Goal: Task Accomplishment & Management: Manage account settings

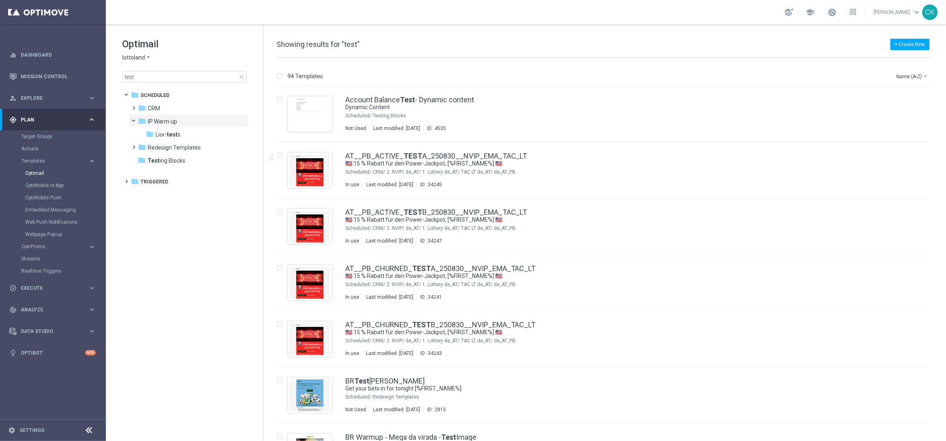
click at [240, 76] on span "close" at bounding box center [241, 77] width 7 height 7
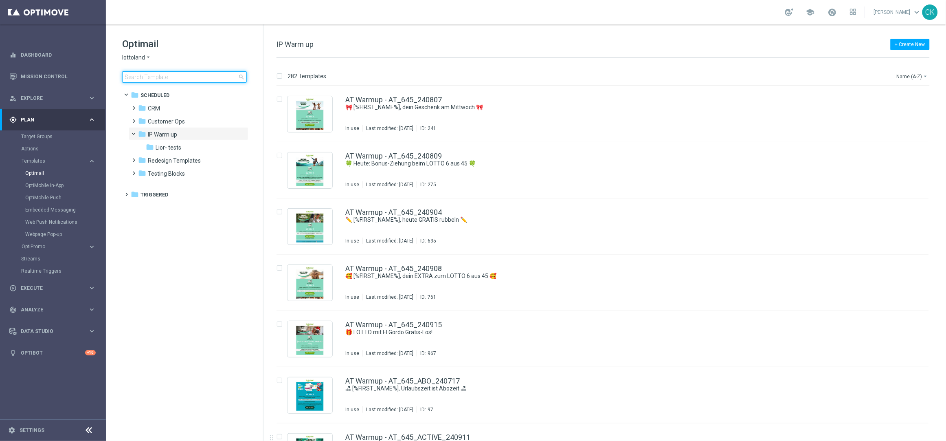
click at [184, 75] on input at bounding box center [184, 76] width 125 height 11
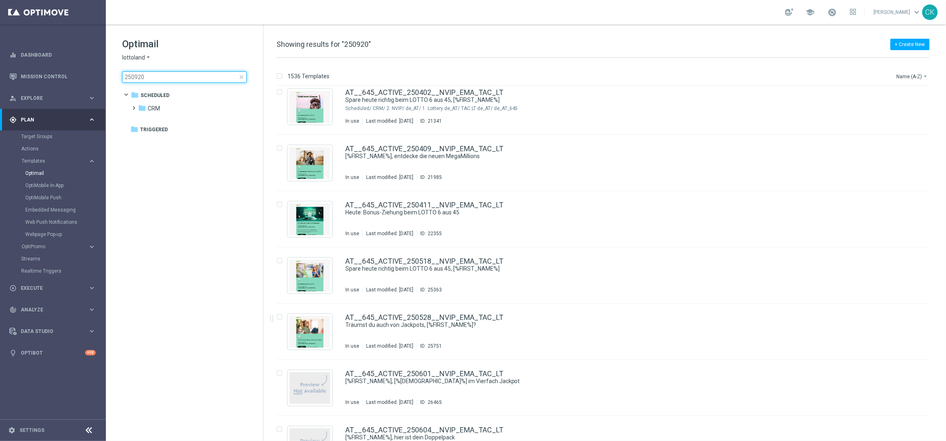
scroll to position [346, 0]
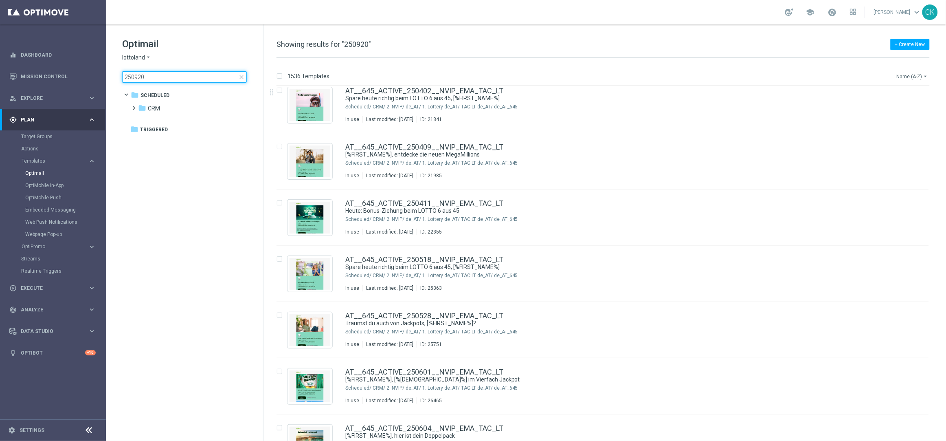
type input "250920"
click at [926, 73] on icon "arrow_drop_down" at bounding box center [926, 76] width 7 height 7
click at [893, 108] on div "Date Modified (Newest)" at bounding box center [897, 112] width 65 height 11
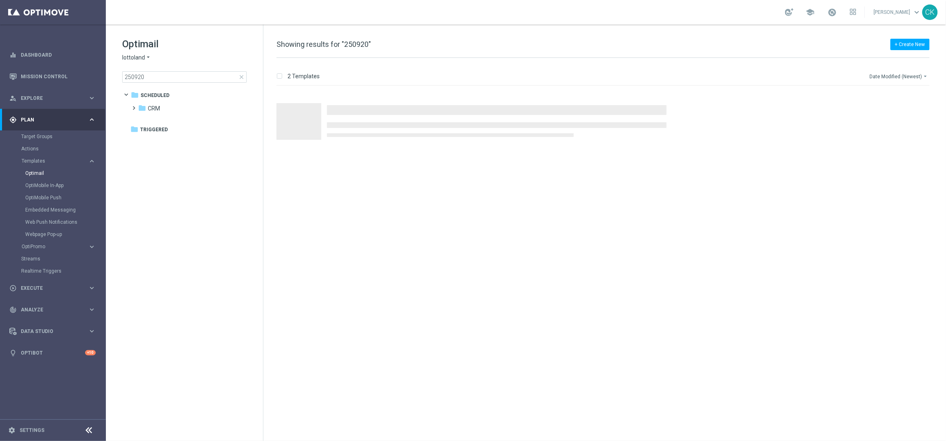
scroll to position [0, 0]
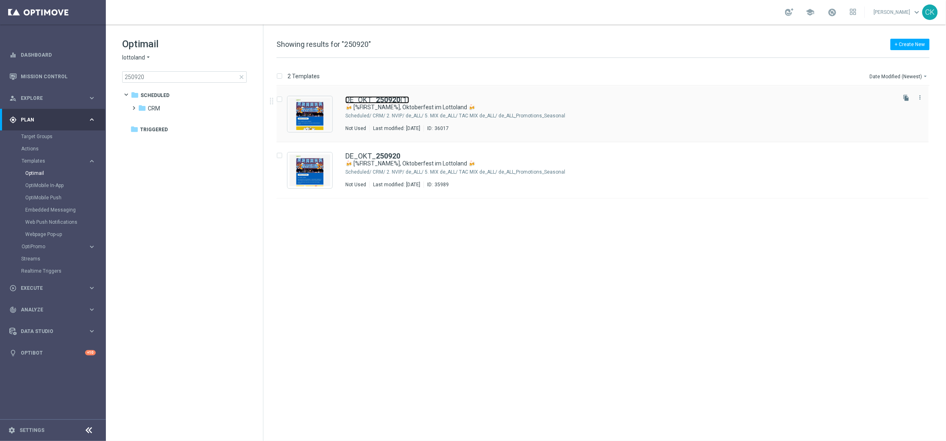
click at [376, 102] on b "250920" at bounding box center [388, 99] width 24 height 9
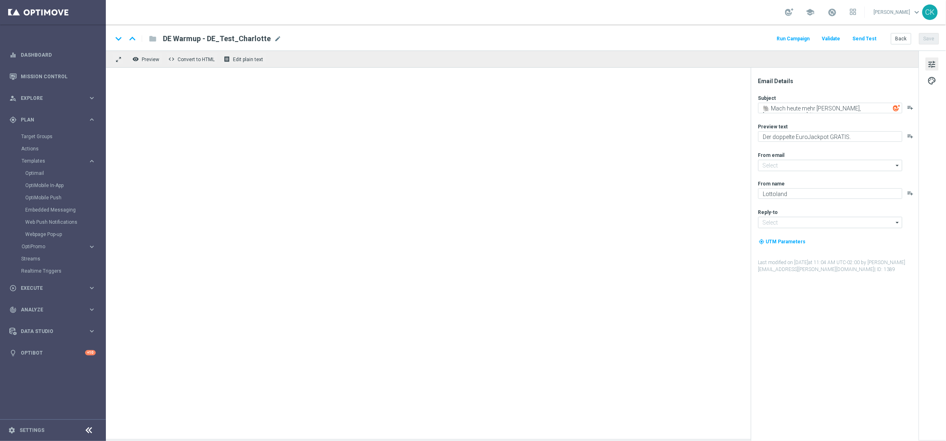
type input "[EMAIL_ADDRESS][DOMAIN_NAME]"
type textarea "🍻 [%FIRST_NAME%], Oktoberfest im Lottoland 🍻"
type textarea "Oans, zwoa, drei, gwunna."
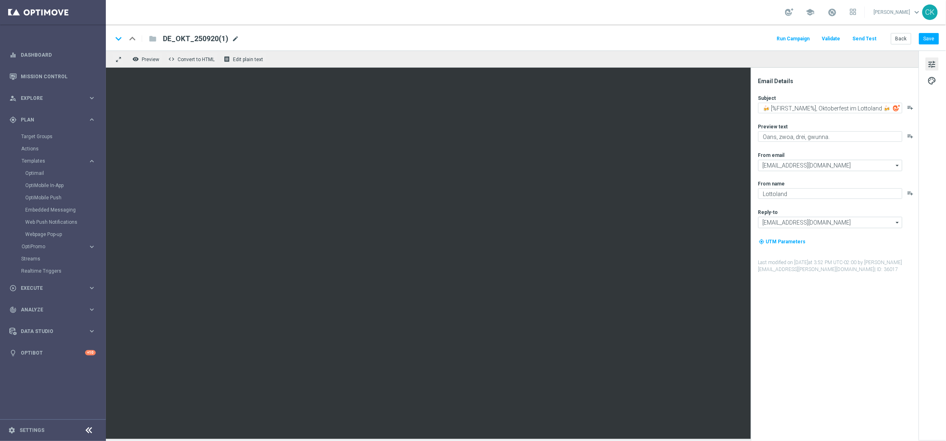
click at [234, 37] on span "mode_edit" at bounding box center [235, 38] width 7 height 7
click at [409, 41] on div "keyboard_arrow_down keyboard_arrow_up folder DE_OKT_250921 Run Campaign Validat…" at bounding box center [525, 38] width 827 height 11
click at [933, 79] on span "palette" at bounding box center [932, 80] width 9 height 11
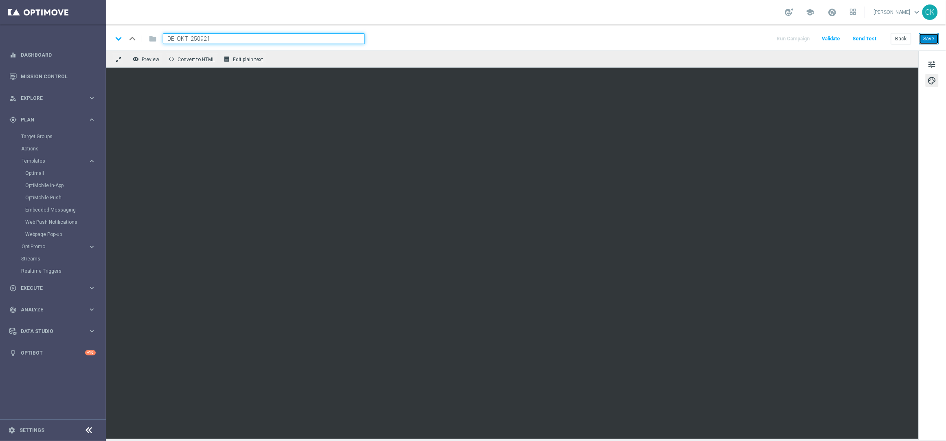
click at [931, 36] on button "Save" at bounding box center [929, 38] width 20 height 11
click at [931, 38] on button "Save" at bounding box center [929, 38] width 20 height 11
click at [270, 40] on input "DE_OKT_250921" at bounding box center [264, 38] width 202 height 11
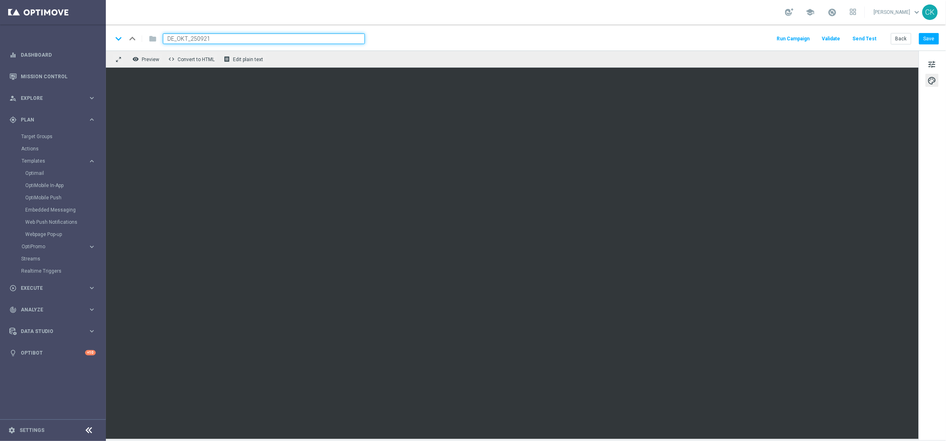
paste input "REG__OKT_250921__NVIP_EMA_TAC_MIX"
type input "DE_REG__OKT_250921__NVIP_EMA_TAC_MIX"
click at [934, 37] on button "Save" at bounding box center [929, 38] width 20 height 11
click at [903, 40] on button "Back" at bounding box center [901, 38] width 20 height 11
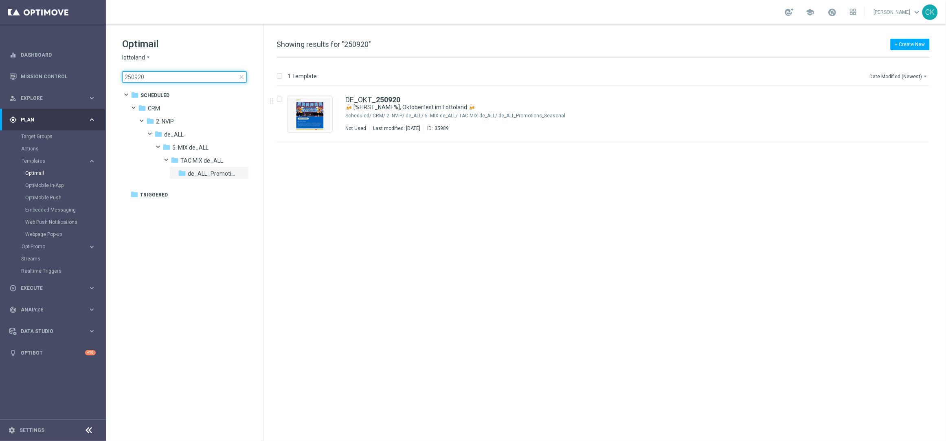
click at [170, 75] on input "250920" at bounding box center [184, 76] width 125 height 11
type input "250921"
click at [280, 99] on input "Press SPACE to select this row." at bounding box center [279, 100] width 5 height 5
checkbox input "true"
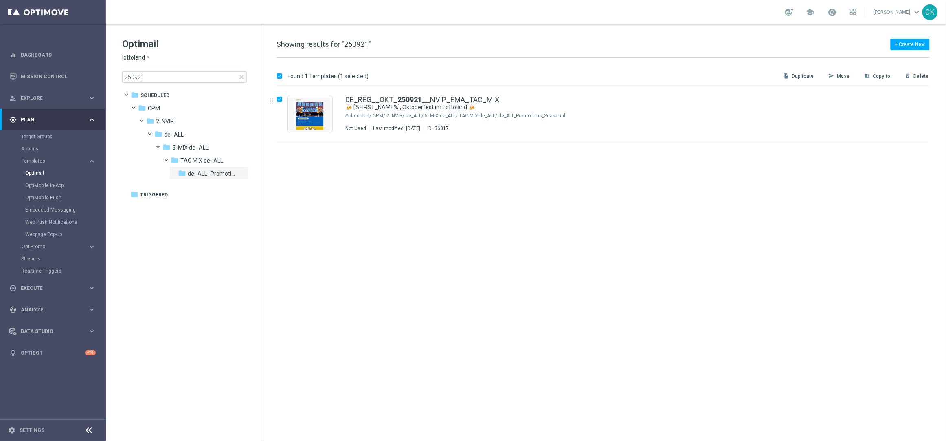
click at [843, 74] on p "Move" at bounding box center [844, 76] width 13 height 7
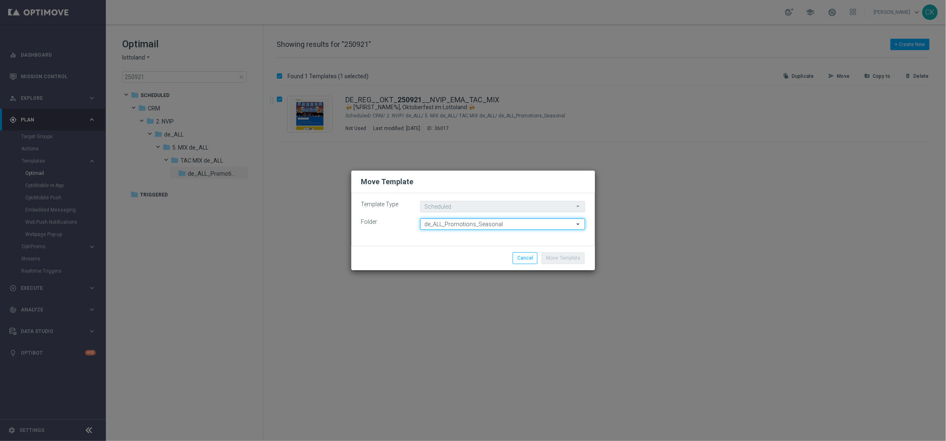
click at [506, 224] on input "de_ALL_Promotions_Seasonal" at bounding box center [502, 223] width 165 height 11
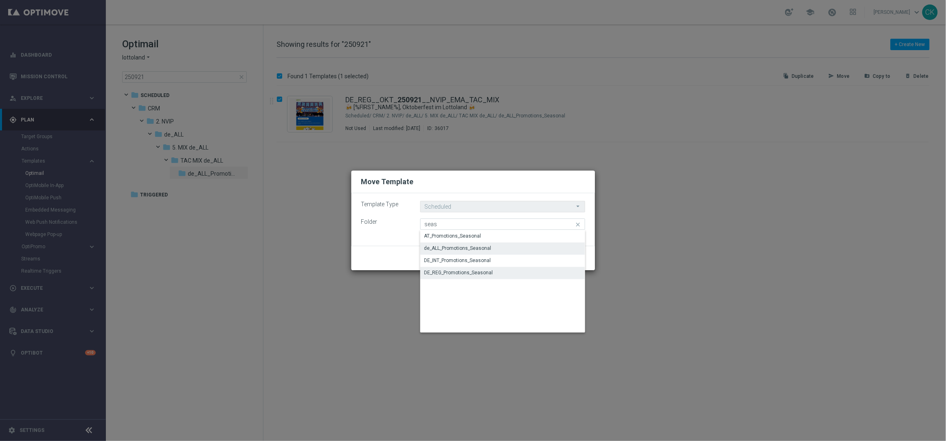
click at [447, 268] on div "DE_REG_Promotions_Seasonal" at bounding box center [502, 272] width 165 height 11
type input "DE_REG_Promotions_Seasonal"
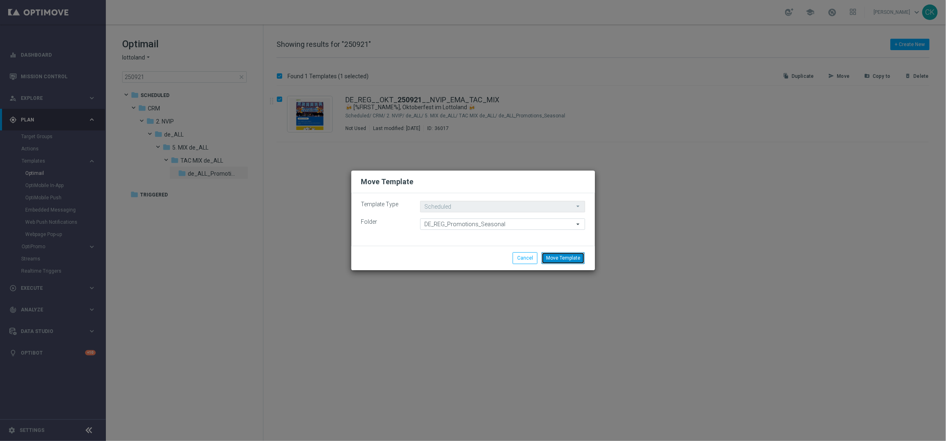
click at [574, 257] on button "Move Template" at bounding box center [563, 257] width 43 height 11
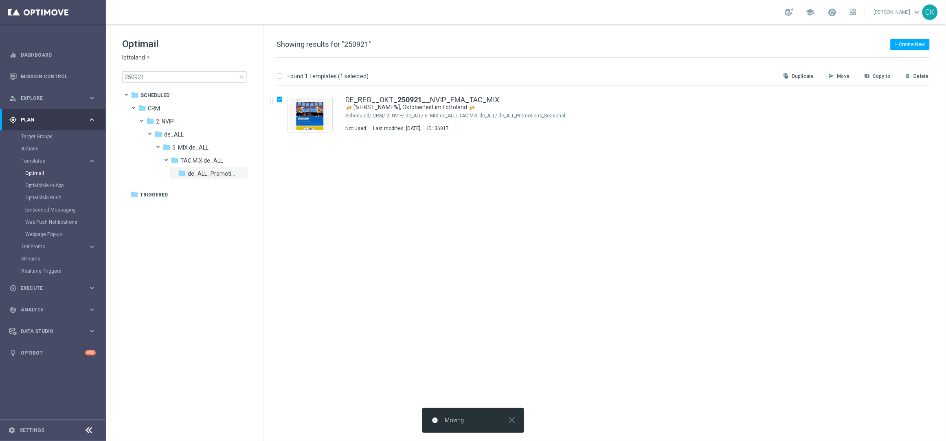
checkbox input "false"
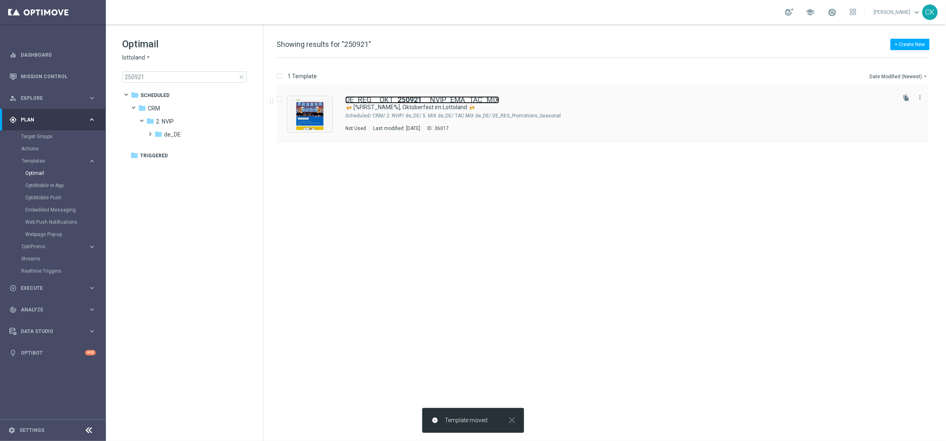
click at [389, 99] on link "DE_REG__OKT_ 250921 __NVIP_EMA_TAC_MIX" at bounding box center [422, 99] width 154 height 7
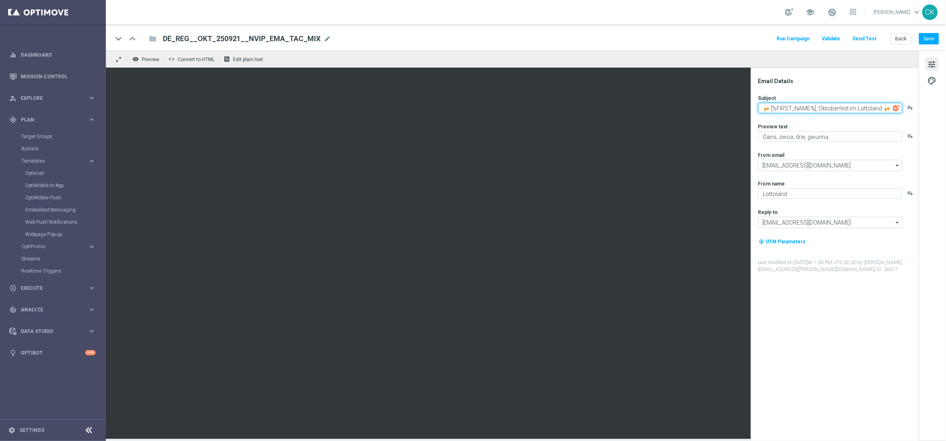
drag, startPoint x: 772, startPoint y: 108, endPoint x: 757, endPoint y: 107, distance: 14.7
click at [757, 108] on div "Email Details Subject 🍻 [%FIRST_NAME%], Oktoberfest im Lottoland 🍻 playlist_add…" at bounding box center [837, 258] width 162 height 363
paste textarea "🥨"
click at [799, 114] on textarea "🥨 Wir feiern zünftig, [%FIRST_NAME%], Oktoberfest im Lottoland 🍻" at bounding box center [830, 110] width 144 height 14
click at [790, 106] on textarea "🥨 Wir feiern zünftig, [%FIRST_NAME%]" at bounding box center [830, 108] width 144 height 11
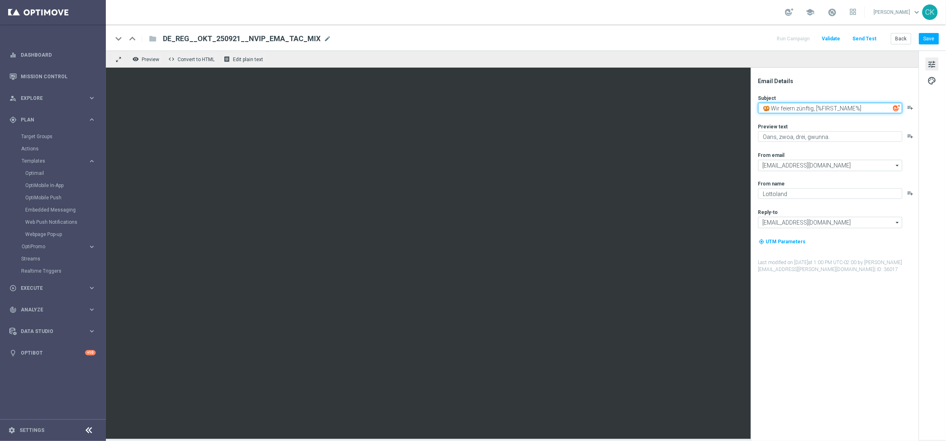
click at [790, 106] on textarea "🥨 Wir feiern zünftig, [%FIRST_NAME%]" at bounding box center [830, 108] width 144 height 11
type textarea "🥨 Wir feiern zünftig, [%FIRST_NAME%]"
click at [807, 136] on textarea "[PERSON_NAME] am [PERSON_NAME]." at bounding box center [830, 136] width 144 height 11
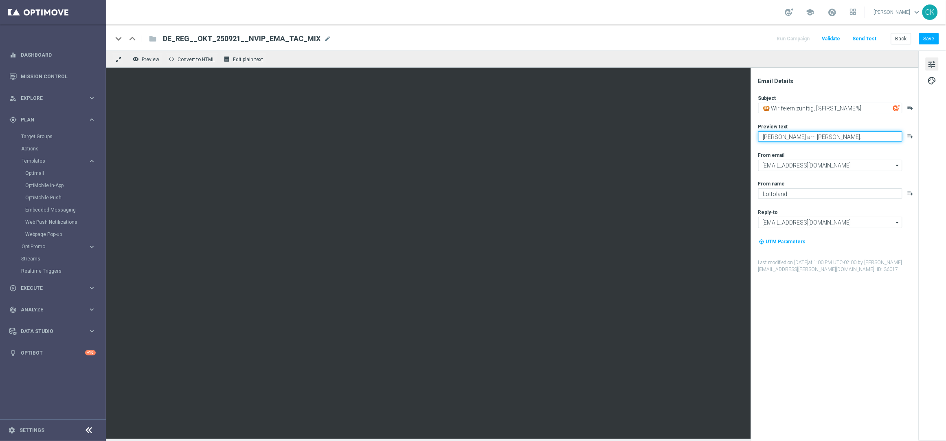
click at [807, 136] on textarea "[PERSON_NAME] am [PERSON_NAME]." at bounding box center [830, 136] width 144 height 11
type textarea "[PERSON_NAME] am [PERSON_NAME]."
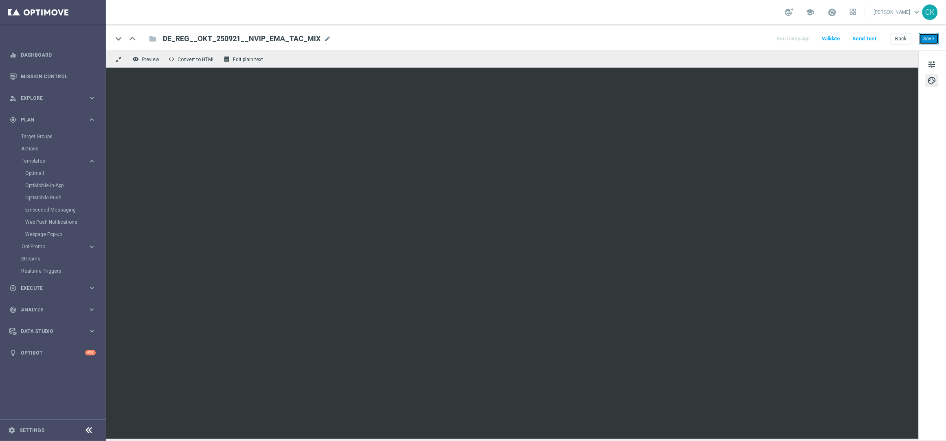
click at [931, 40] on button "Save" at bounding box center [929, 38] width 20 height 11
click at [930, 40] on button "Save" at bounding box center [929, 38] width 20 height 11
click at [867, 39] on button "Send Test" at bounding box center [865, 38] width 26 height 11
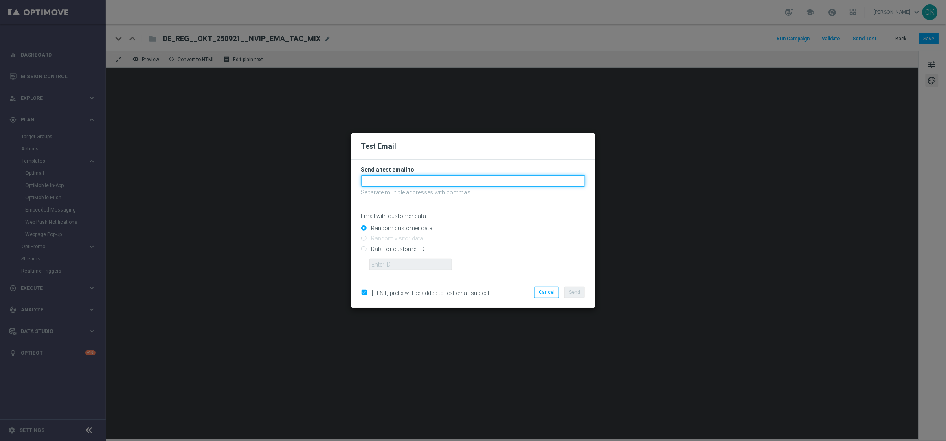
click at [418, 178] on input "text" at bounding box center [473, 180] width 224 height 11
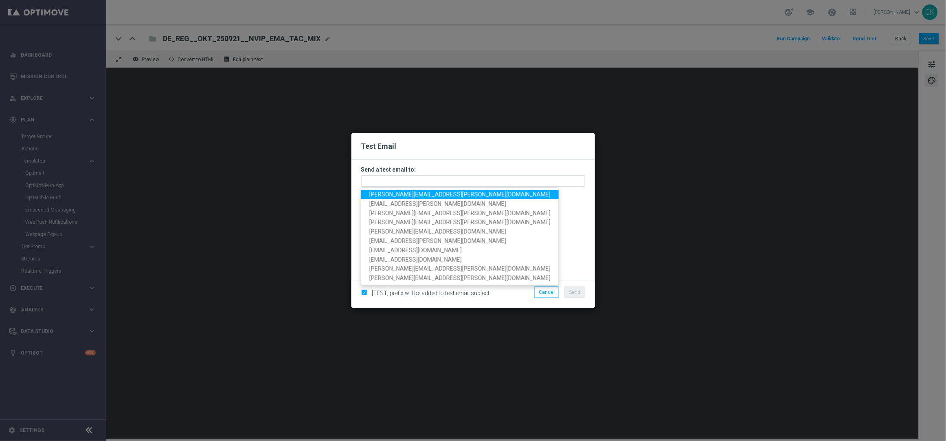
click at [405, 195] on span "[PERSON_NAME][EMAIL_ADDRESS][PERSON_NAME][DOMAIN_NAME]" at bounding box center [459, 194] width 181 height 7
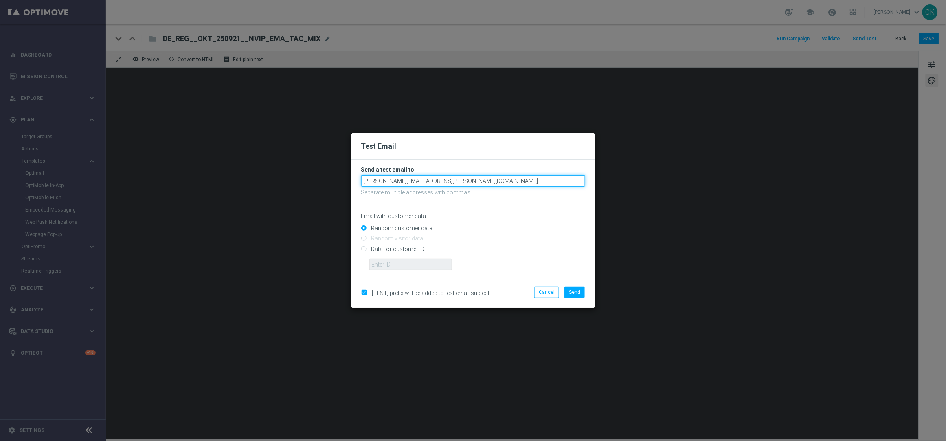
click at [479, 180] on input "[PERSON_NAME][EMAIL_ADDRESS][PERSON_NAME][DOMAIN_NAME]" at bounding box center [473, 180] width 224 height 11
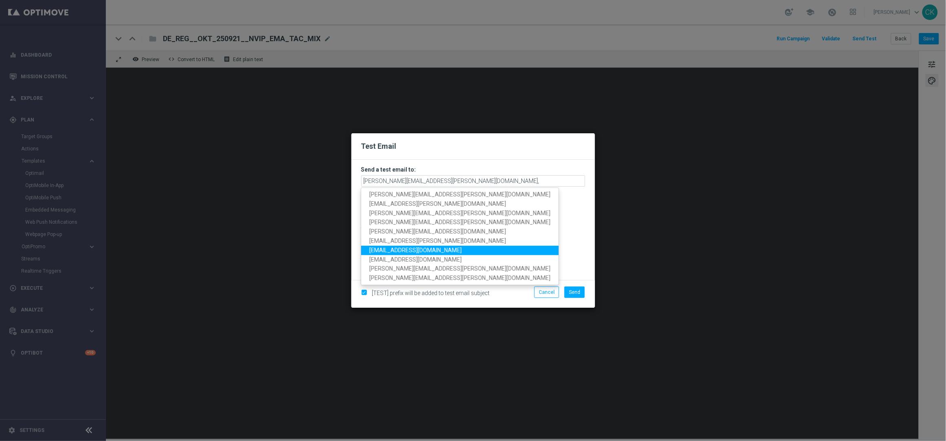
click at [430, 247] on span "[EMAIL_ADDRESS][DOMAIN_NAME]" at bounding box center [415, 250] width 92 height 7
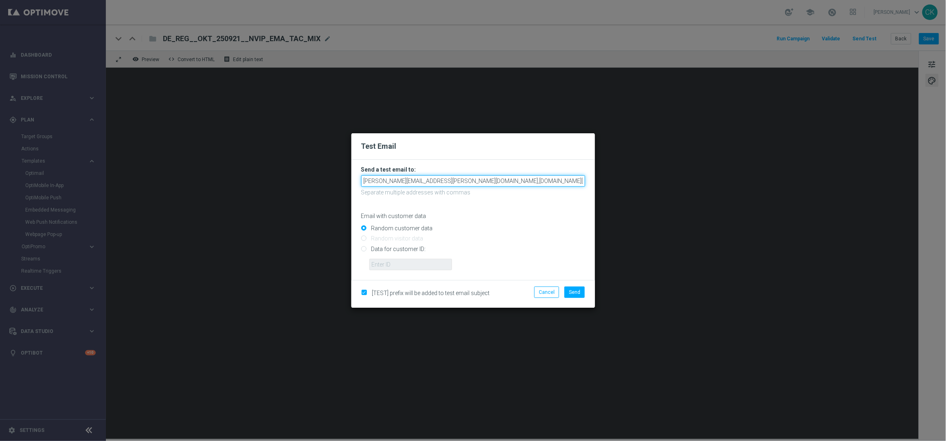
click at [554, 179] on input "[PERSON_NAME][EMAIL_ADDRESS][PERSON_NAME][DOMAIN_NAME],[DOMAIN_NAME][EMAIL_ADDR…" at bounding box center [473, 180] width 224 height 11
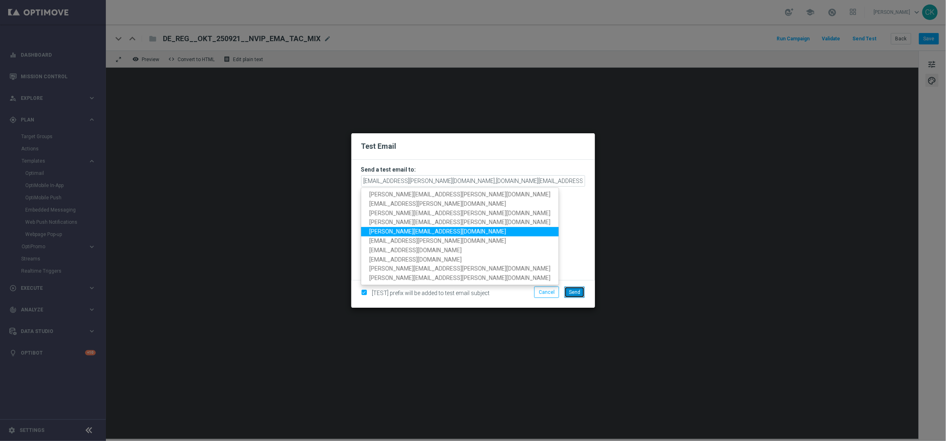
click at [579, 292] on span "Send" at bounding box center [574, 292] width 11 height 6
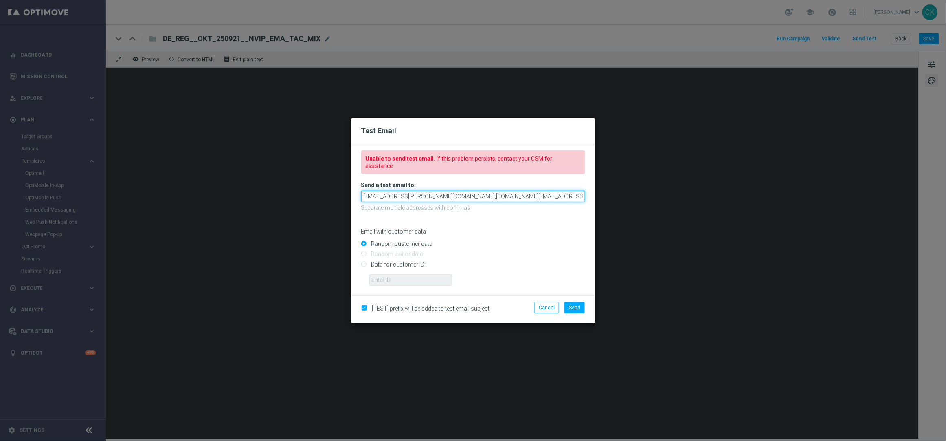
click at [550, 194] on input "[EMAIL_ADDRESS][PERSON_NAME][DOMAIN_NAME],[DOMAIN_NAME][EMAIL_ADDRESS][DOMAIN_N…" at bounding box center [473, 196] width 224 height 11
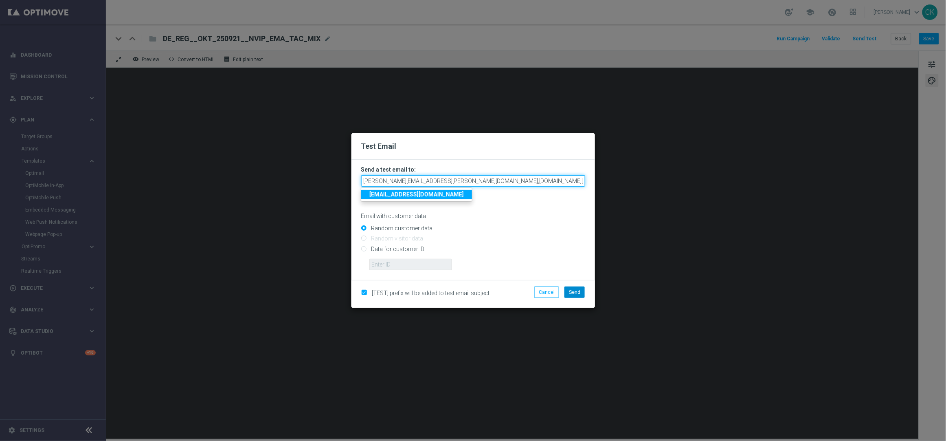
type input "[PERSON_NAME][EMAIL_ADDRESS][PERSON_NAME][DOMAIN_NAME],[DOMAIN_NAME][EMAIL_ADDR…"
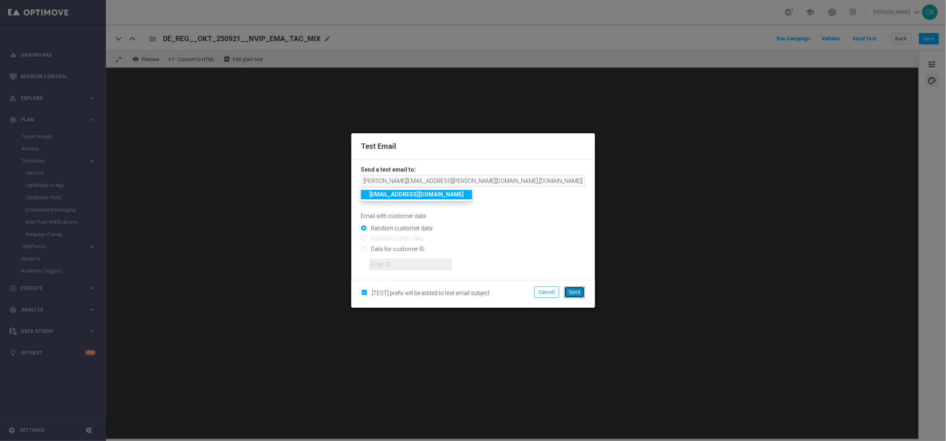
click at [574, 290] on span "Send" at bounding box center [574, 292] width 11 height 6
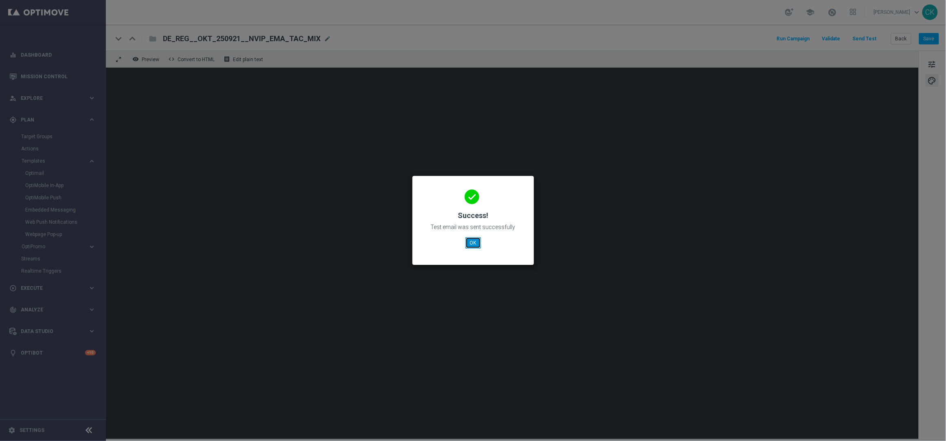
click at [475, 244] on button "OK" at bounding box center [473, 242] width 15 height 11
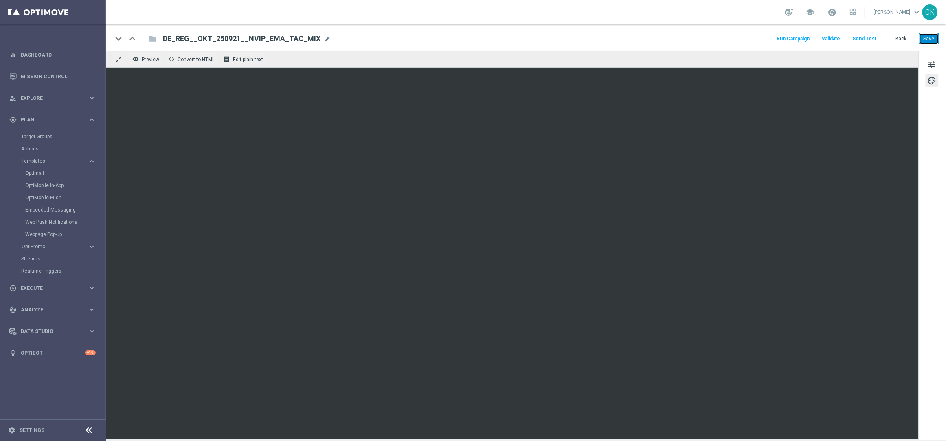
click at [932, 37] on button "Save" at bounding box center [929, 38] width 20 height 11
click at [902, 38] on button "Back" at bounding box center [901, 38] width 20 height 11
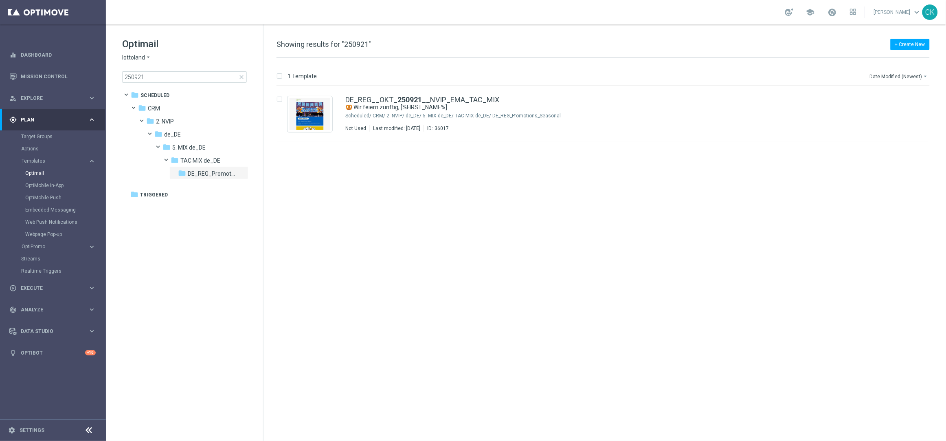
click at [241, 77] on span "close" at bounding box center [241, 77] width 7 height 7
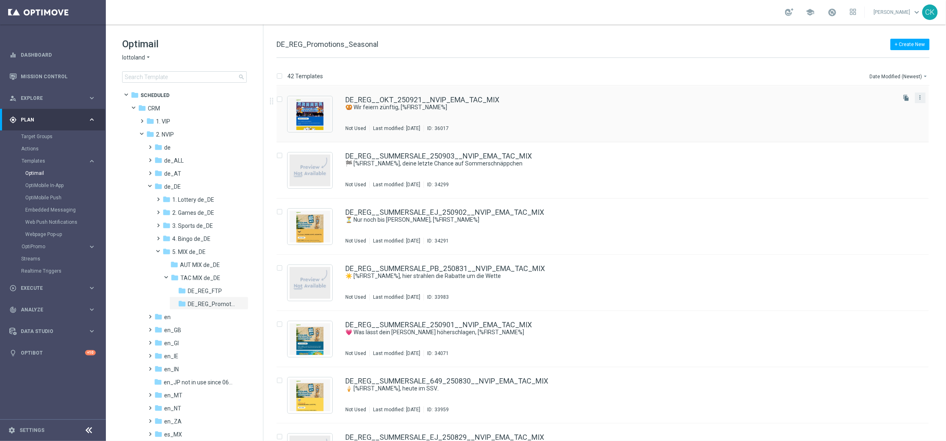
click at [923, 99] on button "more_vert" at bounding box center [921, 97] width 8 height 10
click at [879, 119] on span "Copy To" at bounding box center [871, 118] width 18 height 6
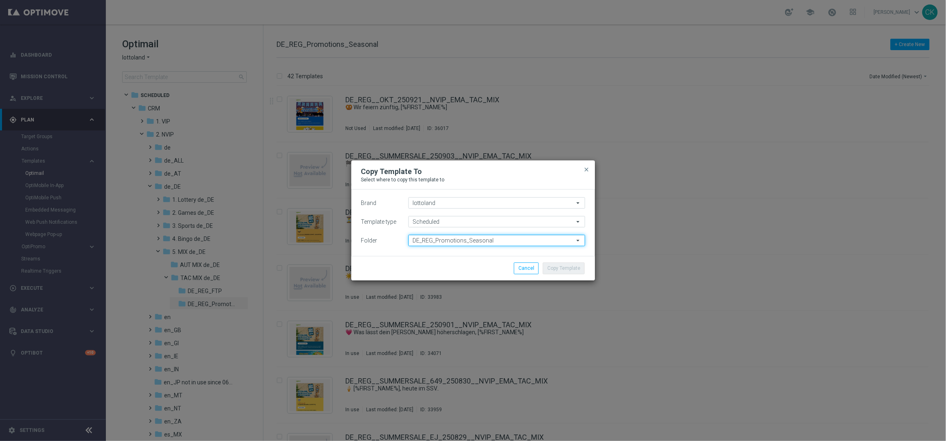
click at [501, 239] on input "DE_REG_Promotions_Seasonal" at bounding box center [497, 240] width 177 height 11
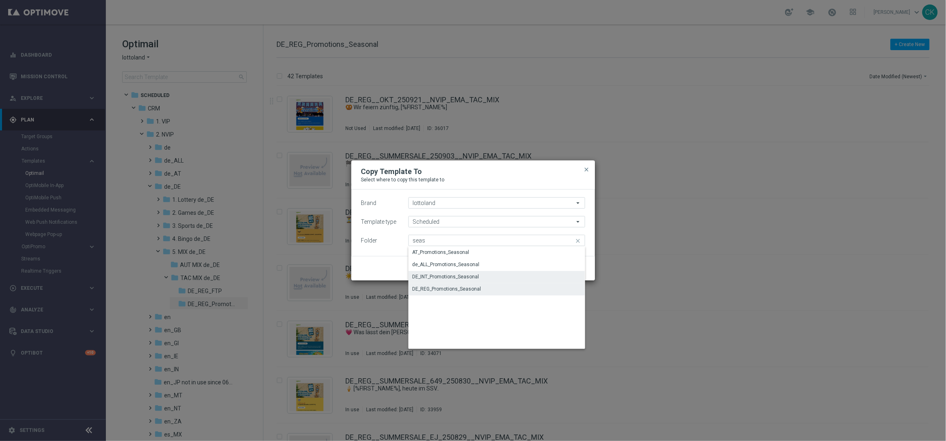
click at [465, 278] on div "DE_INT_Promotions_Seasonal" at bounding box center [446, 276] width 67 height 7
type input "DE_INT_Promotions_Seasonal"
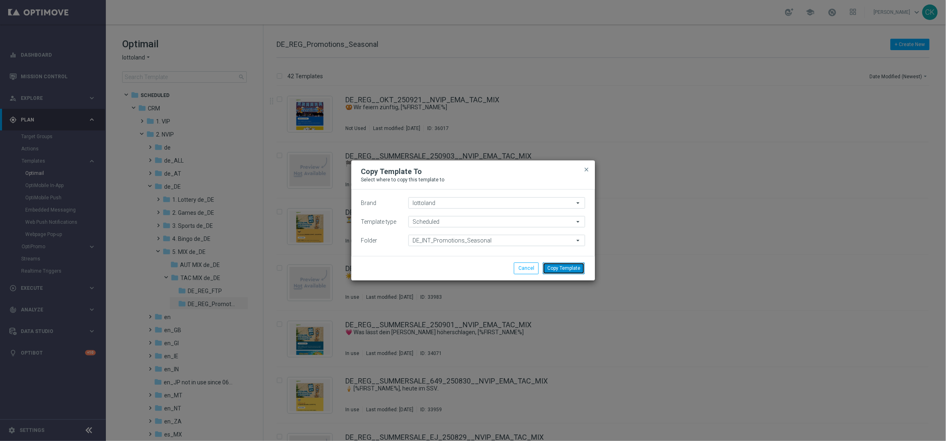
click at [566, 265] on button "Copy Template" at bounding box center [564, 267] width 42 height 11
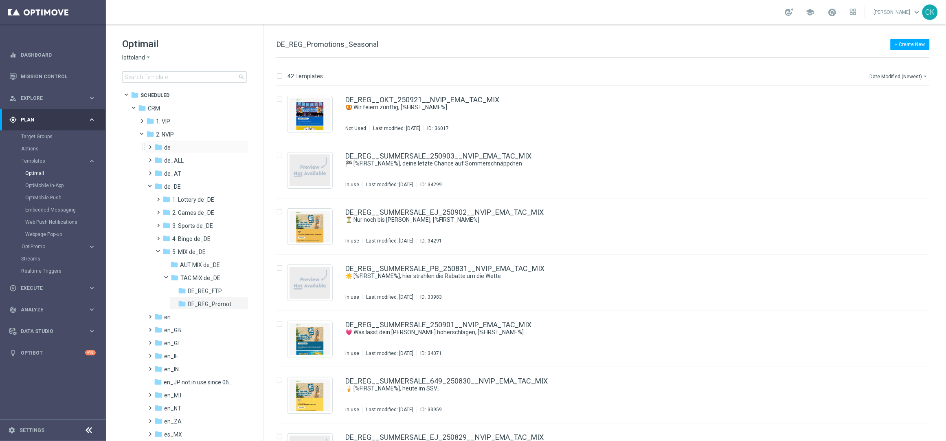
click at [149, 144] on span at bounding box center [149, 143] width 4 height 3
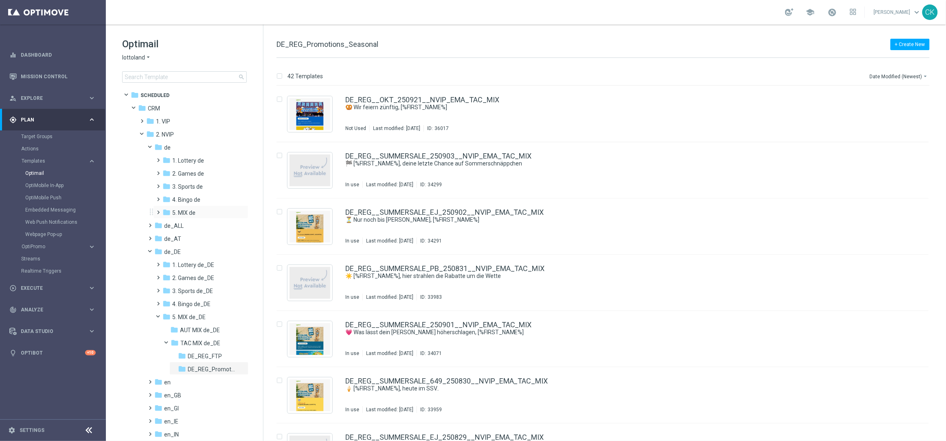
click at [158, 210] on span at bounding box center [157, 208] width 4 height 3
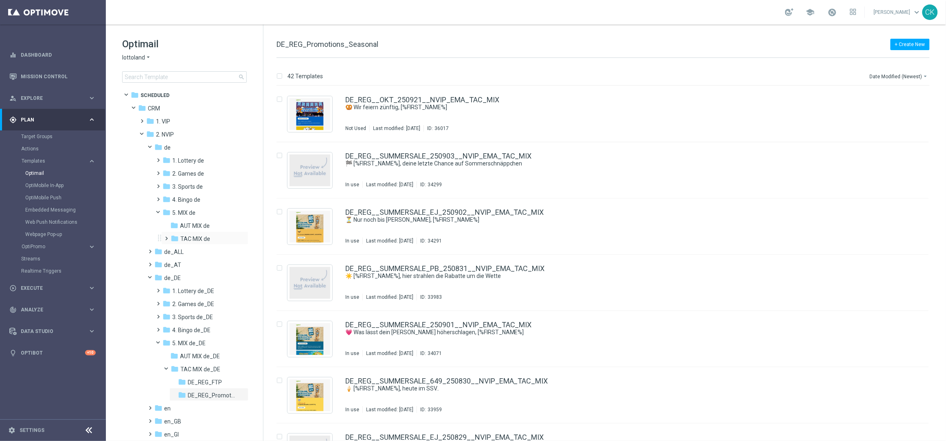
click at [167, 235] on span at bounding box center [165, 234] width 4 height 3
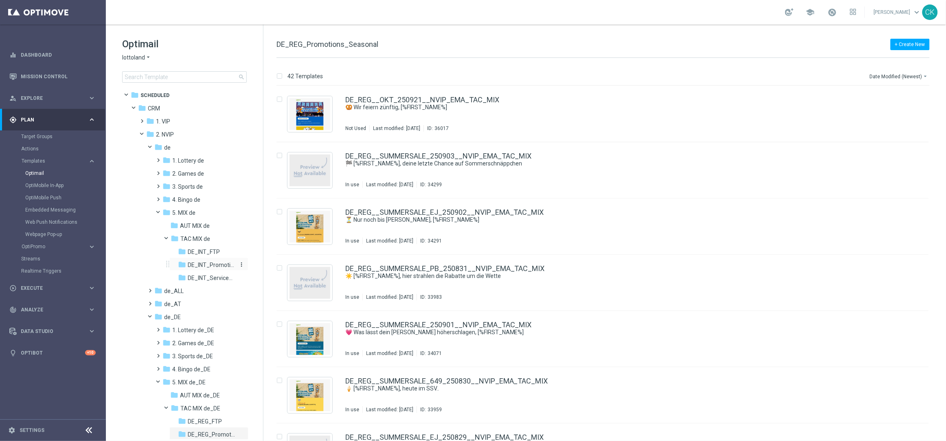
click at [208, 264] on span "DE_INT_Promotions_Seasonal" at bounding box center [211, 264] width 47 height 7
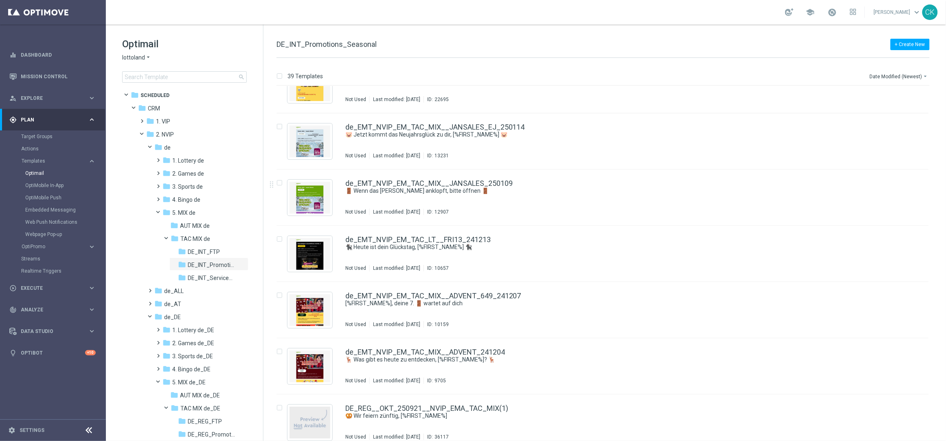
scroll to position [1838, 0]
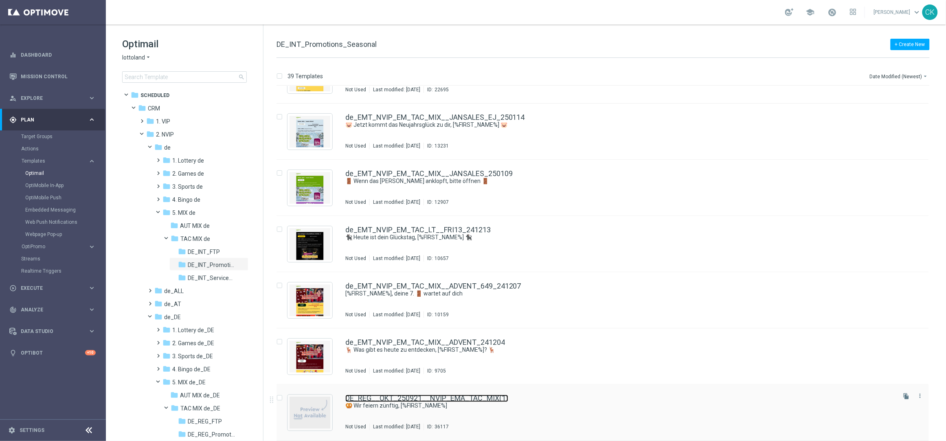
click at [401, 398] on link "DE_REG__OKT_250921__NVIP_EMA_TAC_MIX(1)" at bounding box center [426, 398] width 163 height 7
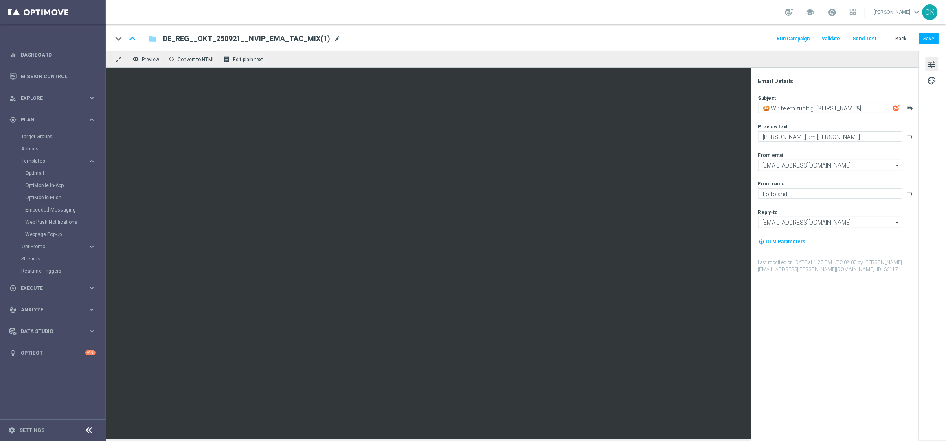
click at [334, 36] on span "mode_edit" at bounding box center [337, 38] width 7 height 7
click at [313, 37] on input "DE_REG__OKT_250921__NVIP_EMA_TAC_MIX(1)" at bounding box center [264, 38] width 202 height 11
paste input "INT__OKT_250921__NVIP_EMA_TAC_MIX"
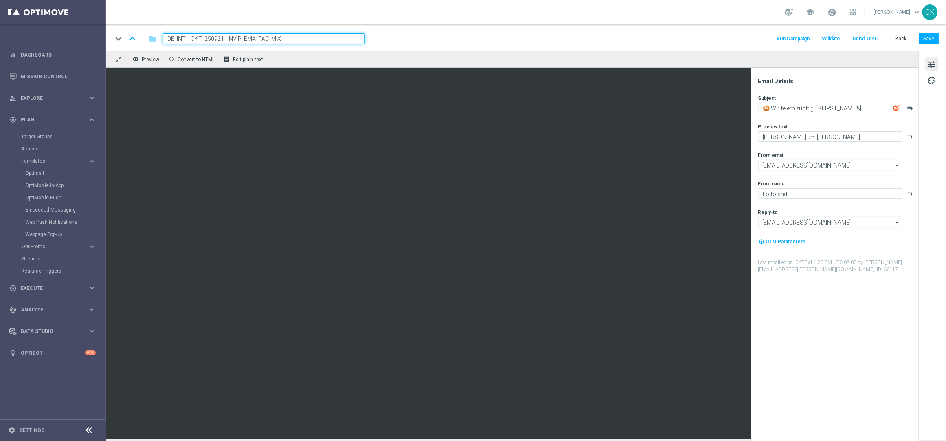
type input "DE_INT__OKT_250921__NVIP_EMA_TAC_MIX"
click at [419, 40] on div "keyboard_arrow_down keyboard_arrow_up folder DE_INT__OKT_250921__NVIP_EMA_TAC_M…" at bounding box center [525, 38] width 827 height 11
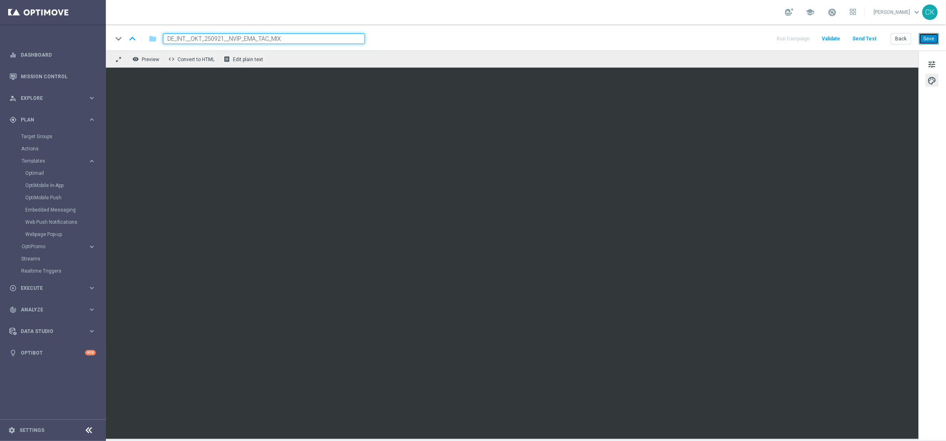
click at [934, 37] on button "Save" at bounding box center [929, 38] width 20 height 11
click at [930, 36] on button "Save" at bounding box center [929, 38] width 20 height 11
click at [933, 39] on button "Save" at bounding box center [929, 38] width 20 height 11
click at [865, 37] on button "Send Test" at bounding box center [865, 38] width 26 height 11
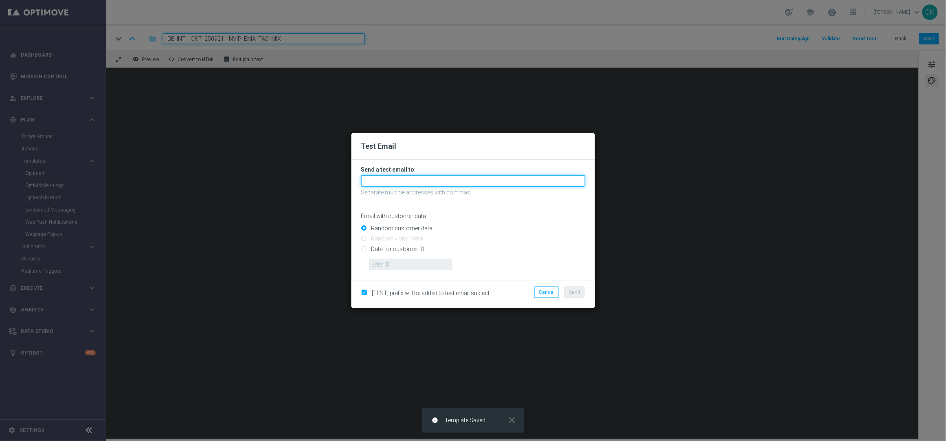
click at [407, 181] on input "text" at bounding box center [473, 180] width 224 height 11
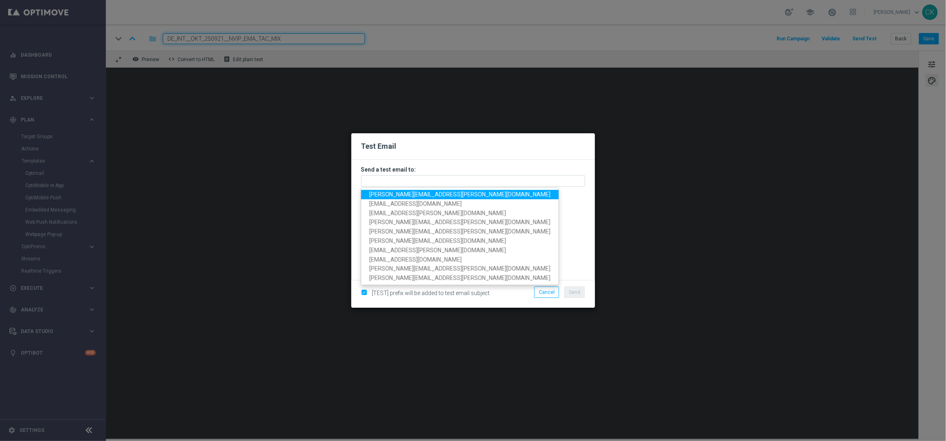
click at [409, 193] on span "[PERSON_NAME][EMAIL_ADDRESS][PERSON_NAME][DOMAIN_NAME]" at bounding box center [459, 194] width 181 height 7
type input "[PERSON_NAME][EMAIL_ADDRESS][PERSON_NAME][DOMAIN_NAME]"
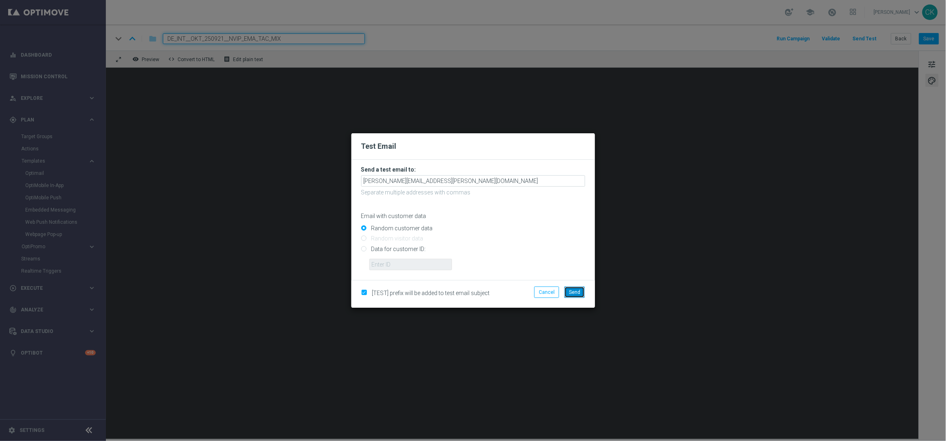
click at [574, 288] on button "Send" at bounding box center [575, 291] width 20 height 11
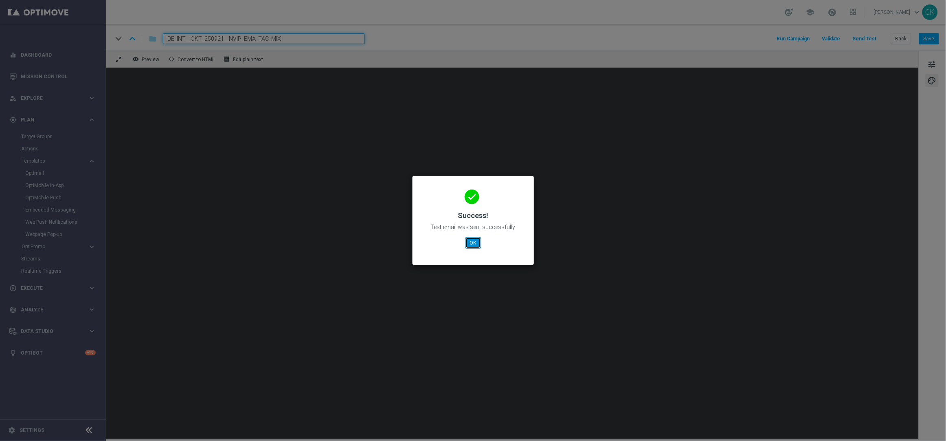
click at [473, 244] on button "OK" at bounding box center [473, 242] width 15 height 11
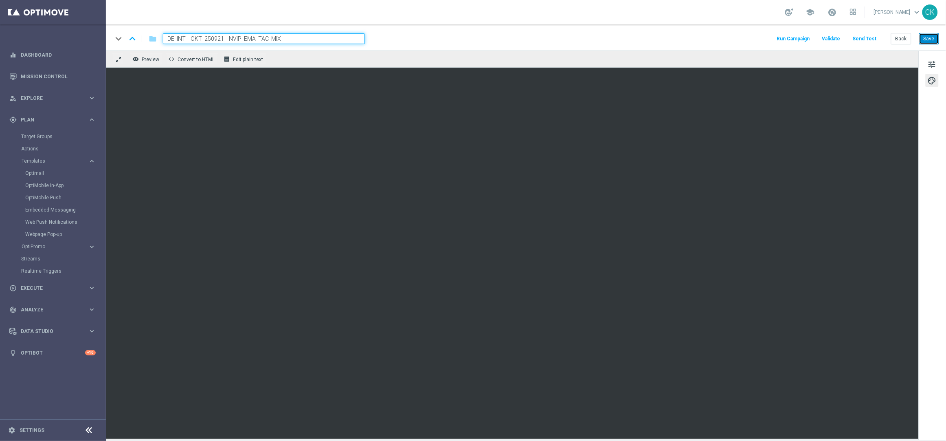
click at [932, 40] on button "Save" at bounding box center [929, 38] width 20 height 11
click at [932, 36] on button "Save" at bounding box center [929, 38] width 20 height 11
click at [901, 37] on button "Back" at bounding box center [901, 38] width 20 height 11
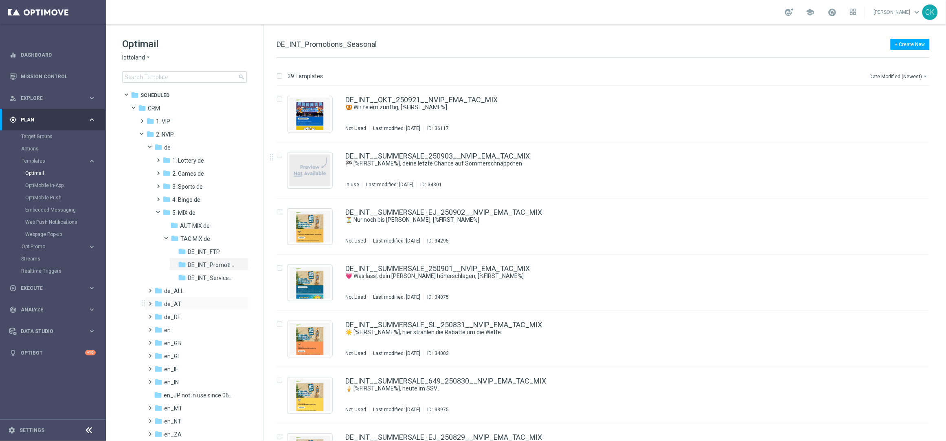
click at [148, 301] on span at bounding box center [149, 299] width 4 height 3
click at [159, 367] on span at bounding box center [157, 364] width 4 height 3
click at [166, 392] on span at bounding box center [165, 390] width 4 height 3
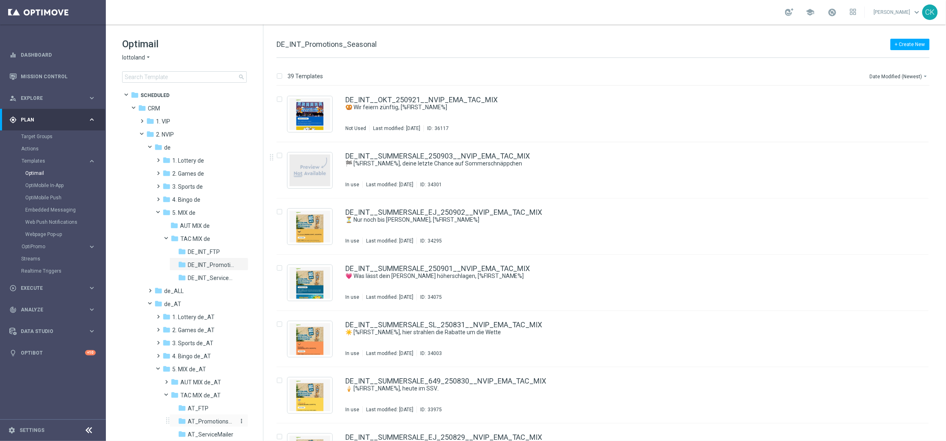
click at [209, 420] on span "AT_Promotions_Seasonal" at bounding box center [211, 421] width 47 height 7
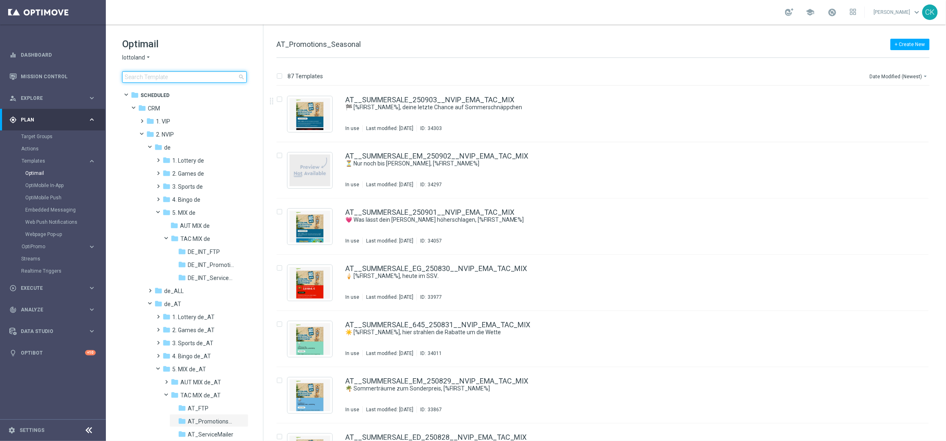
click at [180, 77] on input at bounding box center [184, 76] width 125 height 11
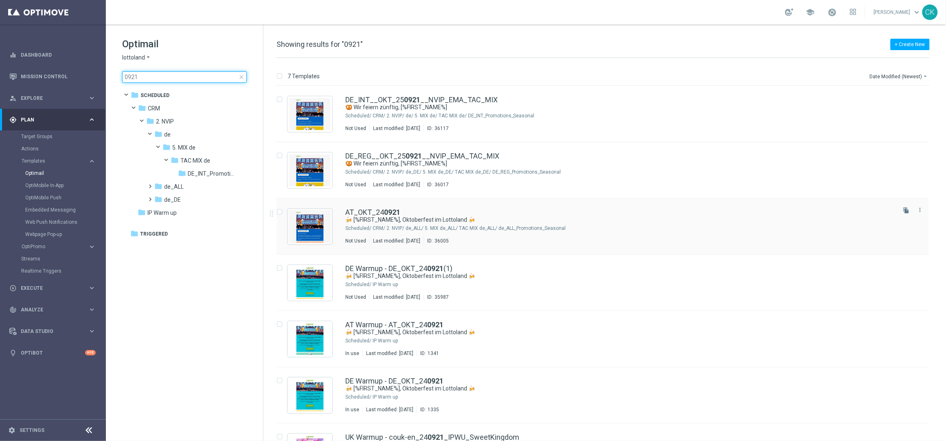
type input "0921"
click at [280, 210] on input "Press SPACE to select this row." at bounding box center [279, 212] width 5 height 5
checkbox input "true"
click at [843, 74] on p "Move" at bounding box center [844, 76] width 13 height 7
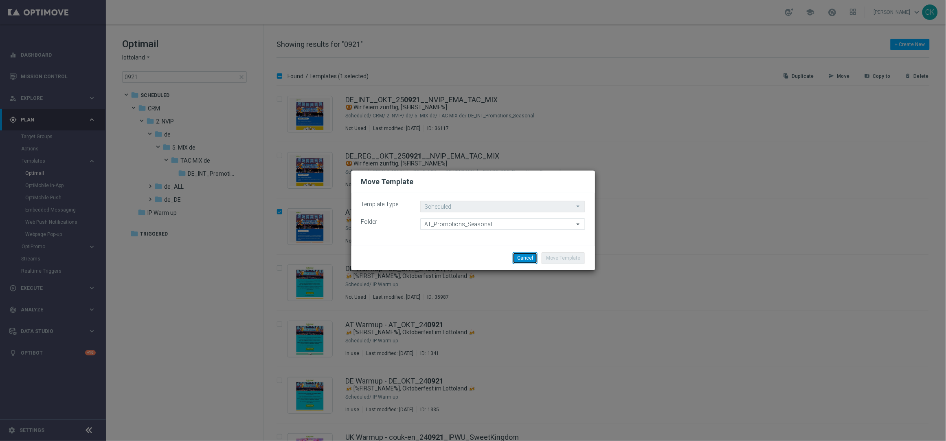
click at [525, 256] on button "Cancel" at bounding box center [525, 257] width 25 height 11
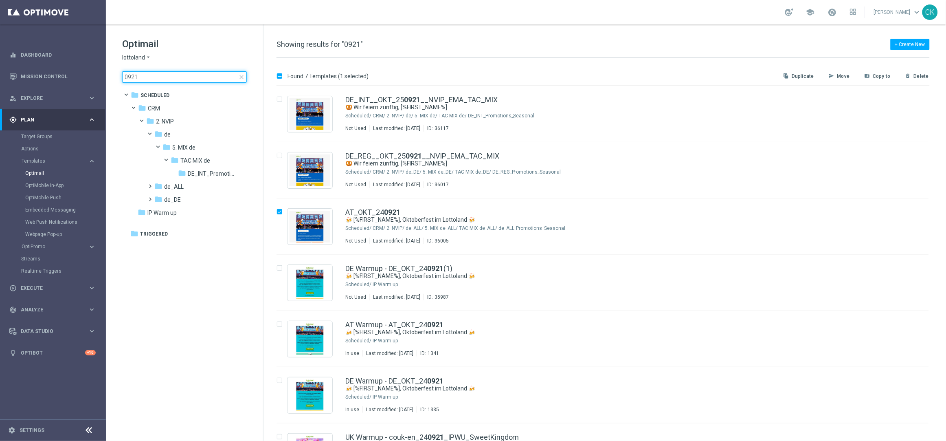
click at [124, 75] on input "0921" at bounding box center [184, 76] width 125 height 11
type input "20921"
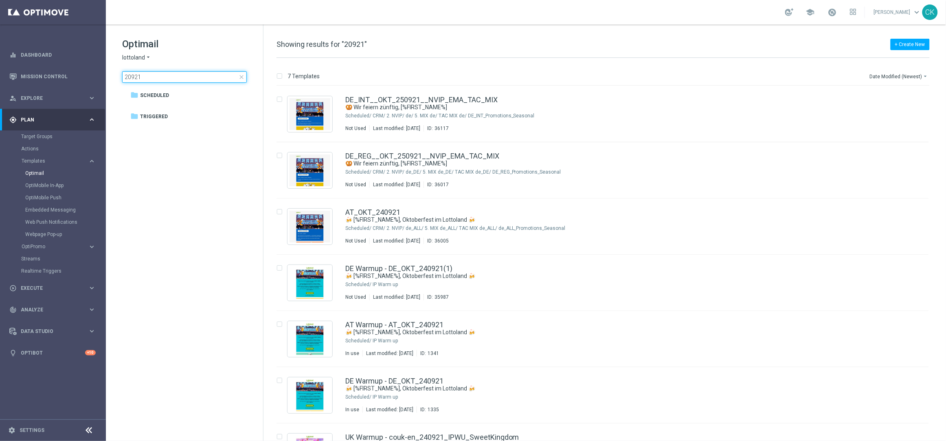
checkbox input "false"
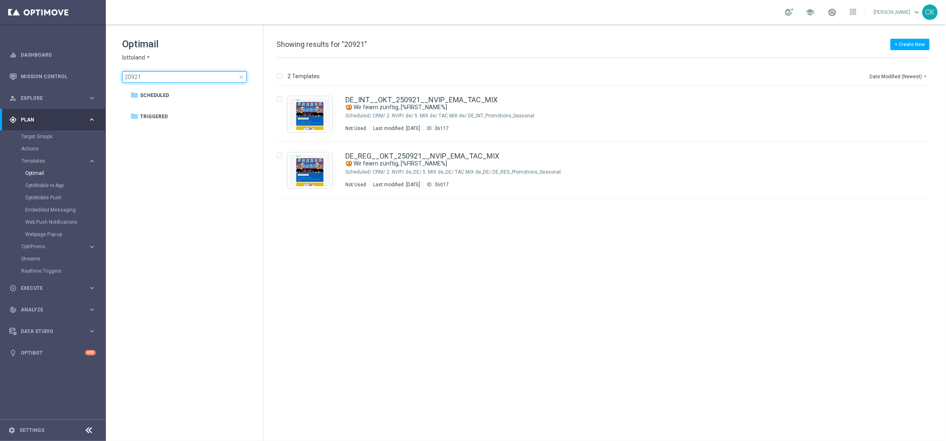
type input "0921"
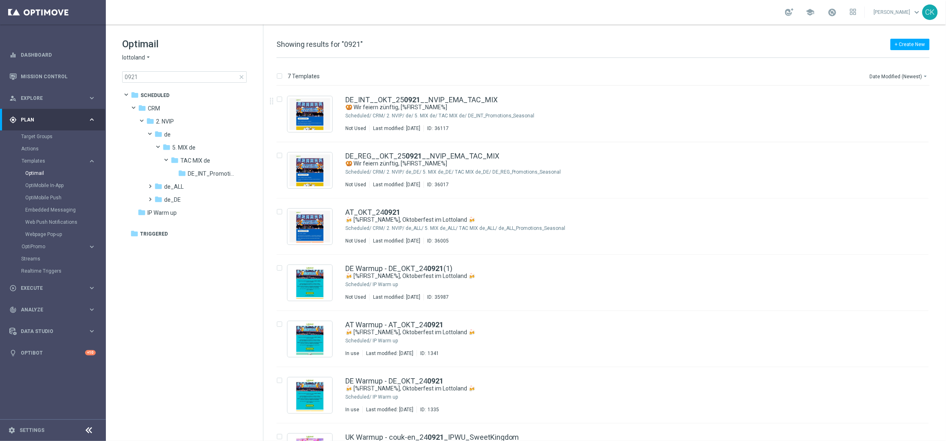
click at [241, 75] on span "close" at bounding box center [241, 77] width 7 height 7
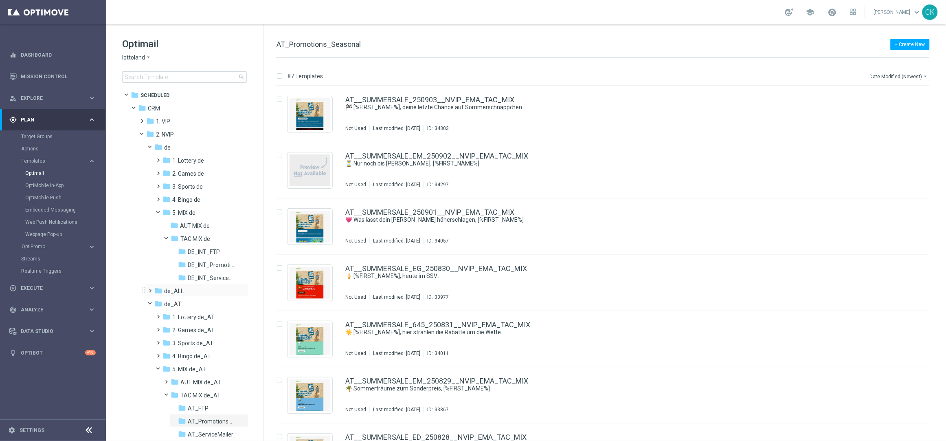
click at [150, 288] on span at bounding box center [149, 286] width 4 height 3
click at [157, 354] on span at bounding box center [157, 351] width 4 height 3
click at [167, 378] on span at bounding box center [165, 377] width 4 height 3
click at [217, 391] on span "de_ALL_Promotions_Seasonal" at bounding box center [211, 394] width 47 height 7
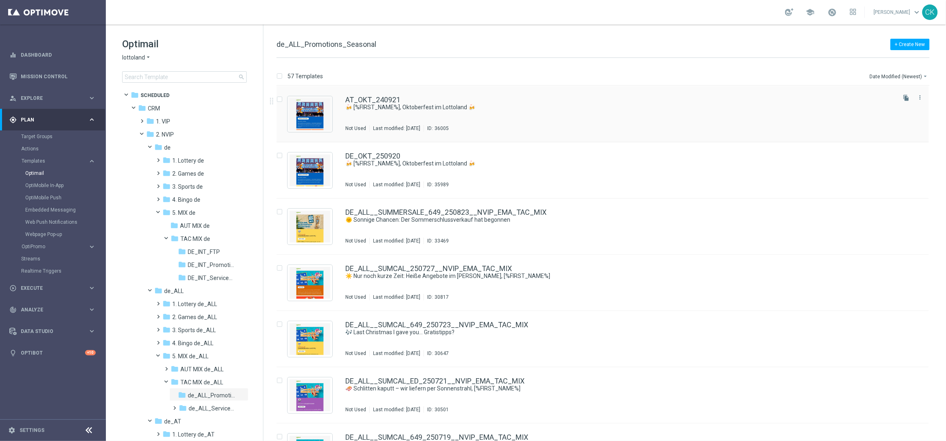
click at [280, 99] on input "Press SPACE to select this row." at bounding box center [279, 100] width 5 height 5
checkbox input "true"
click at [843, 76] on p "Move" at bounding box center [844, 76] width 13 height 7
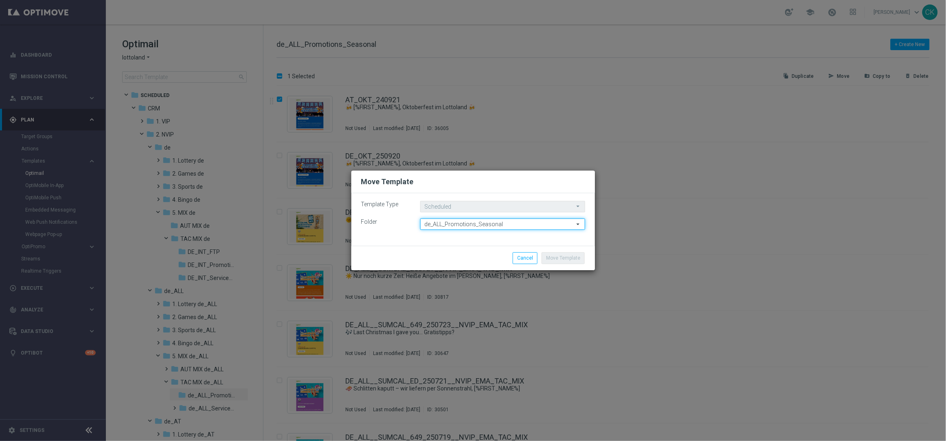
click at [531, 222] on input "de_ALL_Promotions_Seasonal" at bounding box center [502, 223] width 165 height 11
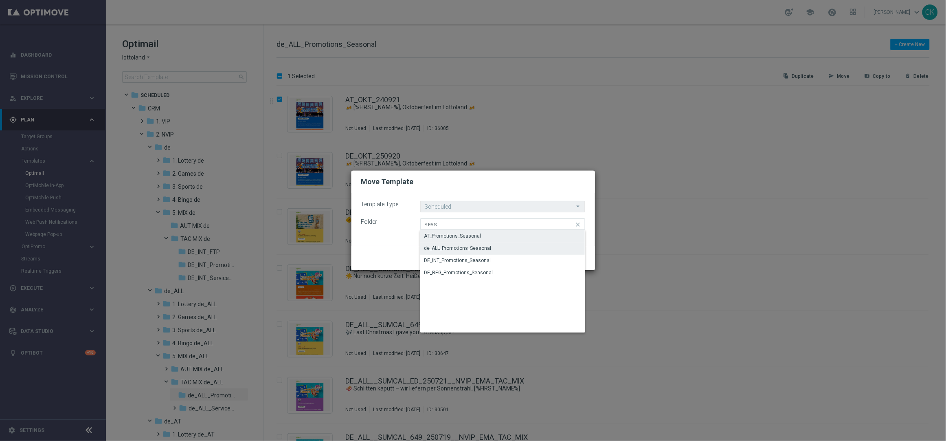
click at [471, 235] on div "AT_Promotions_Seasonal" at bounding box center [452, 235] width 57 height 7
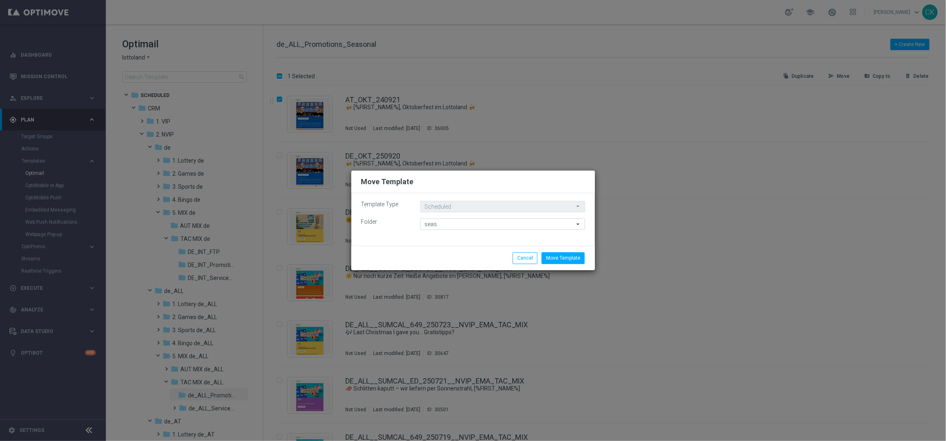
type input "AT_Promotions_Seasonal"
click at [562, 256] on button "Move Template" at bounding box center [563, 257] width 43 height 11
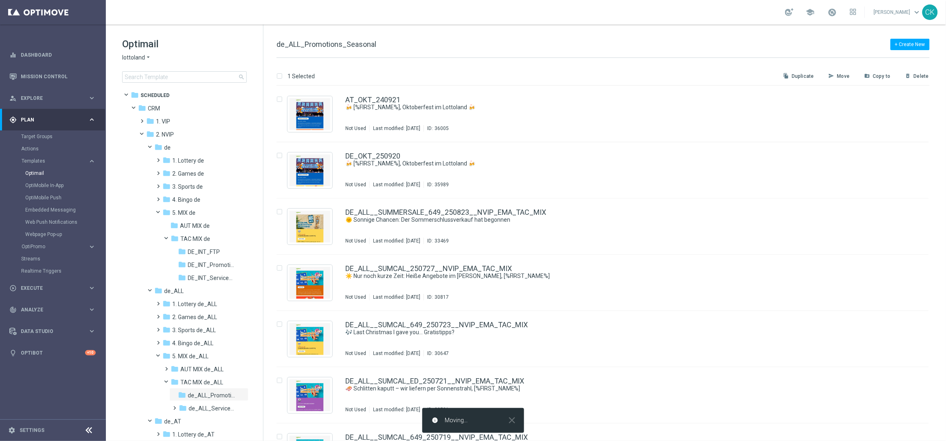
checkbox input "false"
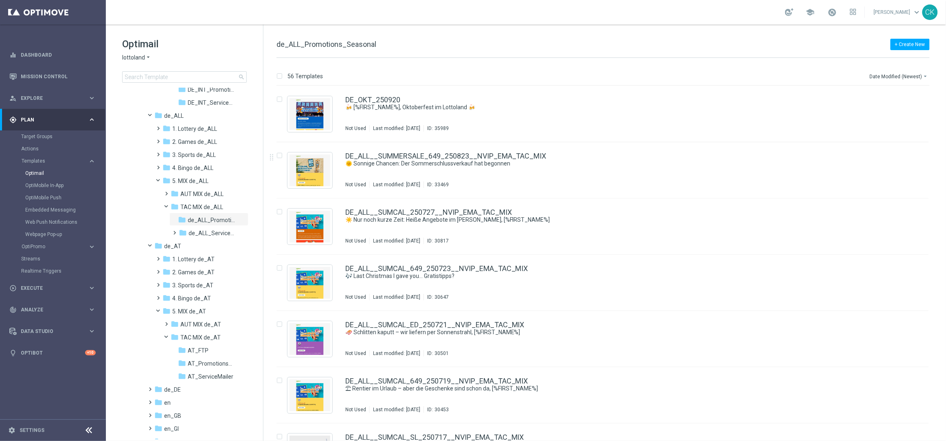
scroll to position [176, 0]
click at [211, 359] on span "AT_Promotions_Seasonal" at bounding box center [211, 362] width 47 height 7
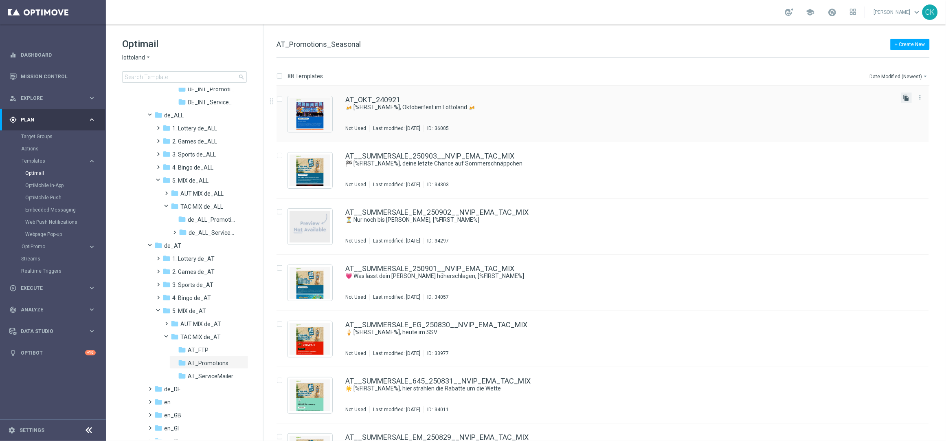
click at [905, 99] on icon "file_copy" at bounding box center [907, 98] width 7 height 7
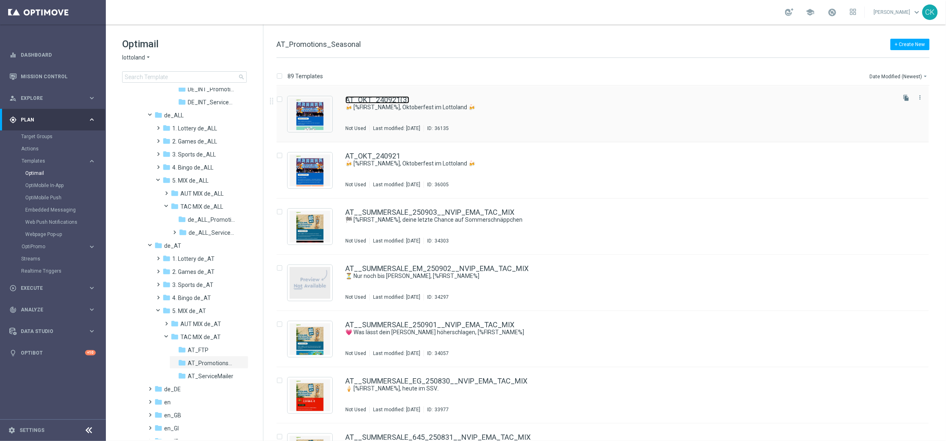
click at [363, 98] on link "AT_OKT_240921(3)" at bounding box center [377, 99] width 64 height 7
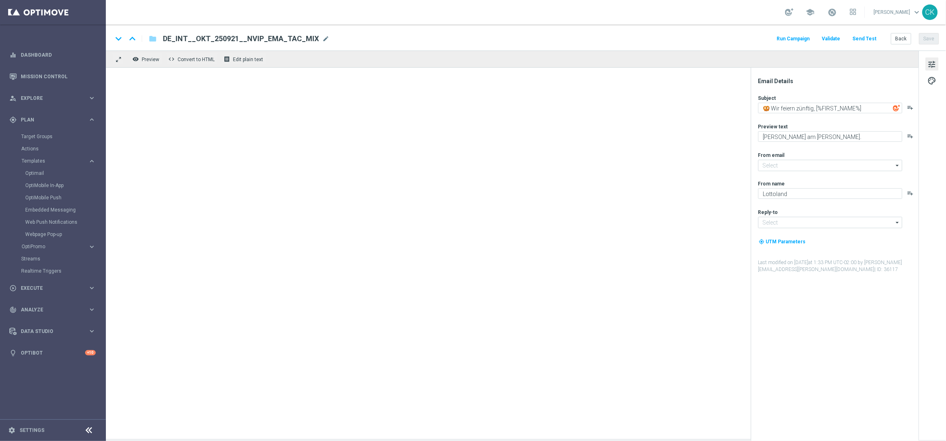
type input "[EMAIL_ADDRESS][DOMAIN_NAME]"
type input "AT_OKT_240921(3)"
type textarea "🍻 [%FIRST_NAME%], Oktoberfest im Lottoland 🍻"
type textarea "Oans, zwoa, drei, gwunna."
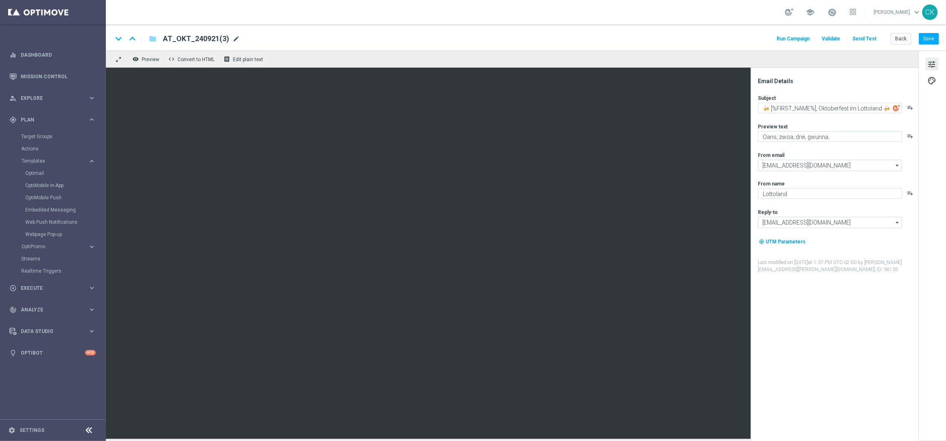
click at [234, 36] on span "mode_edit" at bounding box center [236, 38] width 7 height 7
click at [234, 36] on input "AT_OKT_240921(3)" at bounding box center [264, 38] width 202 height 11
paste input "50921"
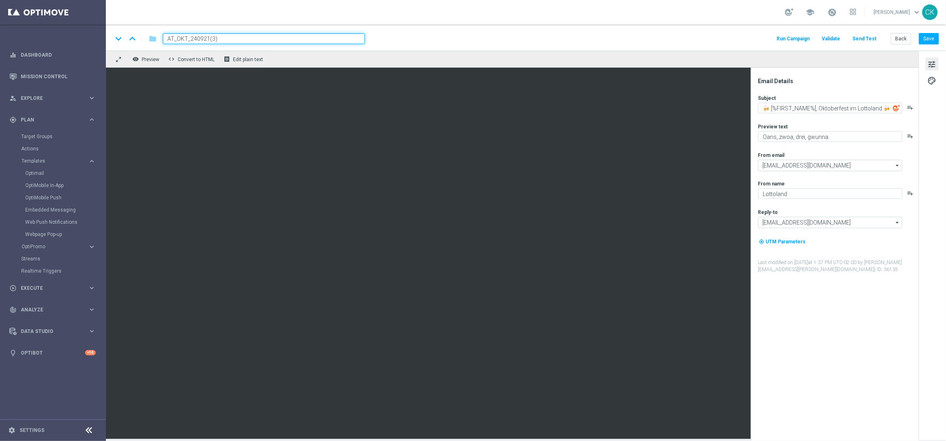
type input "AT_OKT_250921"
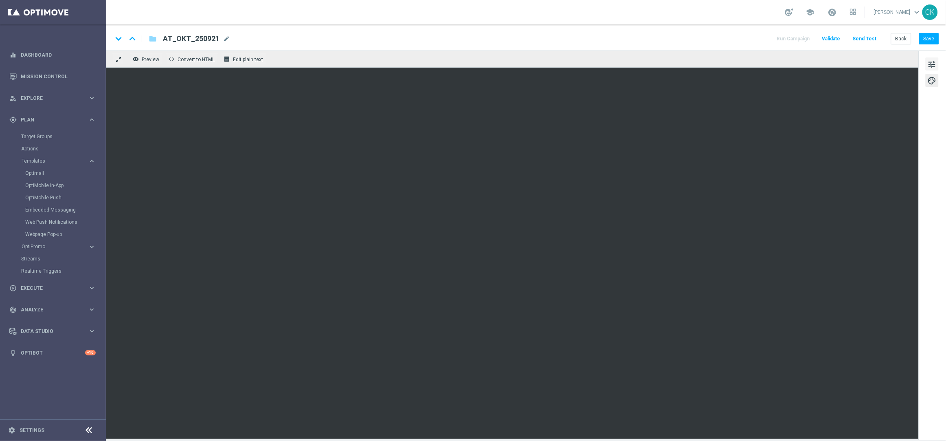
click at [935, 62] on span "tune" at bounding box center [932, 64] width 9 height 11
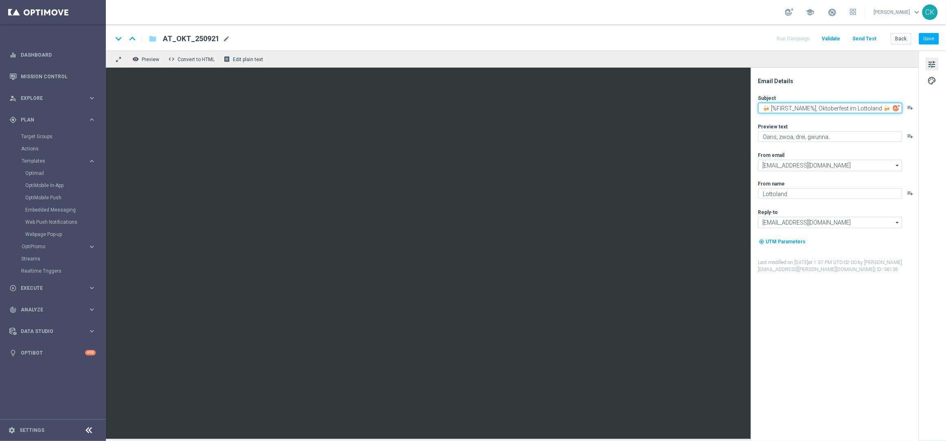
click at [826, 106] on textarea "🍻 [%FIRST_NAME%], Oktoberfest im Lottoland 🍻" at bounding box center [830, 108] width 144 height 11
paste textarea "Wir feiern zünftig, [%FIRST_NAME%]"
type textarea "🥨 Wir feiern zünftig, [%FIRST_NAME%]"
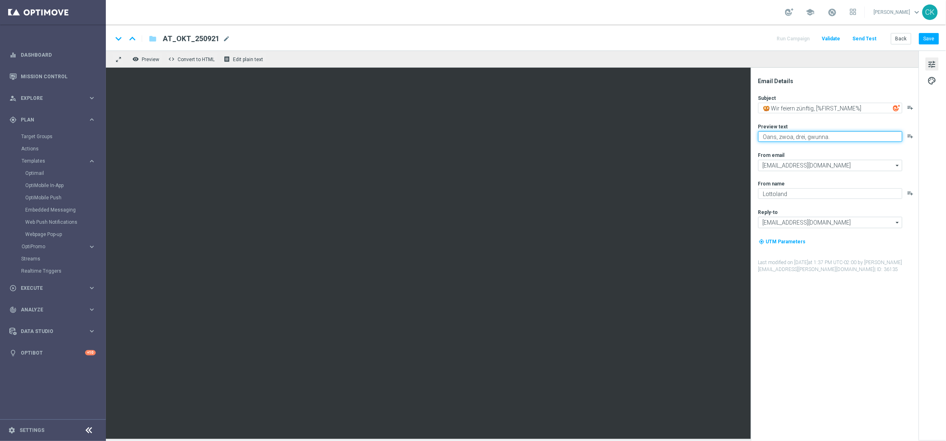
click at [818, 134] on textarea "Oans, zwoa, drei, gwunna." at bounding box center [830, 136] width 144 height 11
paste textarea "[PERSON_NAME] am [PERSON_NAME]"
type textarea "[PERSON_NAME] am [PERSON_NAME]."
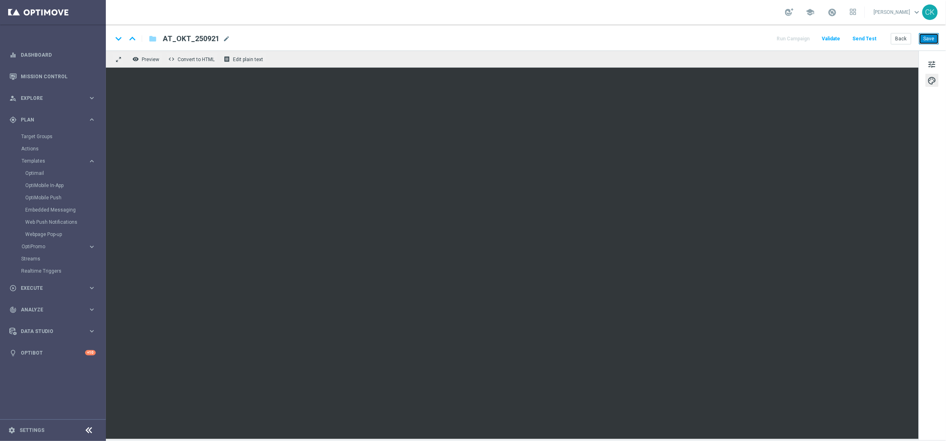
click at [934, 38] on button "Save" at bounding box center [929, 38] width 20 height 11
click at [932, 37] on button "Save" at bounding box center [929, 38] width 20 height 11
click at [871, 35] on button "Send Test" at bounding box center [865, 38] width 26 height 11
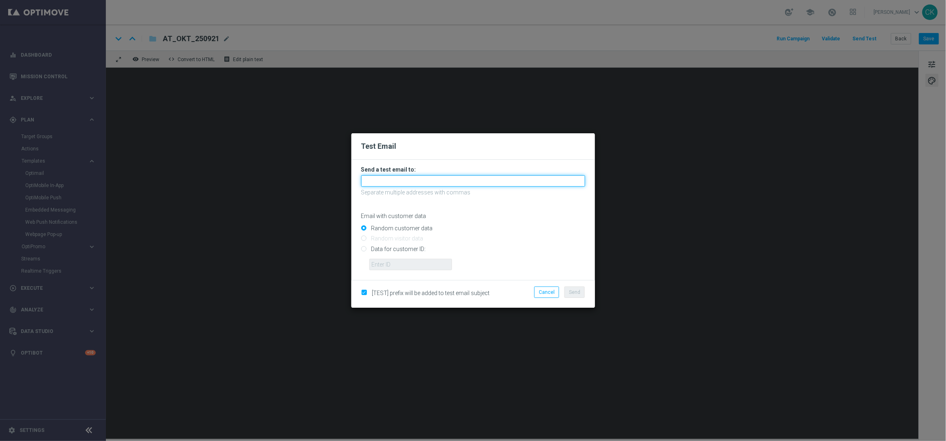
click at [457, 177] on input "text" at bounding box center [473, 180] width 224 height 11
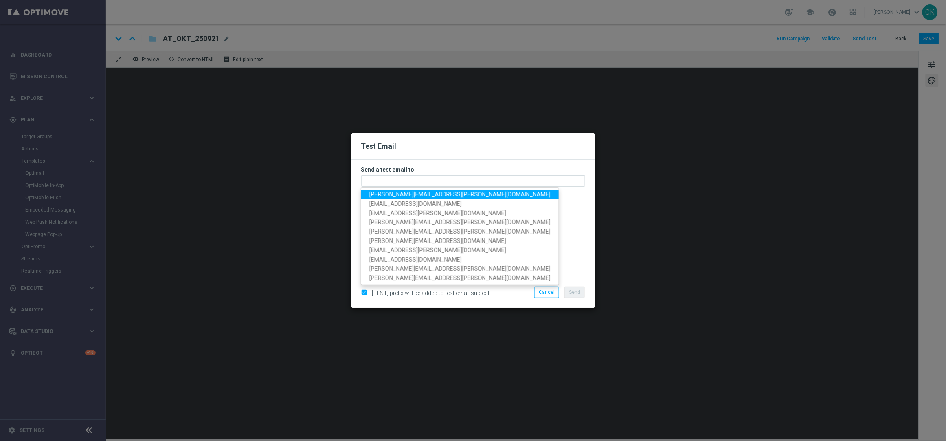
click at [451, 192] on span "[PERSON_NAME][EMAIL_ADDRESS][PERSON_NAME][DOMAIN_NAME]" at bounding box center [459, 194] width 181 height 7
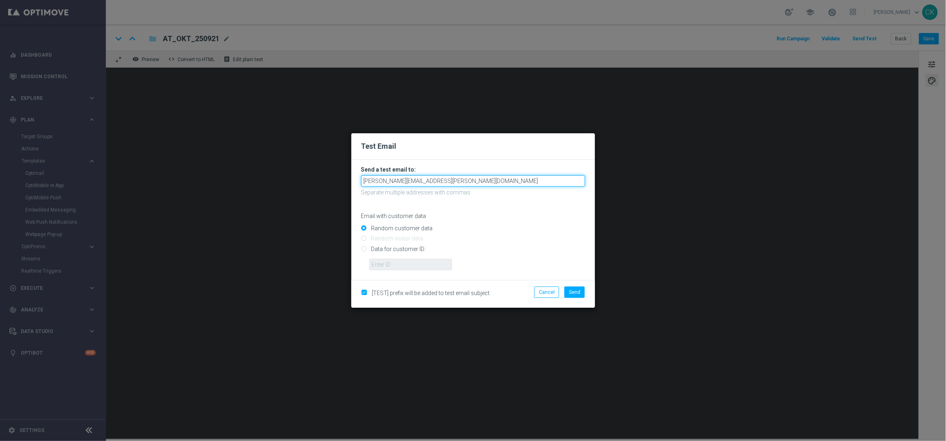
click at [473, 182] on input "[PERSON_NAME][EMAIL_ADDRESS][PERSON_NAME][DOMAIN_NAME]" at bounding box center [473, 180] width 224 height 11
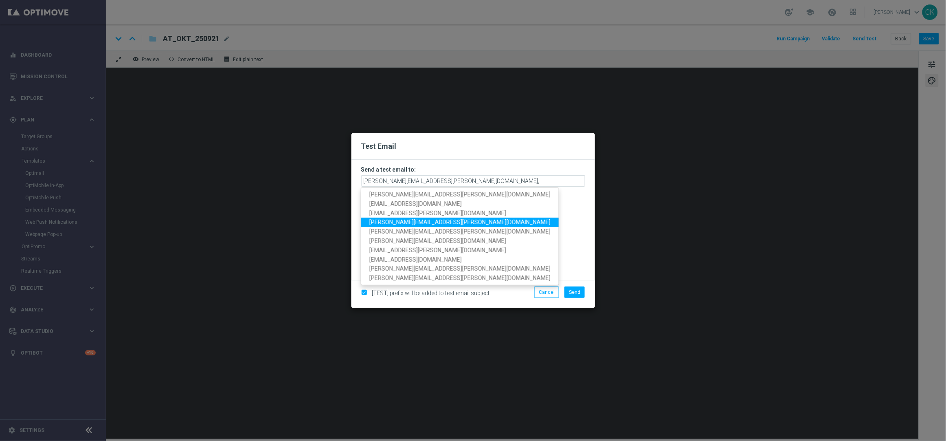
click at [423, 222] on span "[PERSON_NAME][EMAIL_ADDRESS][PERSON_NAME][DOMAIN_NAME]" at bounding box center [459, 222] width 181 height 7
type input "[PERSON_NAME][EMAIL_ADDRESS][PERSON_NAME][DOMAIN_NAME],[DOMAIN_NAME][EMAIL_ADDR…"
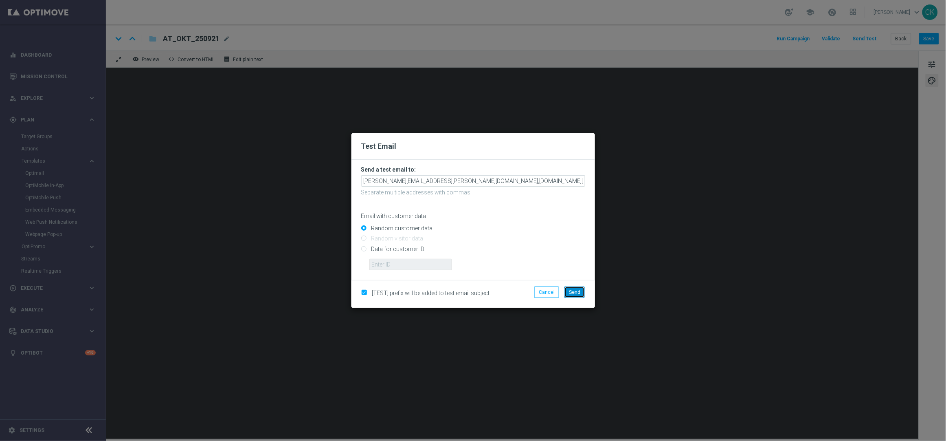
click at [579, 290] on span "Send" at bounding box center [574, 292] width 11 height 6
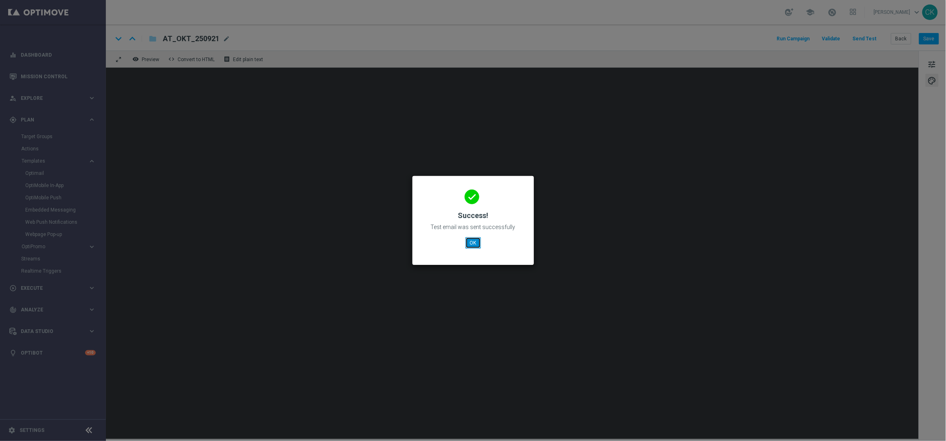
click at [471, 242] on button "OK" at bounding box center [473, 242] width 15 height 11
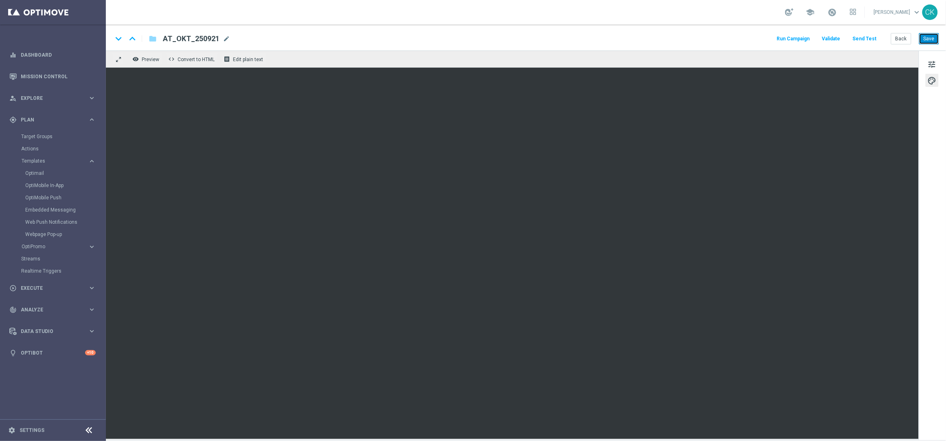
click at [928, 42] on button "Save" at bounding box center [929, 38] width 20 height 11
click at [903, 39] on button "Back" at bounding box center [901, 38] width 20 height 11
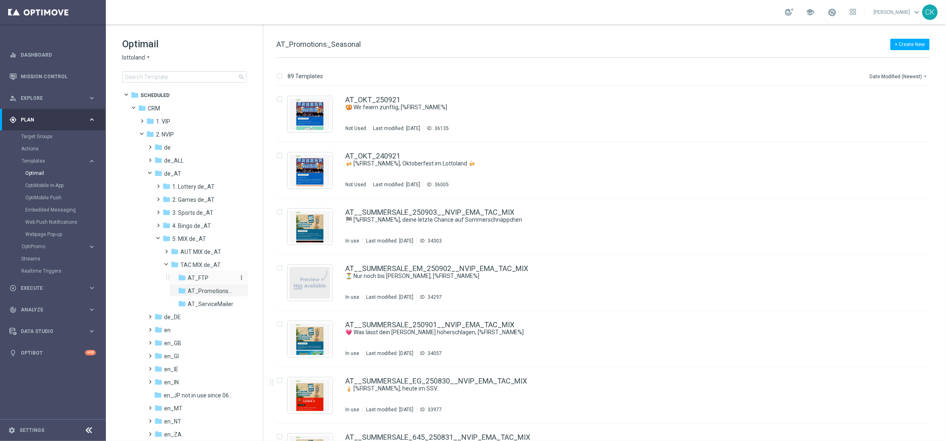
click at [195, 277] on span "AT_FTP" at bounding box center [198, 277] width 21 height 7
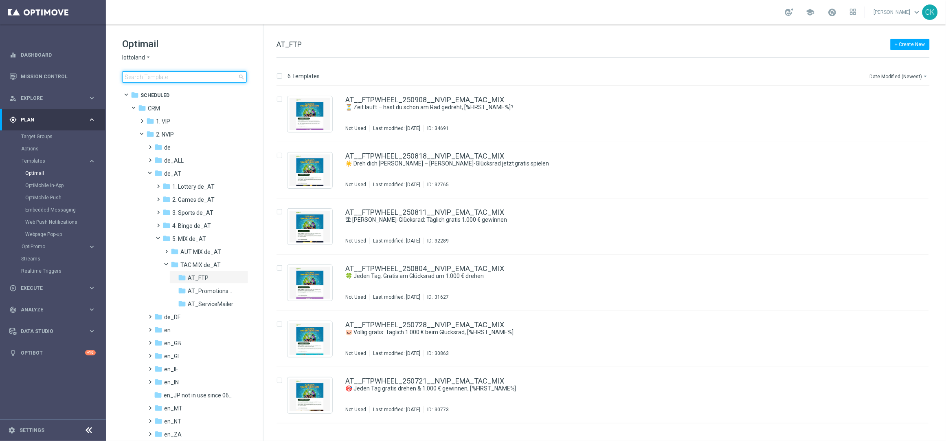
click at [176, 77] on input at bounding box center [184, 76] width 125 height 11
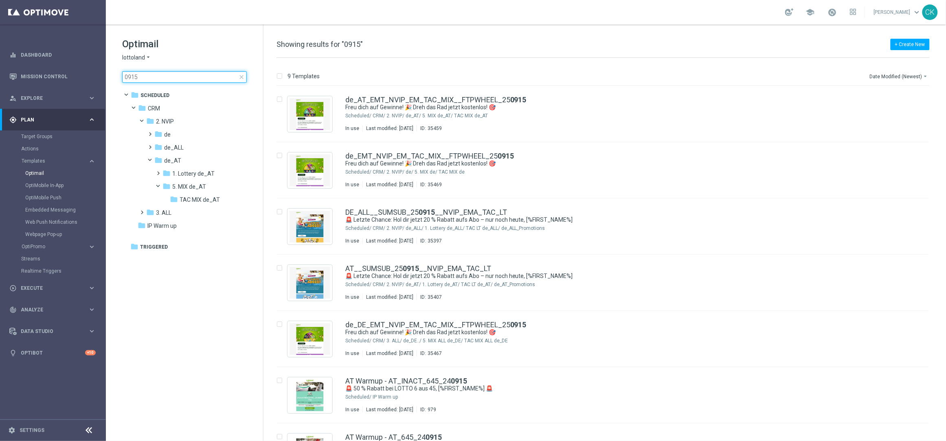
type input "0915"
click at [922, 322] on icon "more_vert" at bounding box center [920, 322] width 7 height 7
click at [871, 330] on span "Move" at bounding box center [868, 331] width 13 height 6
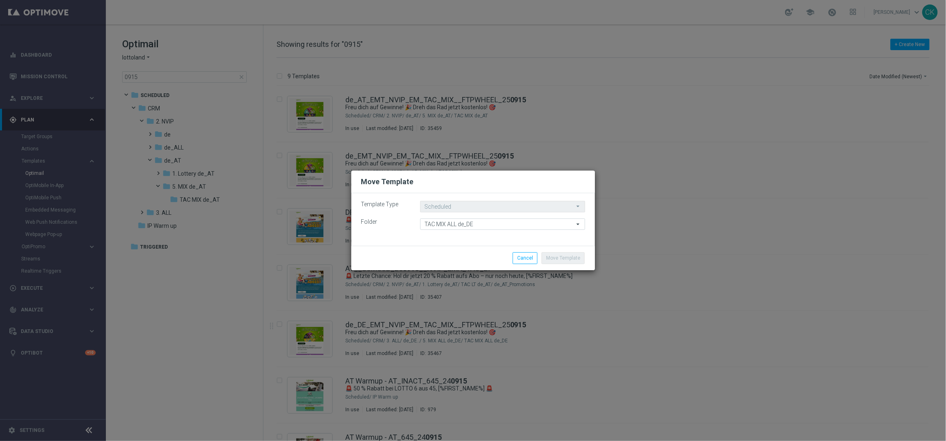
click at [579, 222] on icon "arrow_drop_down" at bounding box center [579, 224] width 8 height 11
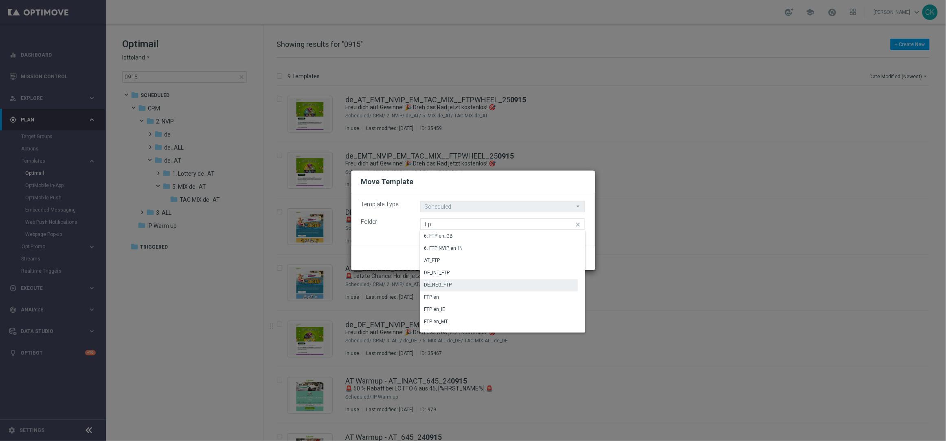
click at [458, 283] on div "DE_REG_FTP" at bounding box center [499, 284] width 158 height 11
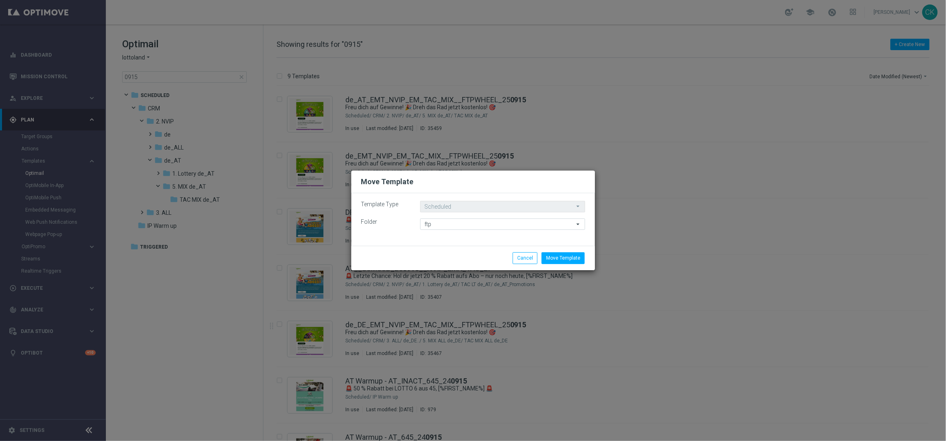
type input "DE_REG_FTP"
click at [574, 258] on button "Move Template" at bounding box center [563, 257] width 43 height 11
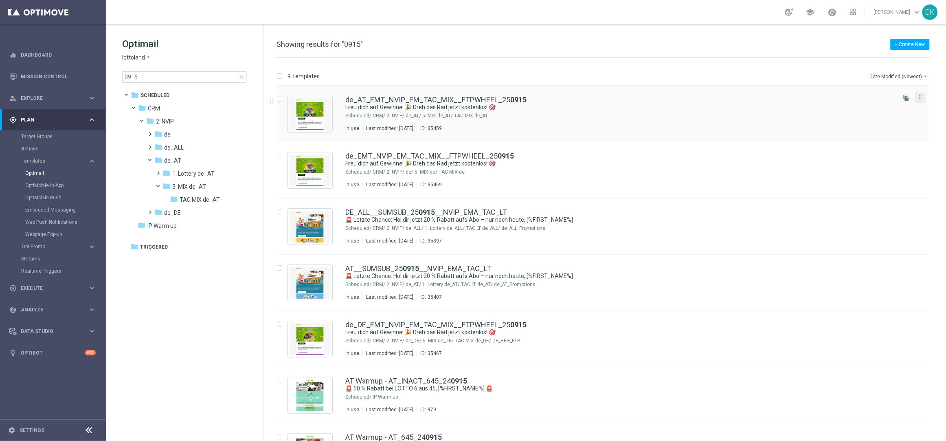
click at [919, 97] on icon "more_vert" at bounding box center [920, 97] width 7 height 7
click at [868, 106] on span "Move" at bounding box center [868, 106] width 13 height 6
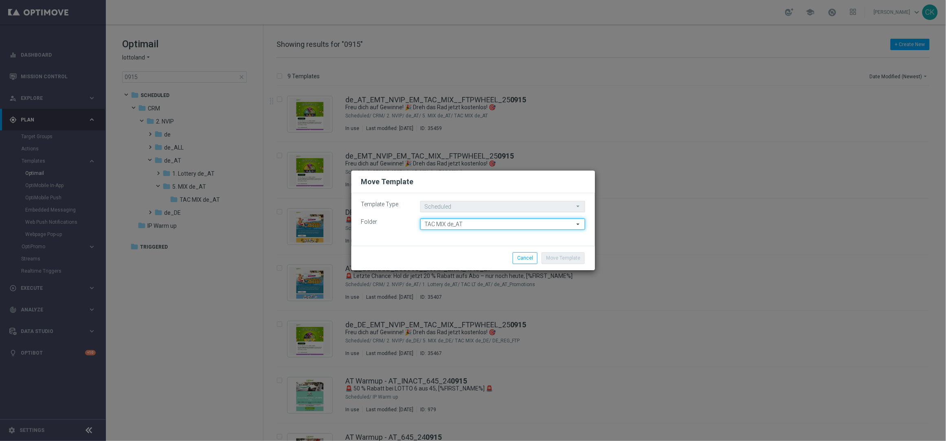
click at [511, 223] on input "TAC MIX de_AT" at bounding box center [502, 223] width 165 height 11
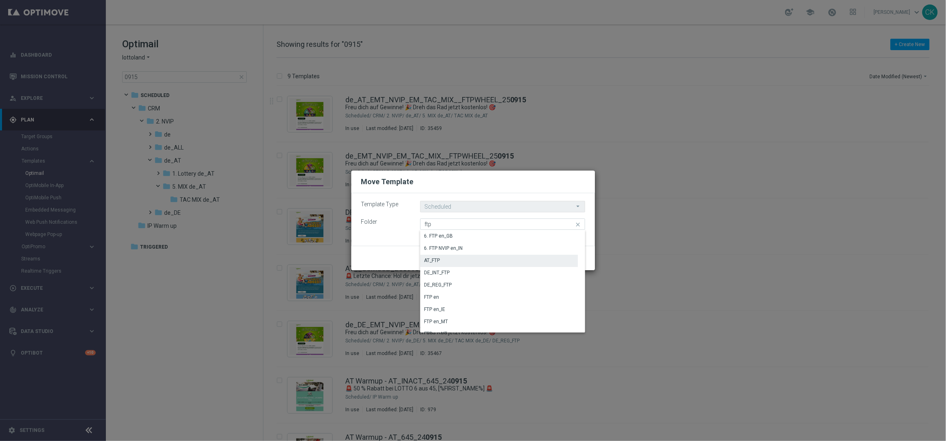
click at [440, 260] on div "AT_FTP" at bounding box center [432, 260] width 16 height 7
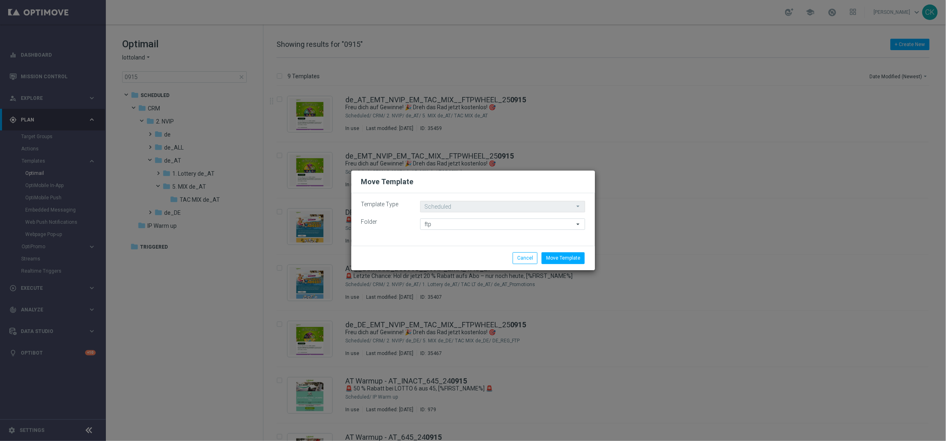
type input "AT_FTP"
click at [564, 258] on button "Move Template" at bounding box center [563, 257] width 43 height 11
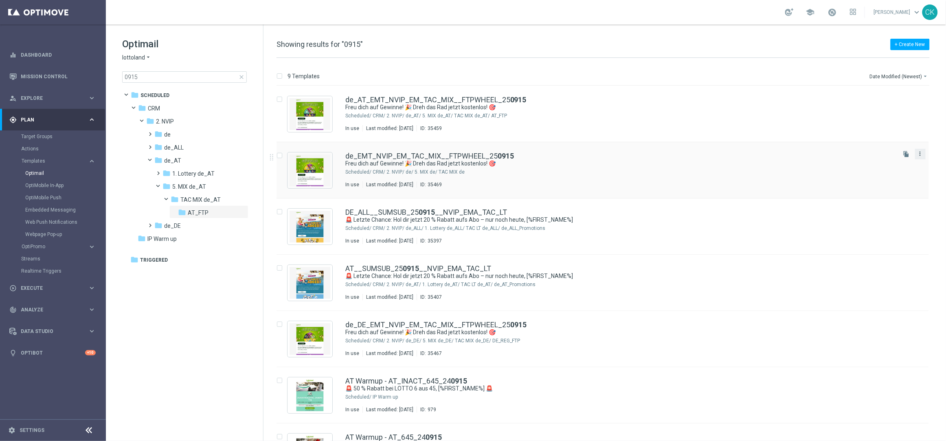
click at [922, 155] on icon "more_vert" at bounding box center [920, 153] width 7 height 7
click at [871, 160] on span "Move" at bounding box center [868, 163] width 13 height 6
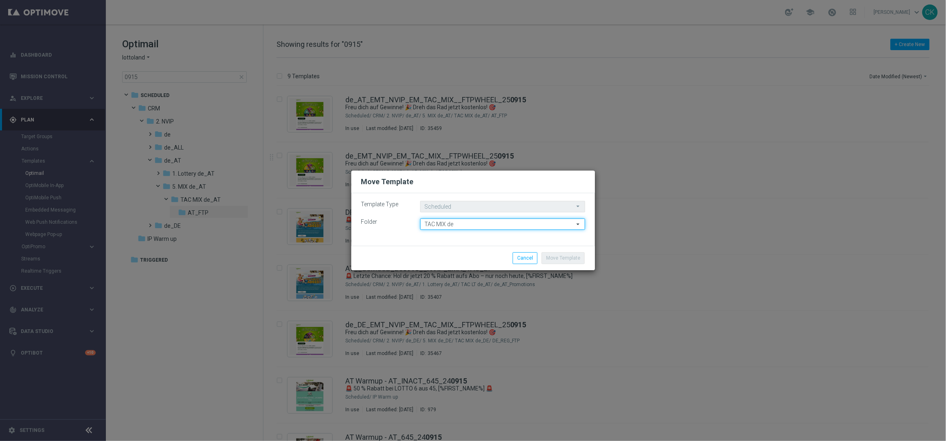
click at [473, 224] on input "TAC MIX de" at bounding box center [502, 223] width 165 height 11
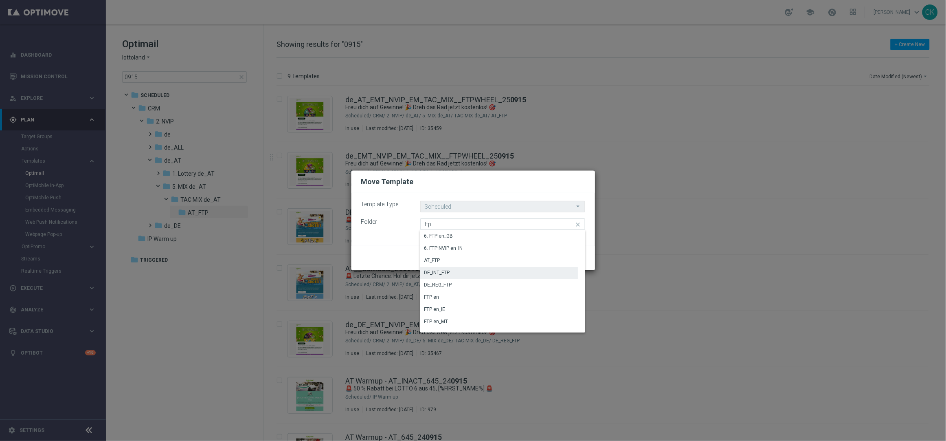
click at [454, 268] on div "DE_INT_FTP" at bounding box center [499, 272] width 158 height 11
type input "DE_INT_FTP"
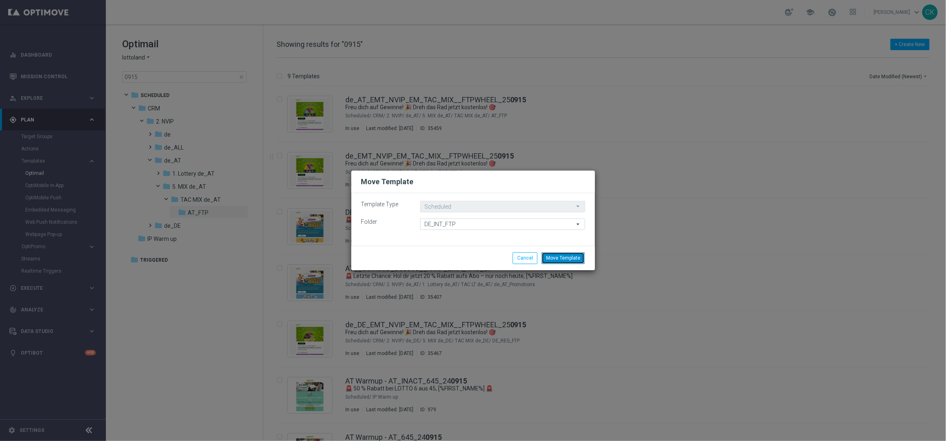
click at [572, 259] on button "Move Template" at bounding box center [563, 257] width 43 height 11
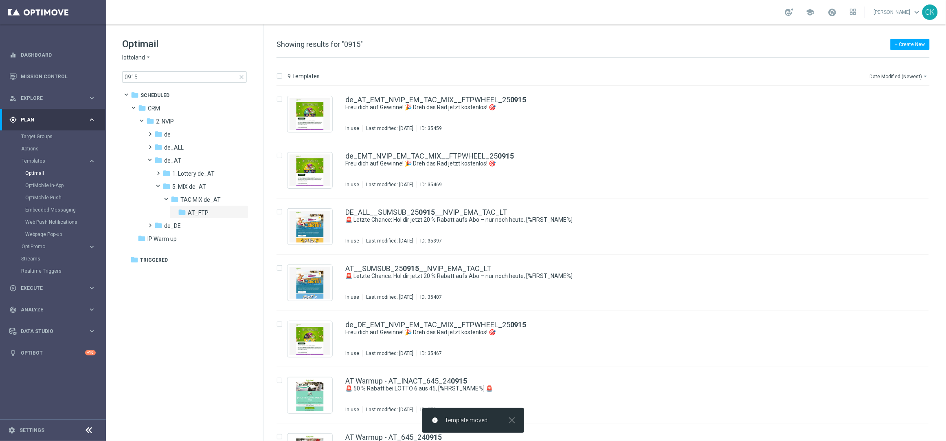
click at [242, 76] on span "close" at bounding box center [241, 77] width 7 height 7
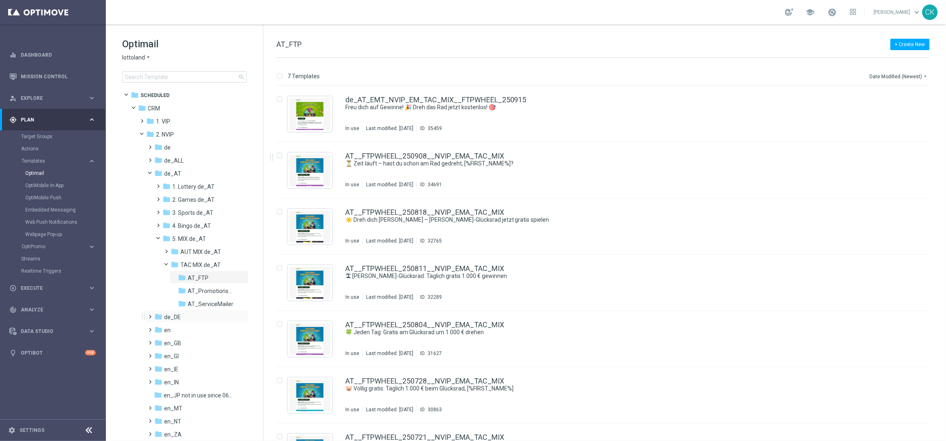
click at [150, 314] on span at bounding box center [149, 312] width 4 height 3
click at [159, 380] on span at bounding box center [157, 377] width 4 height 3
click at [167, 406] on span at bounding box center [165, 403] width 4 height 3
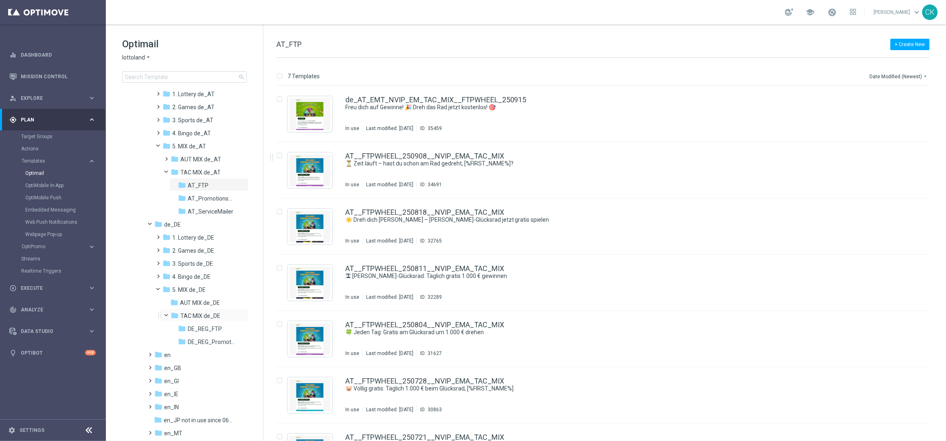
scroll to position [100, 0]
click at [209, 318] on span "DE_REG_FTP" at bounding box center [205, 321] width 34 height 7
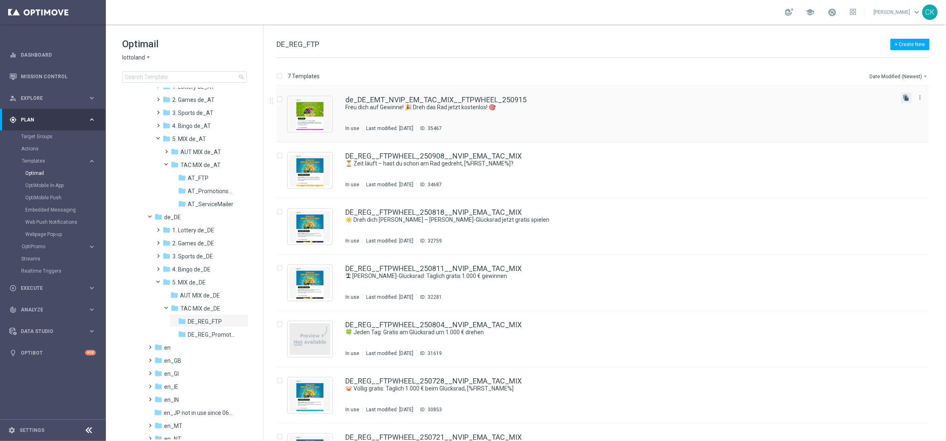
click at [906, 98] on icon "file_copy" at bounding box center [907, 98] width 7 height 7
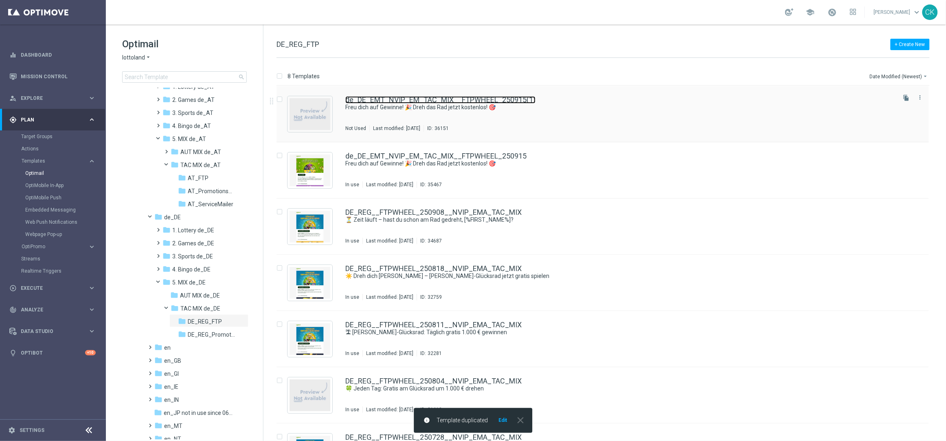
click at [427, 100] on link "de_DE_EMT_NVIP_EM_TAC_MIX__FTPWHEEL_250915(1)" at bounding box center [440, 99] width 190 height 7
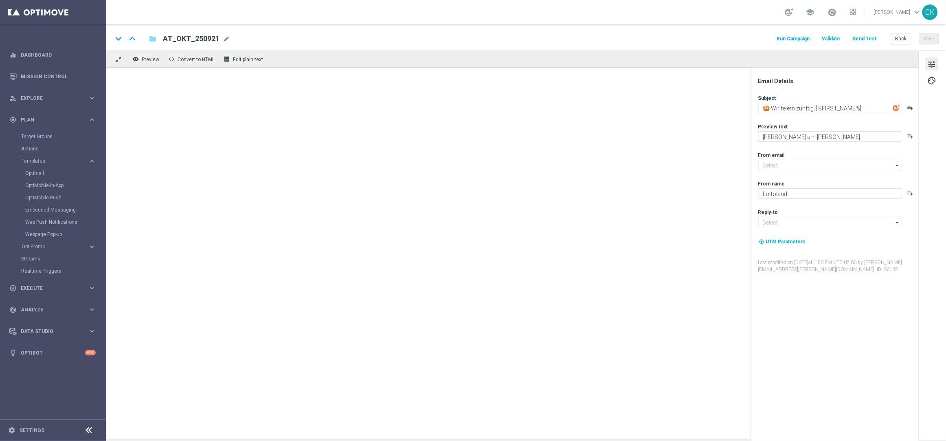
type input "[EMAIL_ADDRESS][DOMAIN_NAME]"
type textarea "Freu dich auf Gewinne! 🎉 Dreh das Rad jetzt kostenlos! 🎯"
type textarea "Garantiert gewinnen und freuen"
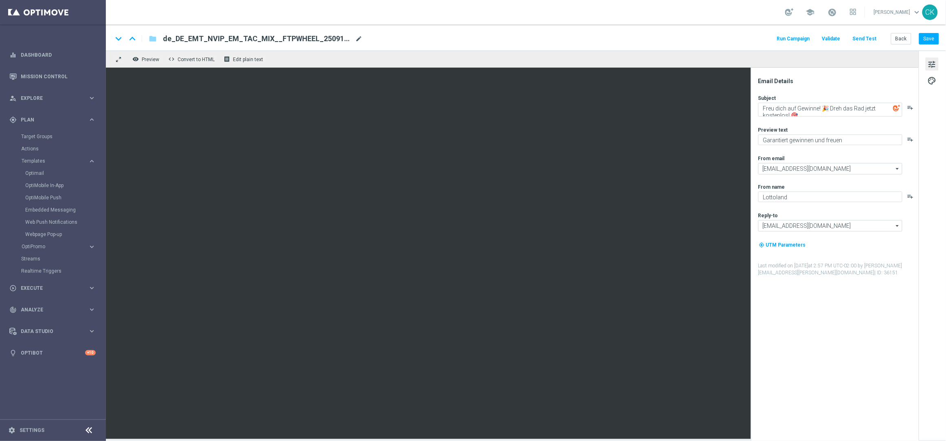
click at [359, 38] on span "mode_edit" at bounding box center [358, 38] width 7 height 7
click at [335, 38] on input "de_DE_EMT_NVIP_EM_TAC_MIX__FTPWHEEL_250915(1)" at bounding box center [264, 38] width 202 height 11
paste input "DE_REG__FTPWHEEL_250908__NVIP_EMA_TAC_MIX"
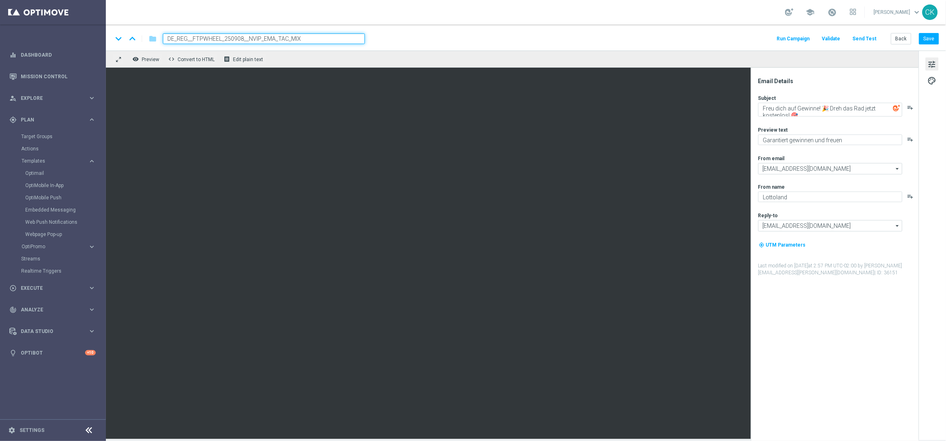
click at [241, 37] on input "DE_REG__FTPWHEEL_250908__NVIP_EMA_TAC_MIX" at bounding box center [264, 38] width 202 height 11
type input "DE_REG__FTPWHEEL_250922__NVIP_EMA_TAC_MIX"
click at [328, 37] on input "DE_REG__FTPWHEEL_250922__NVIP_EMA_TAC_MIX" at bounding box center [264, 38] width 202 height 11
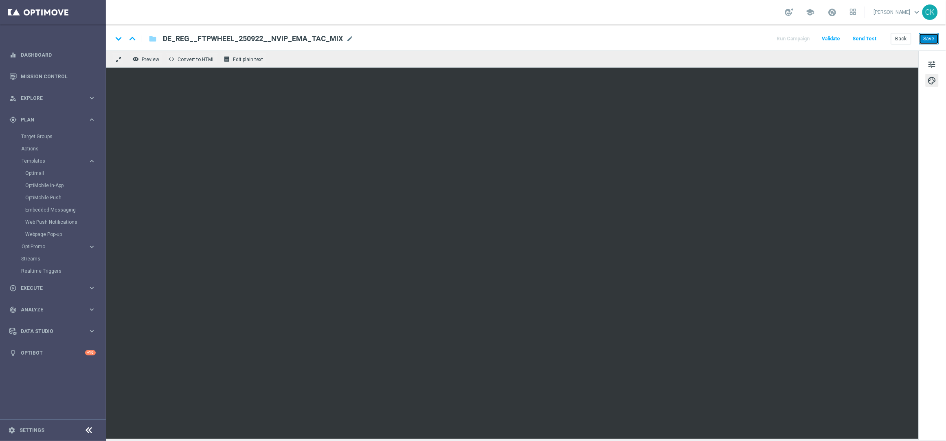
click at [932, 36] on button "Save" at bounding box center [929, 38] width 20 height 11
click at [932, 63] on span "tune" at bounding box center [932, 64] width 9 height 11
click at [936, 65] on span "tune" at bounding box center [932, 64] width 9 height 11
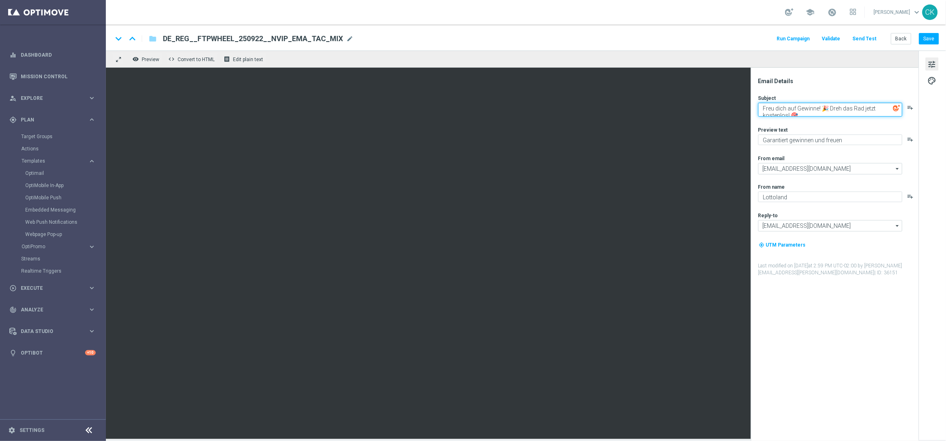
click at [809, 111] on textarea "Freu dich auf Gewinne! 🎉 Dreh das Rad jetzt kostenlos! 🎯" at bounding box center [830, 110] width 144 height 14
paste textarea "🎡 Dein täglicher Gratis-Dreh wartet"
click at [806, 107] on textarea "🎡 Dein täglicher Gratis-Dreh wartet" at bounding box center [830, 108] width 144 height 11
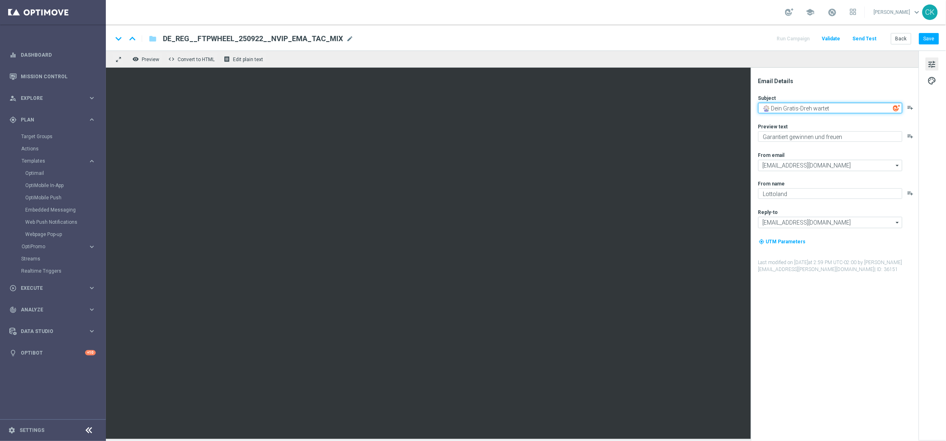
click at [856, 109] on textarea "🎡 Dein Gratis-Dreh wartet" at bounding box center [830, 108] width 144 height 11
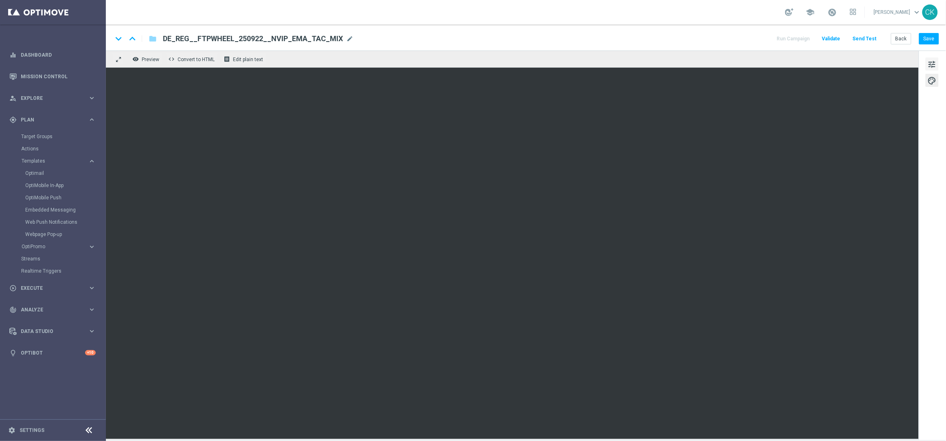
click at [932, 60] on span "tune" at bounding box center [932, 64] width 9 height 11
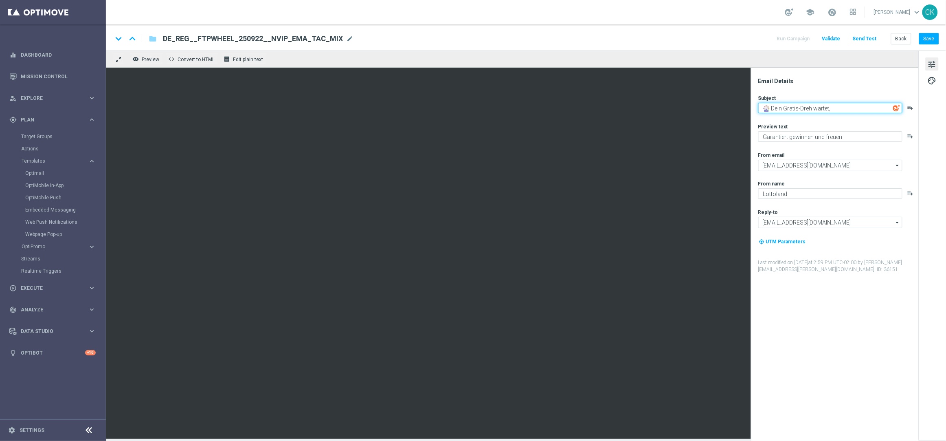
click at [868, 108] on textarea "🎡 Dein Gratis-Dreh wartet," at bounding box center [830, 108] width 144 height 11
paste textarea "[%FIRST_NAME%]"
type textarea "🎡 Dein Gratis-Dreh wartet, [%FIRST_NAME%]"
click at [860, 136] on textarea "Garantiert gewinnen und freuen" at bounding box center [830, 136] width 144 height 11
type textarea "Garantiert gewinnen und freuen."
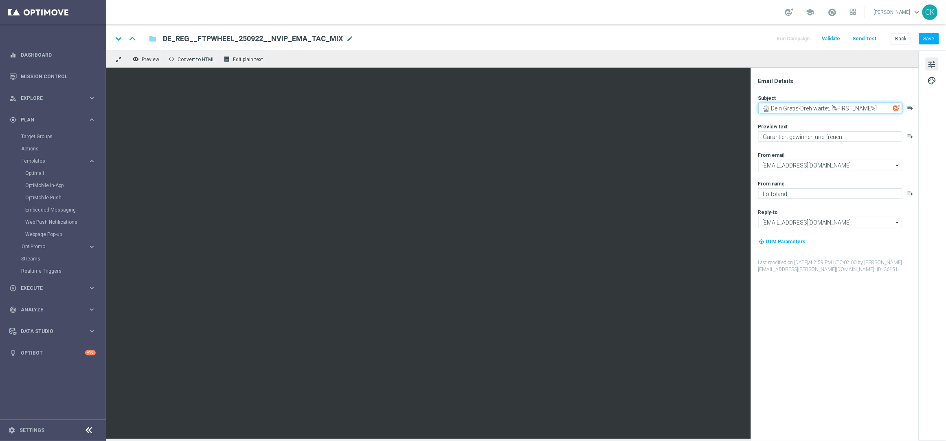
click at [840, 108] on textarea "🎡 Dein Gratis-Dreh wartet, [%FIRST_NAME%]" at bounding box center [830, 108] width 144 height 11
drag, startPoint x: 855, startPoint y: 136, endPoint x: 758, endPoint y: 134, distance: 97.0
click at [758, 134] on div "Email Details Subject 🎡 Dein Gratis-Dreh wartet, [%FIRST_NAME%] playlist_add Pr…" at bounding box center [837, 258] width 162 height 363
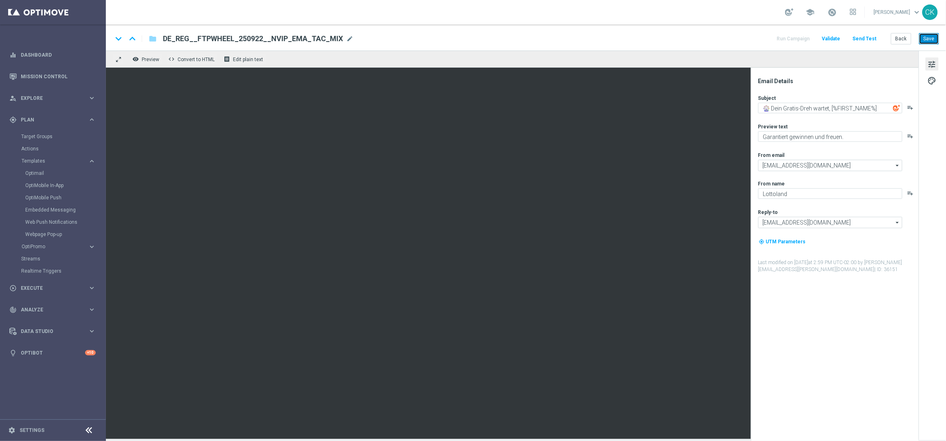
click at [927, 35] on button "Save" at bounding box center [929, 38] width 20 height 11
click at [862, 37] on button "Send Test" at bounding box center [865, 38] width 26 height 11
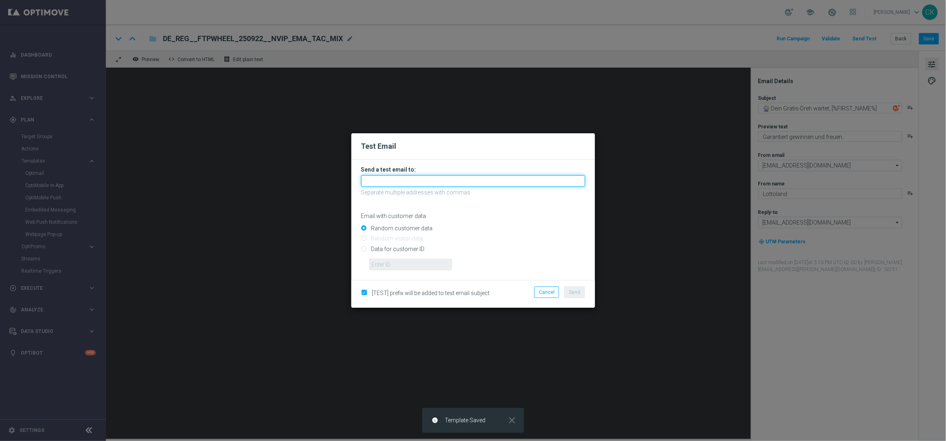
click at [404, 183] on input "text" at bounding box center [473, 180] width 224 height 11
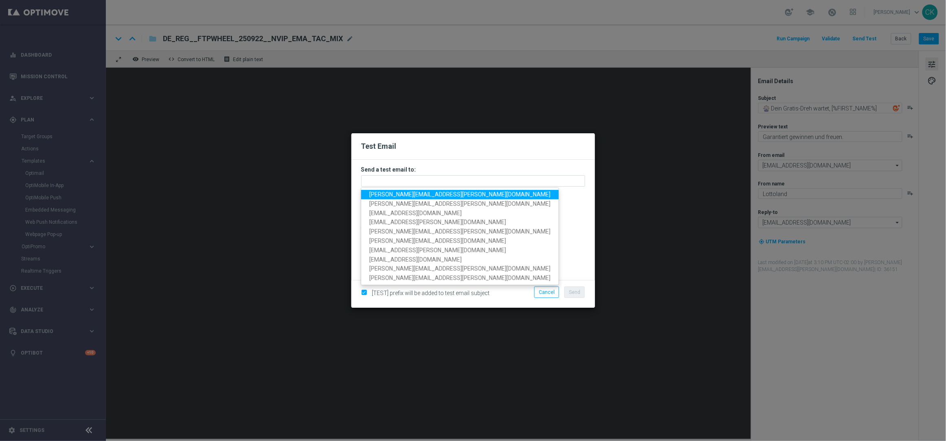
click at [412, 192] on span "[PERSON_NAME][EMAIL_ADDRESS][PERSON_NAME][DOMAIN_NAME]" at bounding box center [459, 194] width 181 height 7
type input "[PERSON_NAME][EMAIL_ADDRESS][PERSON_NAME][DOMAIN_NAME]"
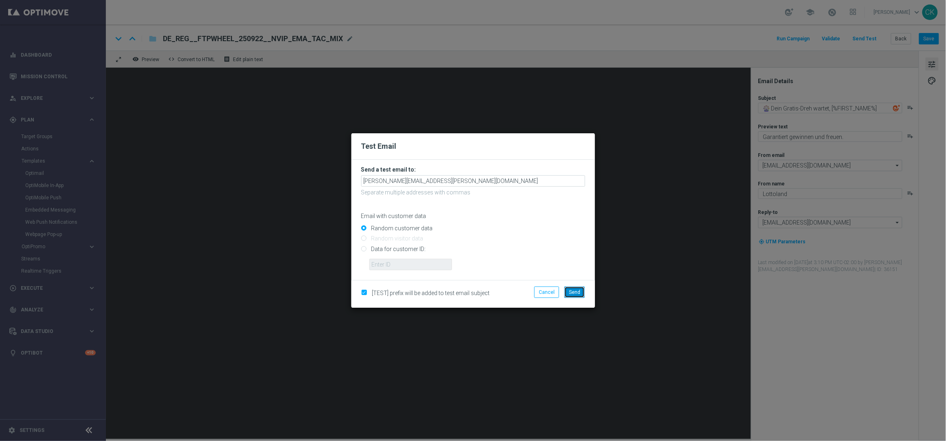
click at [578, 290] on span "Send" at bounding box center [574, 292] width 11 height 6
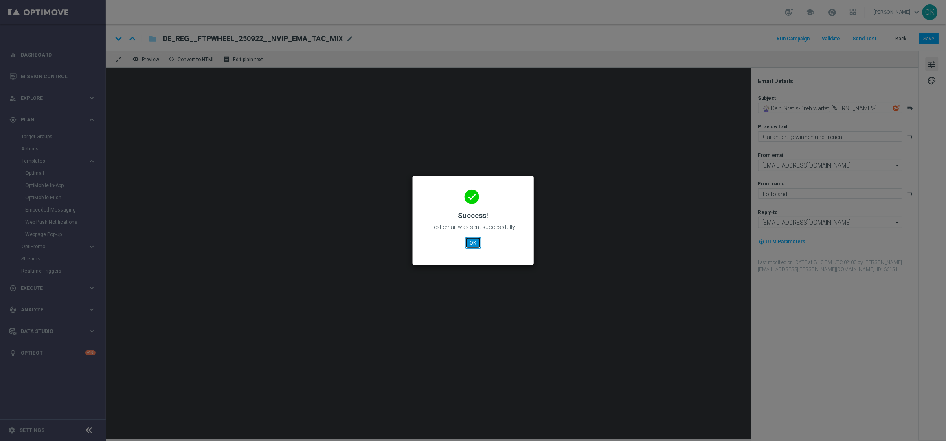
click at [474, 242] on button "OK" at bounding box center [473, 242] width 15 height 11
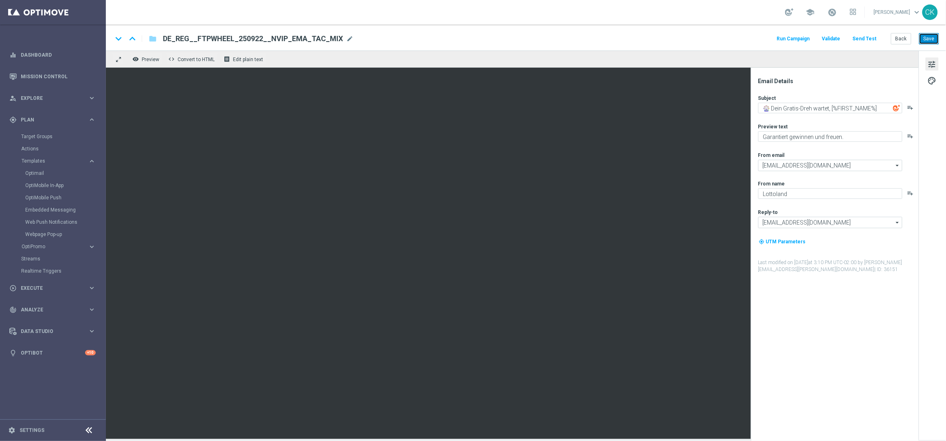
click at [930, 36] on button "Save" at bounding box center [929, 38] width 20 height 11
click at [901, 38] on button "Back" at bounding box center [901, 38] width 20 height 11
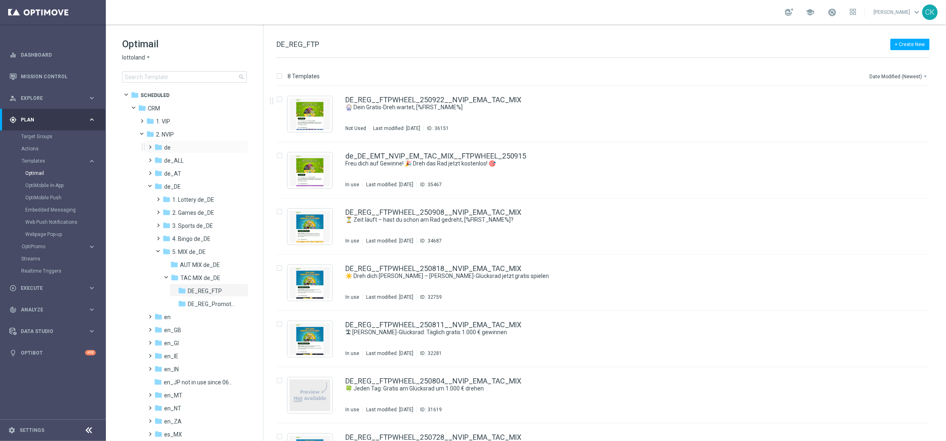
click at [150, 145] on span at bounding box center [149, 143] width 4 height 3
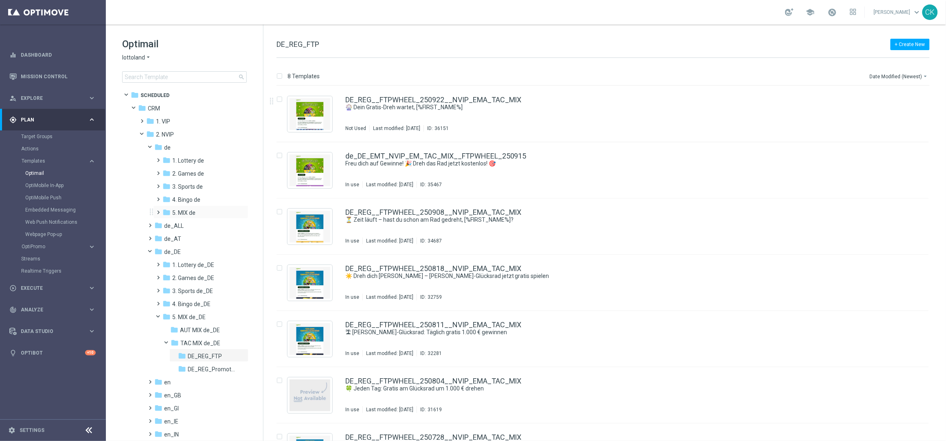
click at [158, 210] on span at bounding box center [157, 208] width 4 height 3
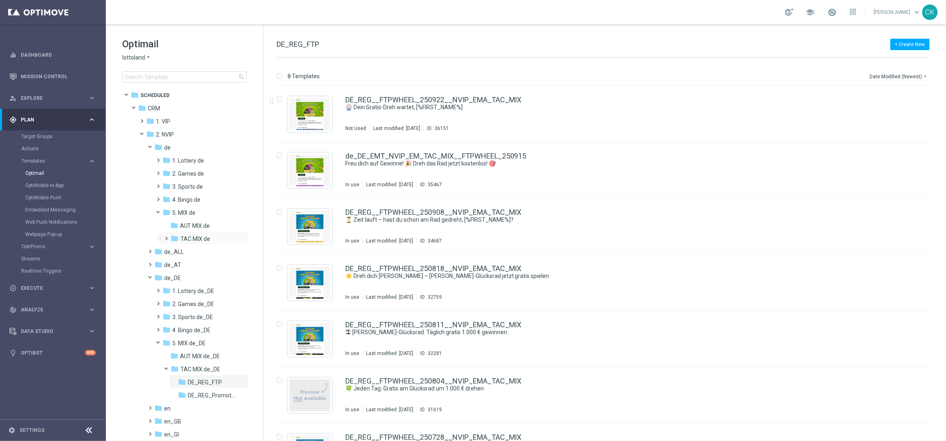
click at [167, 236] on span at bounding box center [165, 234] width 4 height 3
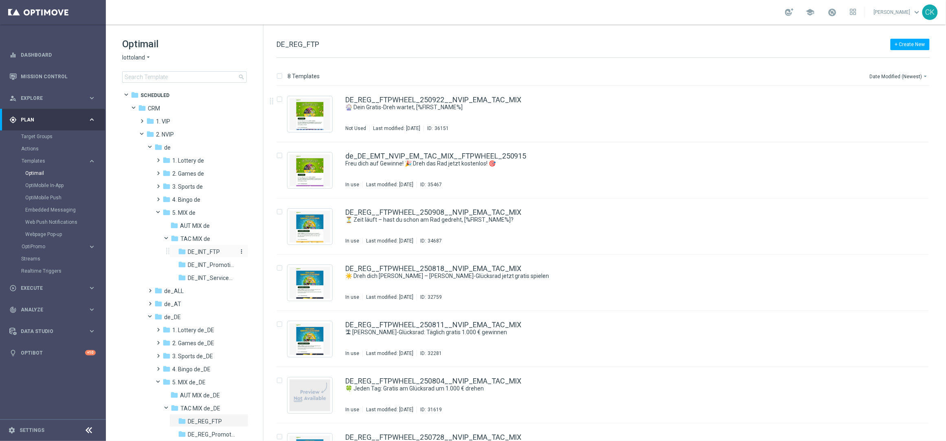
click at [220, 247] on div "folder DE_INT_FTP" at bounding box center [207, 251] width 59 height 9
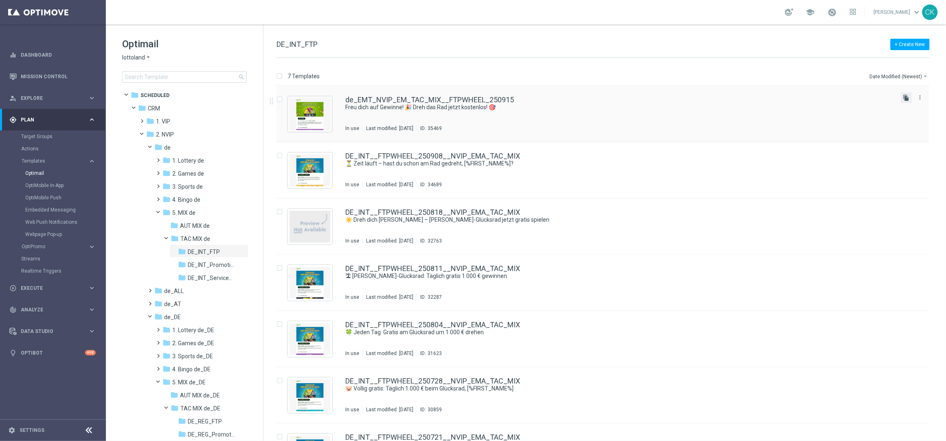
click at [905, 98] on icon "file_copy" at bounding box center [907, 98] width 7 height 7
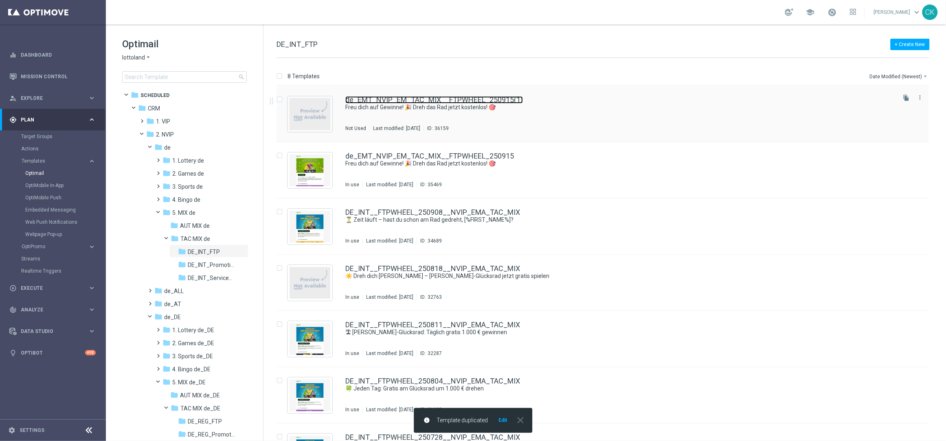
click at [420, 99] on link "de_EMT_NVIP_EM_TAC_MIX__FTPWHEEL_250915(1)" at bounding box center [434, 99] width 178 height 7
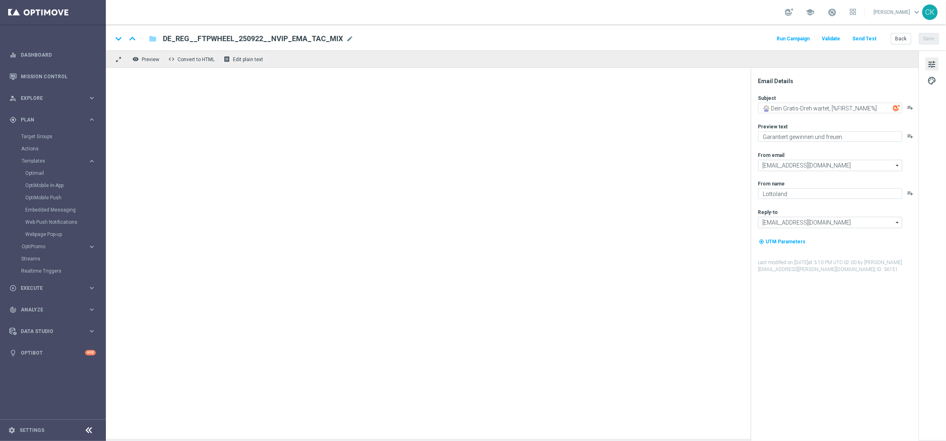
type input "de_EMT_NVIP_EM_TAC_MIX__FTPWHEEL_250915(1)"
type textarea "Freu dich auf Gewinne! 🎉 Dreh das Rad jetzt kostenlos! 🎯"
type textarea "Garantiert gewinnen und freuen"
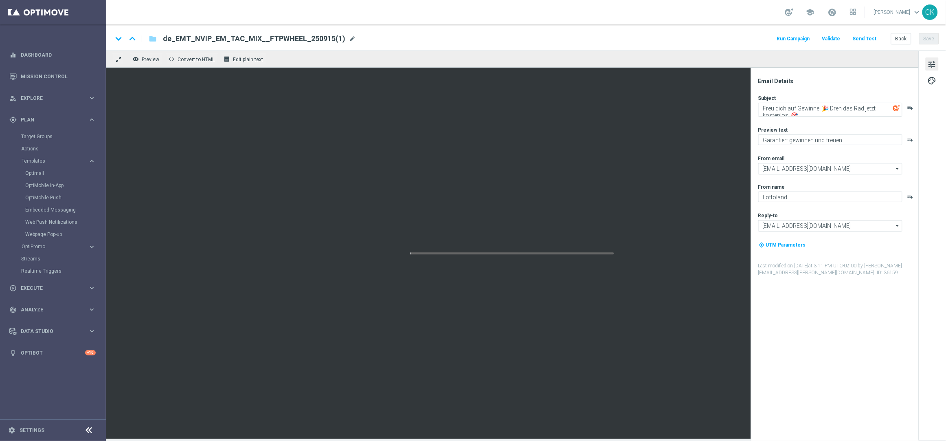
click at [349, 36] on span "mode_edit" at bounding box center [352, 38] width 7 height 7
click at [339, 36] on input "de_EMT_NVIP_EM_TAC_MIX__FTPWHEEL_250915(1)" at bounding box center [264, 38] width 202 height 11
paste input "DE_INT__FTPWHEEL_250908__NVIP_EMA_TAC_MIX"
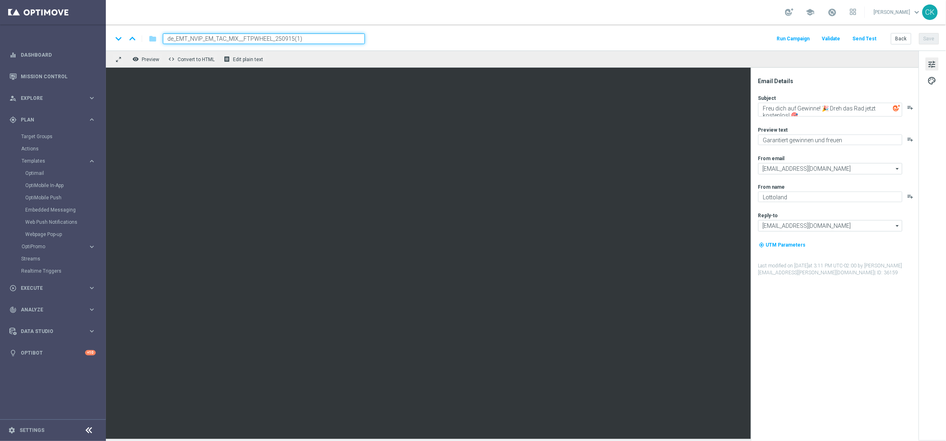
type input "DE_INT__FTPWHEEL_250908__NVIP_EMA_TAC_MIX"
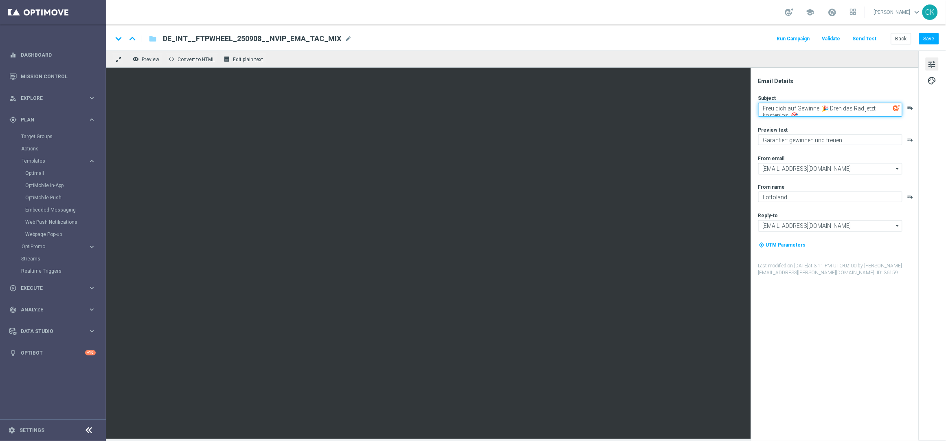
click at [818, 108] on textarea "Freu dich auf Gewinne! 🎉 Dreh das Rad jetzt kostenlos! 🎯" at bounding box center [830, 110] width 144 height 14
paste textarea "🎡 Dein Gratis-Dreh wartet, [%FIRST_NAME%]"
type textarea "🎡 Dein Gratis-Dreh wartet, [%FIRST_NAME%]"
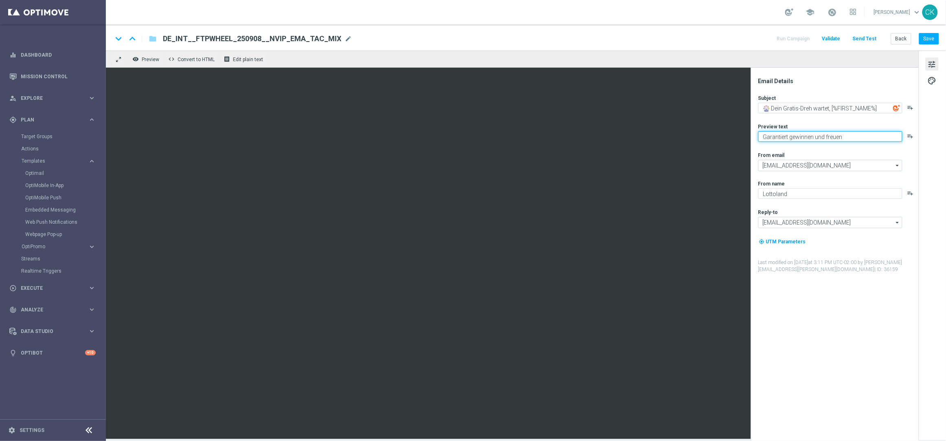
click at [888, 140] on textarea "Garantiert gewinnen und freuen" at bounding box center [830, 136] width 144 height 11
type textarea "Garantiert gewinnen und freuen."
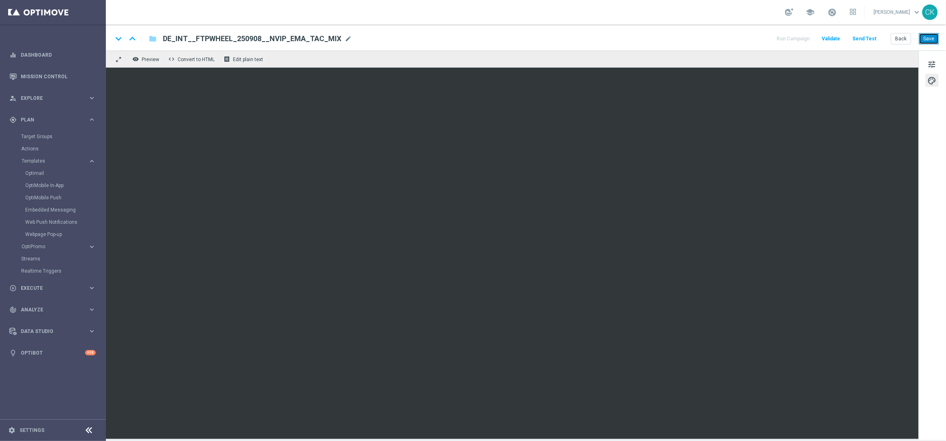
click at [930, 38] on button "Save" at bounding box center [929, 38] width 20 height 11
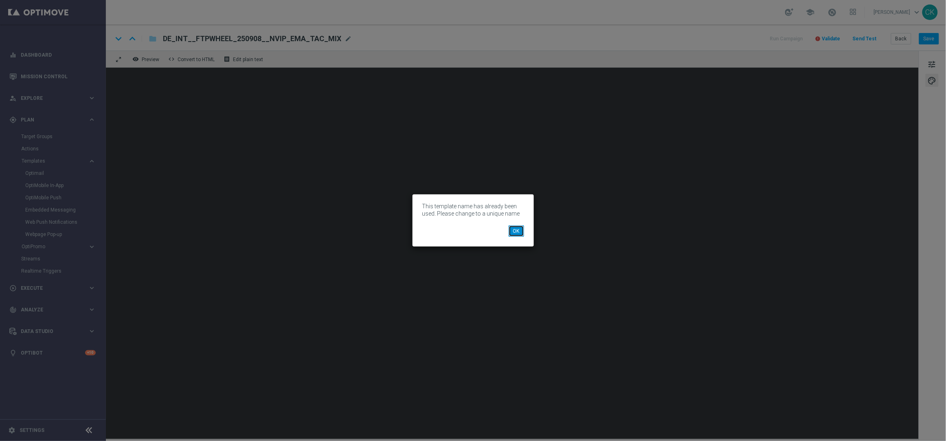
click at [516, 230] on button "OK" at bounding box center [516, 230] width 15 height 11
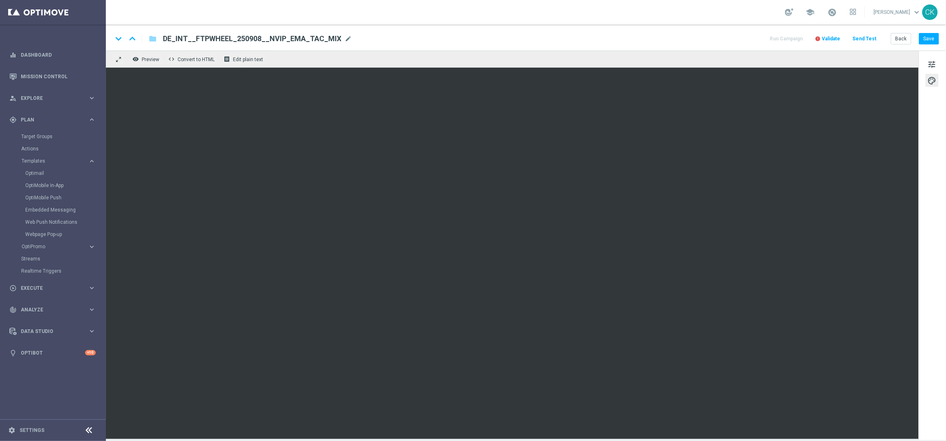
click at [259, 37] on span "DE_INT__FTPWHEEL_250908__NVIP_EMA_TAC_MIX" at bounding box center [252, 39] width 178 height 10
click at [240, 37] on input "DE_INT__FTPWHEEL_250908__NVIP_EMA_TAC_MIX" at bounding box center [264, 38] width 202 height 11
type input "DE_INT__FTPWHEEL_250922__NVIP_EMA_TAC_MIX"
click at [929, 35] on button "Save" at bounding box center [929, 38] width 20 height 11
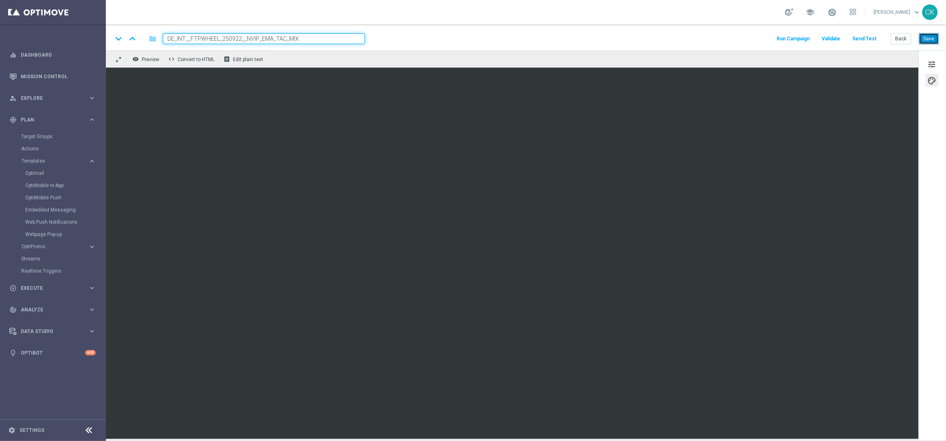
click at [929, 36] on button "Save" at bounding box center [929, 38] width 20 height 11
click at [931, 39] on button "Save" at bounding box center [929, 38] width 20 height 11
click at [928, 42] on button "Save" at bounding box center [929, 38] width 20 height 11
click at [902, 38] on button "Back" at bounding box center [901, 38] width 20 height 11
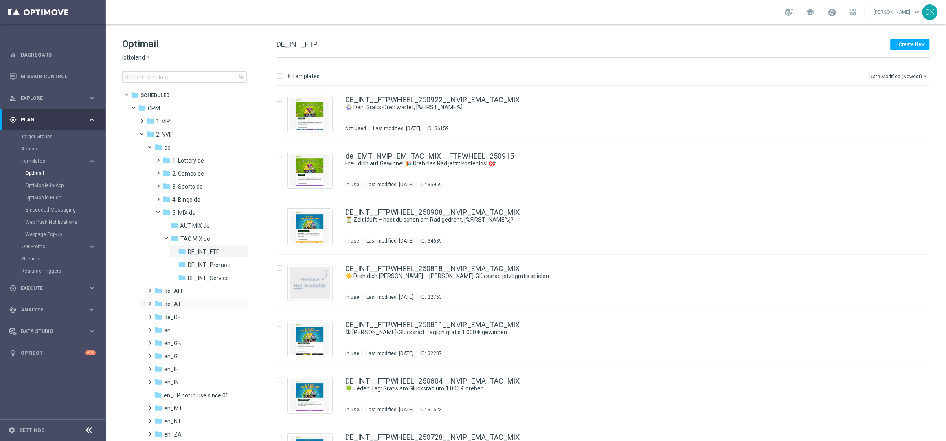
click at [149, 301] on span at bounding box center [149, 299] width 4 height 3
click at [157, 365] on span at bounding box center [157, 364] width 4 height 3
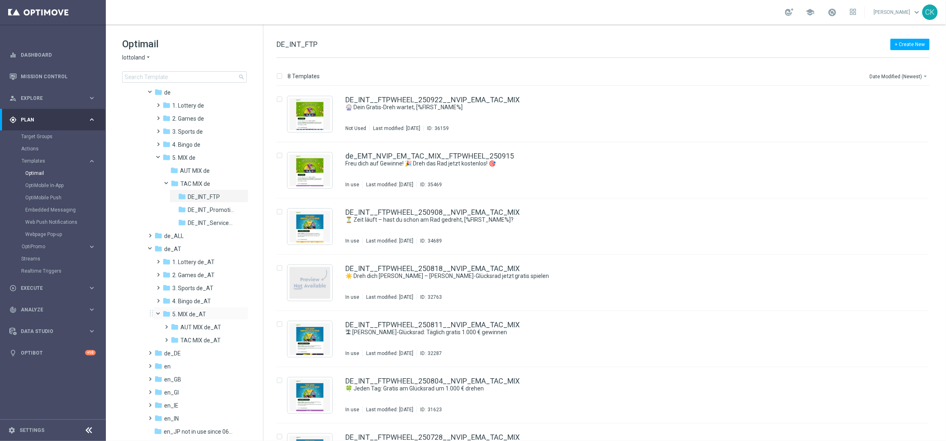
scroll to position [55, 0]
click at [167, 337] on span at bounding box center [165, 335] width 4 height 3
click at [200, 350] on span "AT_FTP" at bounding box center [198, 352] width 21 height 7
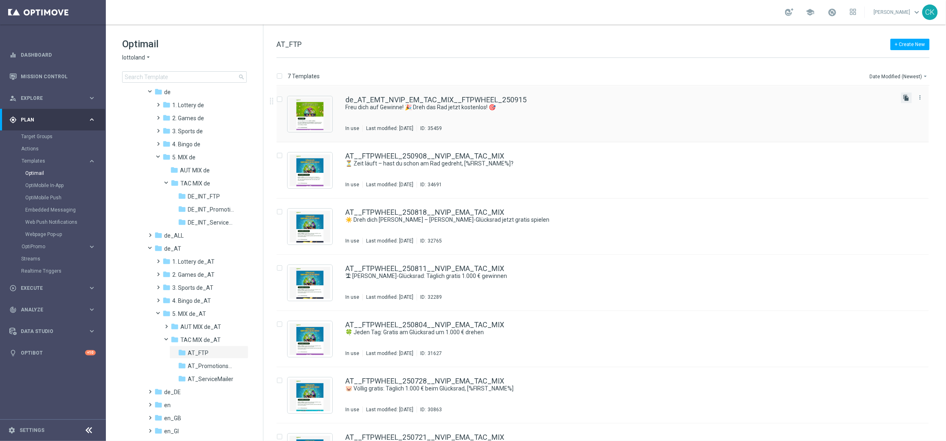
click at [906, 97] on icon "file_copy" at bounding box center [907, 98] width 7 height 7
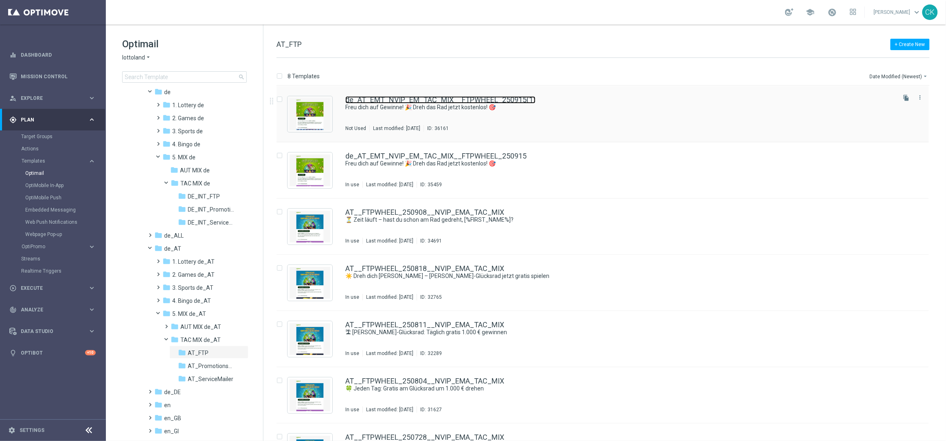
click at [432, 99] on link "de_AT_EMT_NVIP_EM_TAC_MIX__FTPWHEEL_250915(1)" at bounding box center [440, 99] width 190 height 7
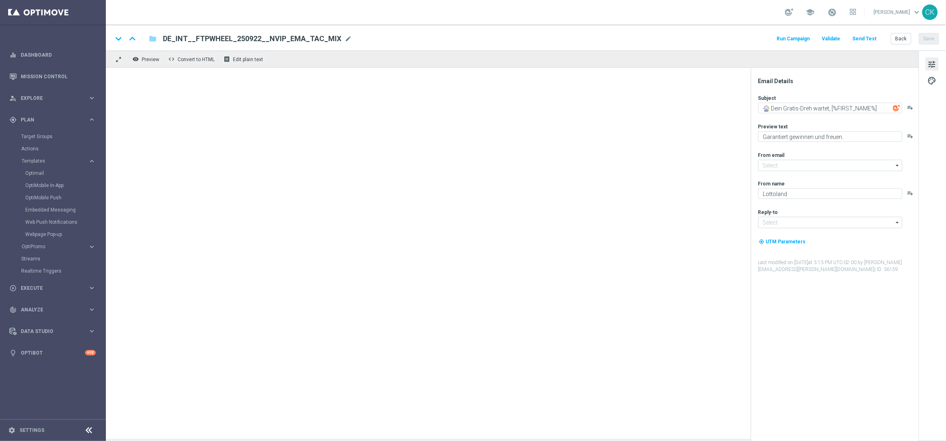
type textarea "Freu dich auf Gewinne! 🎉 Dreh das Rad jetzt kostenlos! 🎯"
type textarea "Garantiert gewinnen und freuen"
type input "[EMAIL_ADDRESS][DOMAIN_NAME]"
click at [297, 38] on span "de_AT_EMT_NVIP_EM_TAC_MIX__FTPWHEEL_250915(1)" at bounding box center [257, 39] width 189 height 10
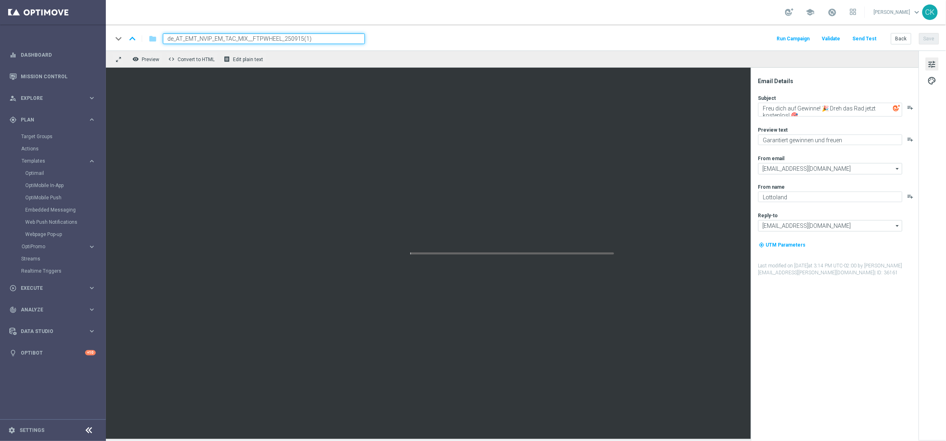
click at [297, 38] on input "de_AT_EMT_NVIP_EM_TAC_MIX__FTPWHEEL_250915(1)" at bounding box center [264, 38] width 202 height 11
paste input "AT__FTPWHEEL_250922__NVIP_EMA_TAC_MIX"
type input "AT__FTPWHEEL_250922__NVIP_EMA_TAC_MIX"
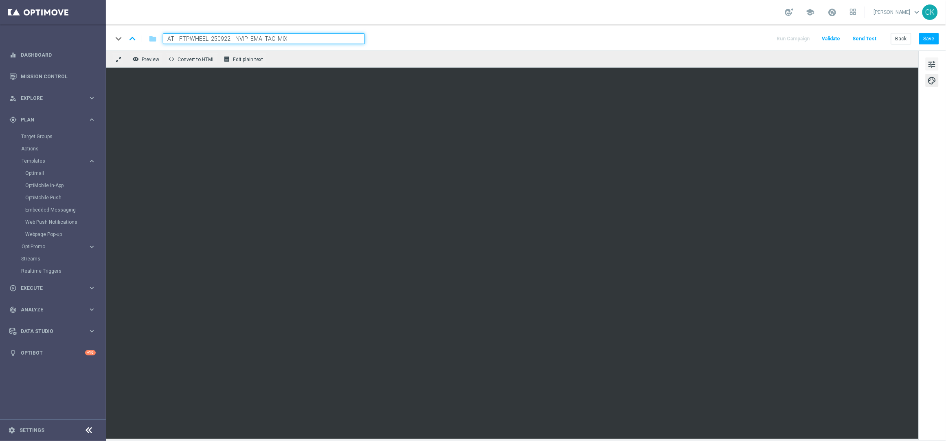
click at [931, 63] on span "tune" at bounding box center [932, 64] width 9 height 11
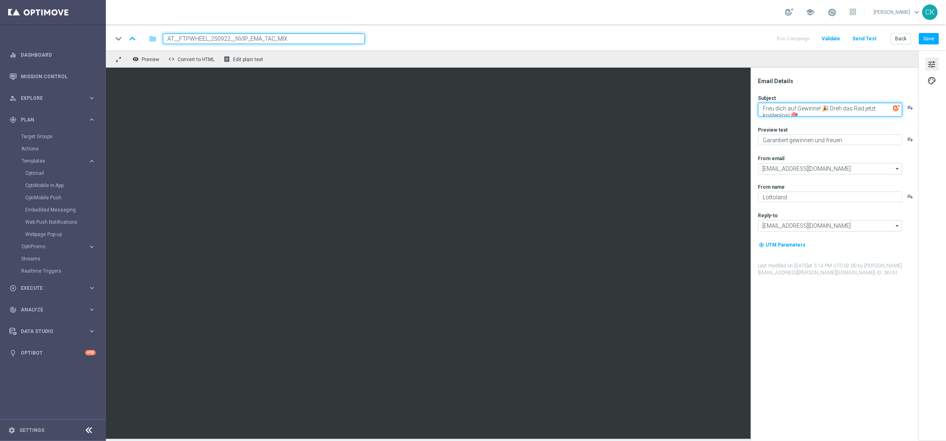
click at [817, 108] on textarea "Freu dich auf Gewinne! 🎉 Dreh das Rad jetzt kostenlos! 🎯" at bounding box center [830, 110] width 144 height 14
paste textarea "🎡 Dein Gratis-Dreh wartet, [%FIRST_NAME%]"
type textarea "🎡 Dein Gratis-Dreh wartet, [%FIRST_NAME%]"
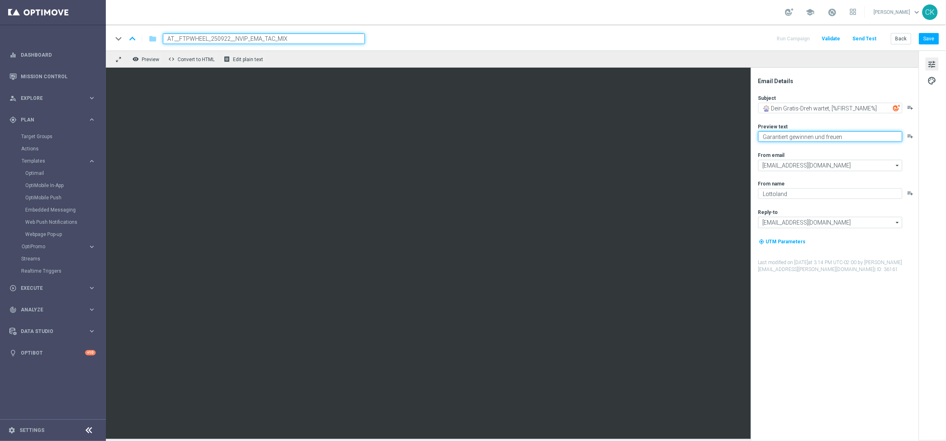
click at [867, 135] on textarea "Garantiert gewinnen und freuen" at bounding box center [830, 136] width 144 height 11
type textarea "Garantiert gewinnen und freuen."
click at [928, 39] on button "Save" at bounding box center [929, 38] width 20 height 11
click at [931, 41] on button "Save" at bounding box center [929, 38] width 20 height 11
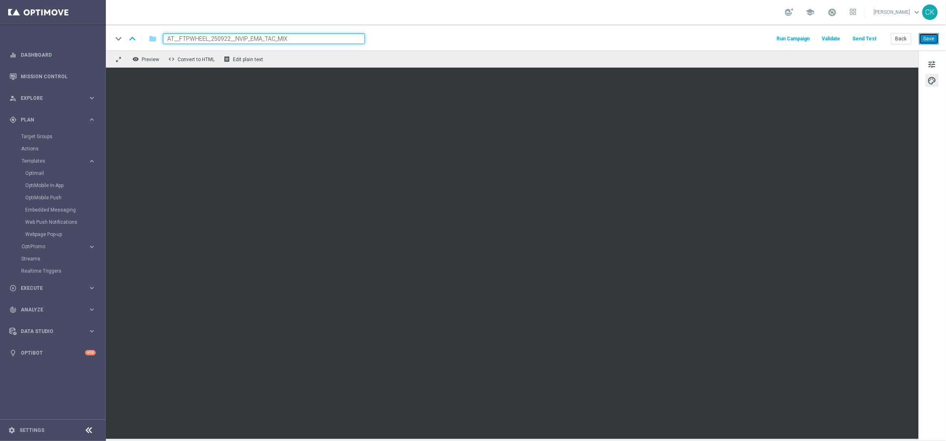
click at [932, 34] on button "Save" at bounding box center [929, 38] width 20 height 11
click at [870, 36] on button "Send Test" at bounding box center [865, 38] width 26 height 11
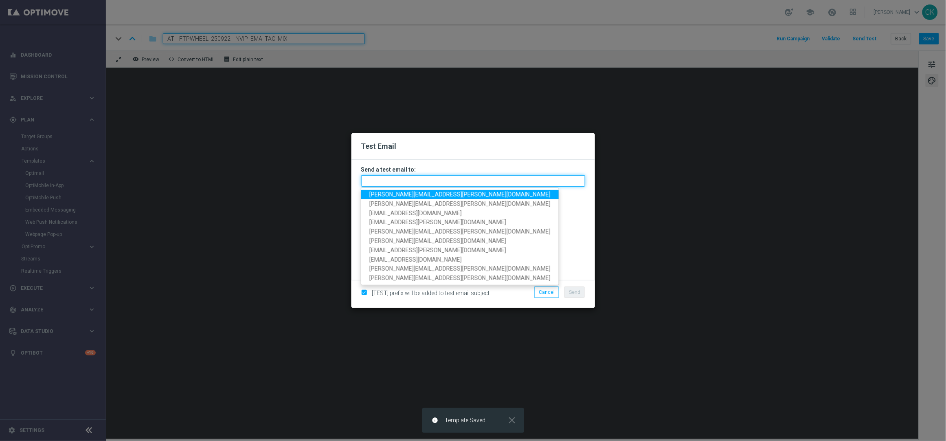
click at [387, 182] on input "text" at bounding box center [473, 180] width 224 height 11
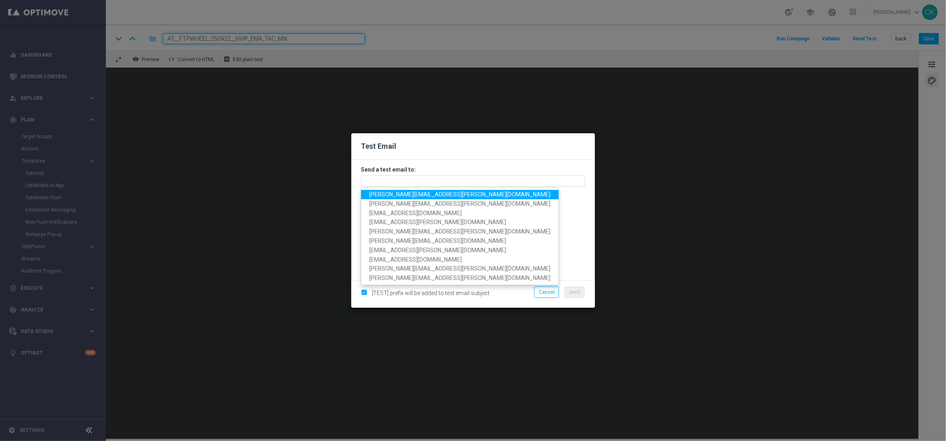
click at [420, 194] on span "[PERSON_NAME][EMAIL_ADDRESS][PERSON_NAME][DOMAIN_NAME]" at bounding box center [459, 194] width 181 height 7
type input "[PERSON_NAME][EMAIL_ADDRESS][PERSON_NAME][DOMAIN_NAME]"
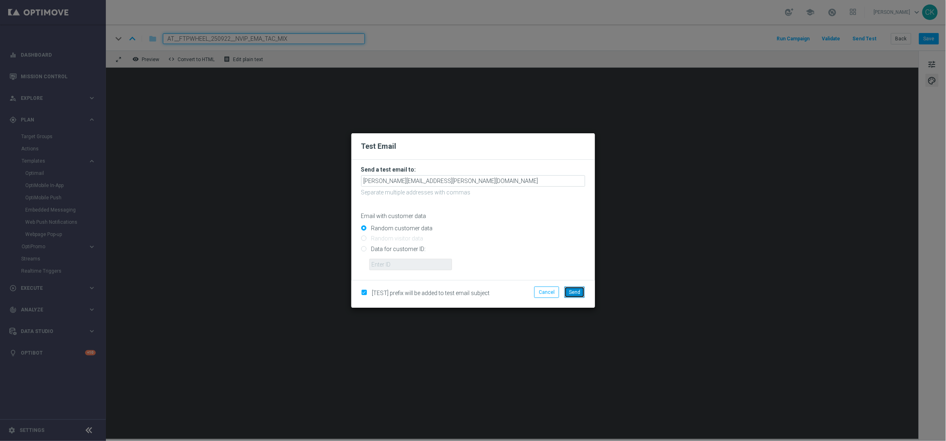
click at [576, 291] on span "Send" at bounding box center [574, 292] width 11 height 6
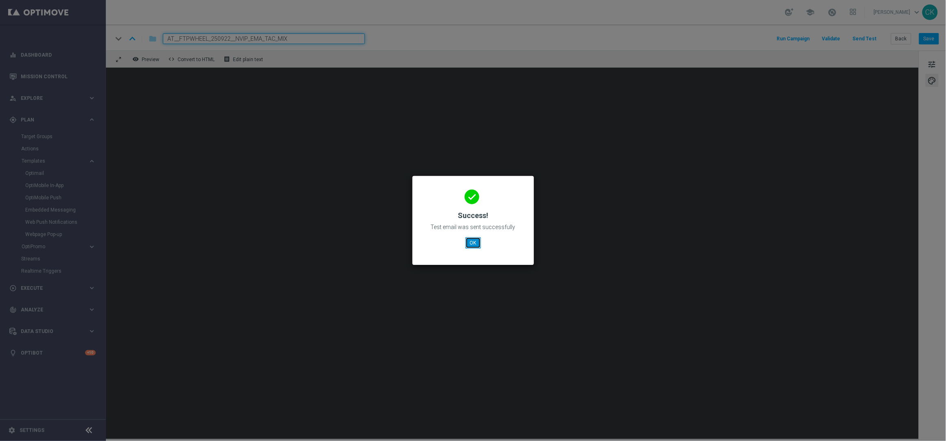
click at [475, 240] on button "OK" at bounding box center [473, 242] width 15 height 11
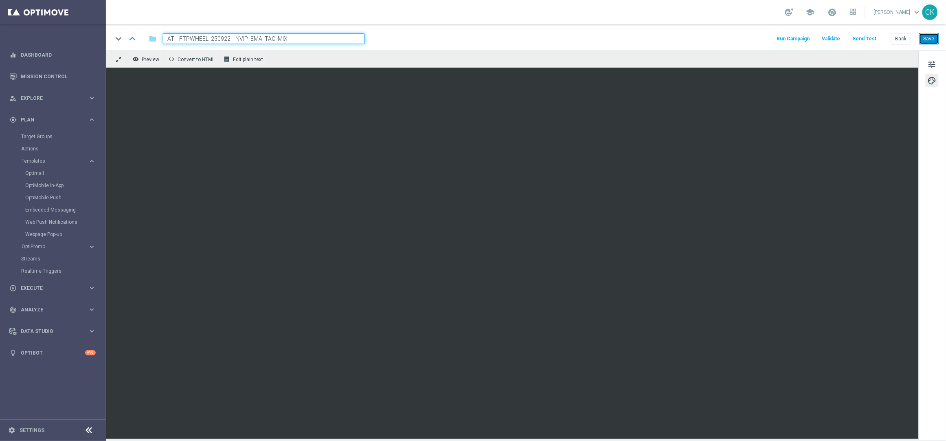
click at [926, 34] on button "Save" at bounding box center [929, 38] width 20 height 11
click at [898, 41] on button "Back" at bounding box center [901, 38] width 20 height 11
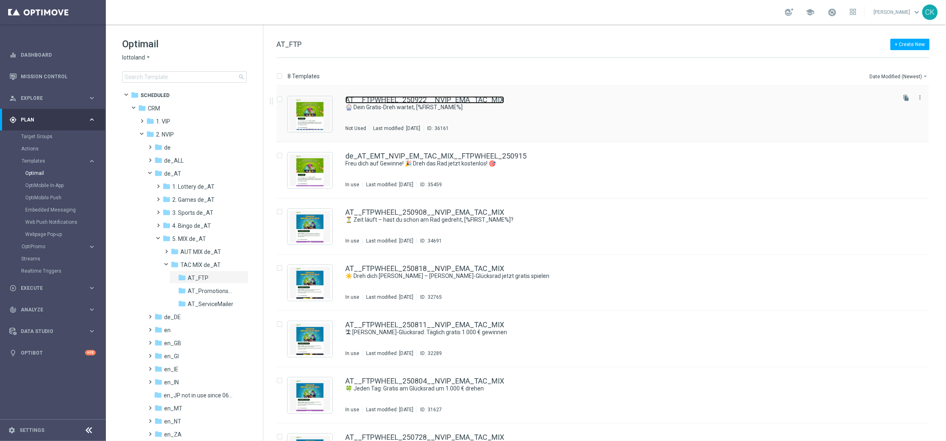
click at [387, 99] on link "AT__FTPWHEEL_250922__NVIP_EMA_TAC_MIX" at bounding box center [424, 99] width 159 height 7
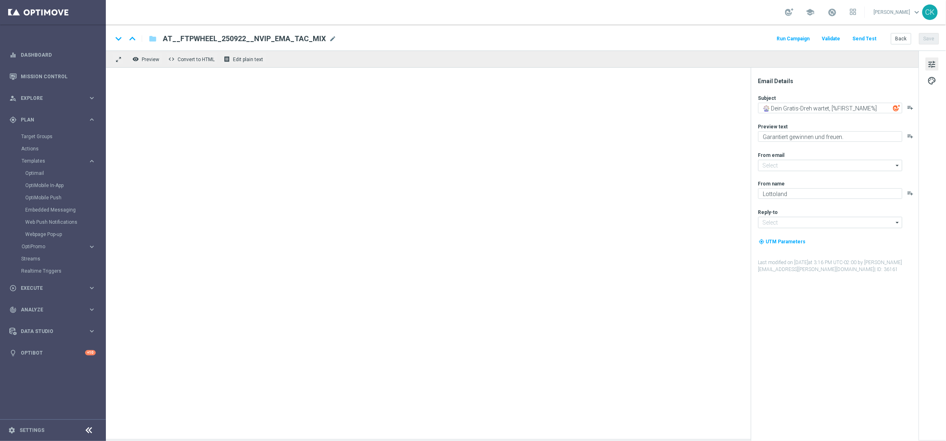
type input "[EMAIL_ADDRESS][DOMAIN_NAME]"
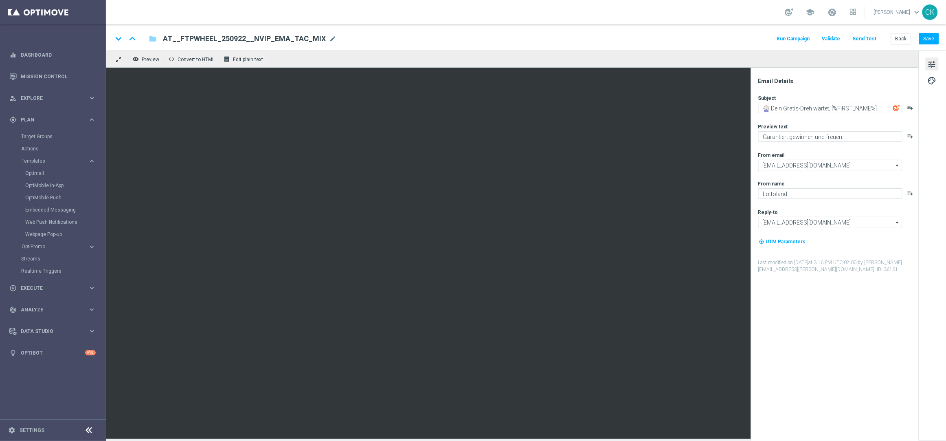
click at [866, 39] on button "Send Test" at bounding box center [865, 38] width 26 height 11
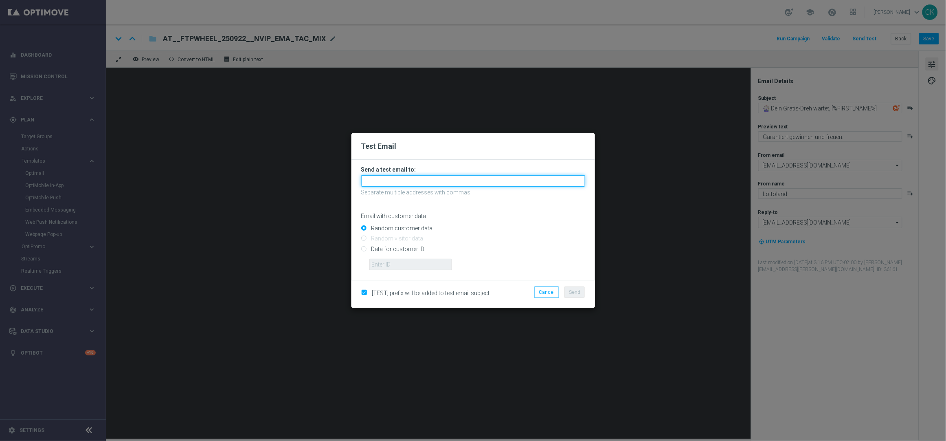
click at [477, 182] on input "text" at bounding box center [473, 180] width 224 height 11
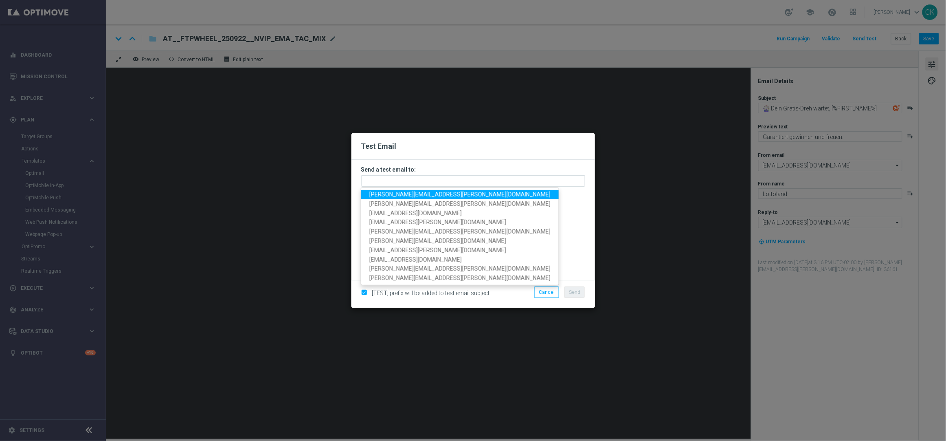
click at [447, 196] on span "[PERSON_NAME][EMAIL_ADDRESS][PERSON_NAME][DOMAIN_NAME]" at bounding box center [459, 194] width 181 height 7
type input "[PERSON_NAME][EMAIL_ADDRESS][PERSON_NAME][DOMAIN_NAME]"
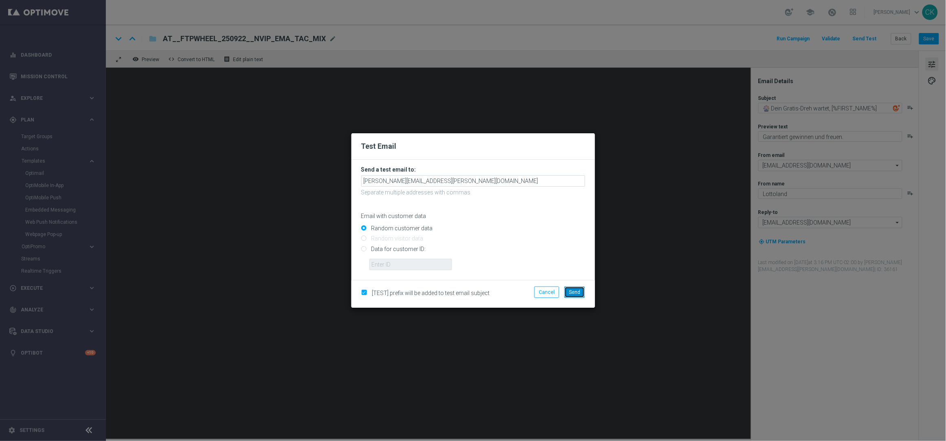
click at [573, 289] on span "Send" at bounding box center [574, 292] width 11 height 6
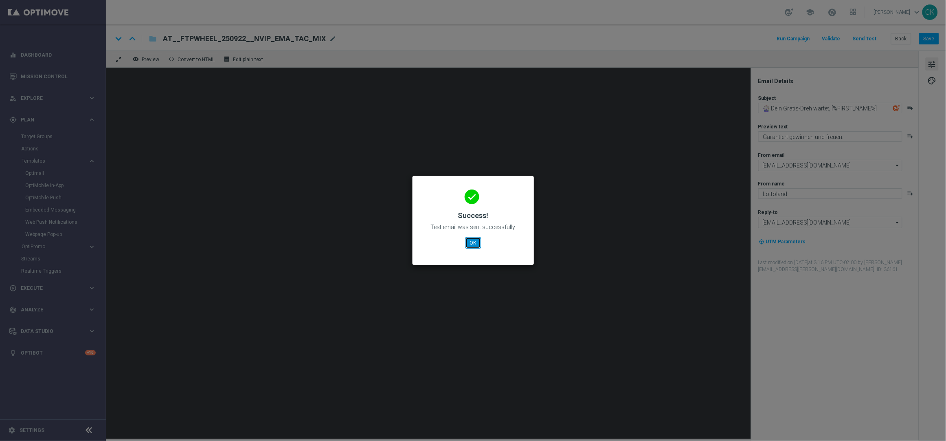
click at [471, 240] on button "OK" at bounding box center [473, 242] width 15 height 11
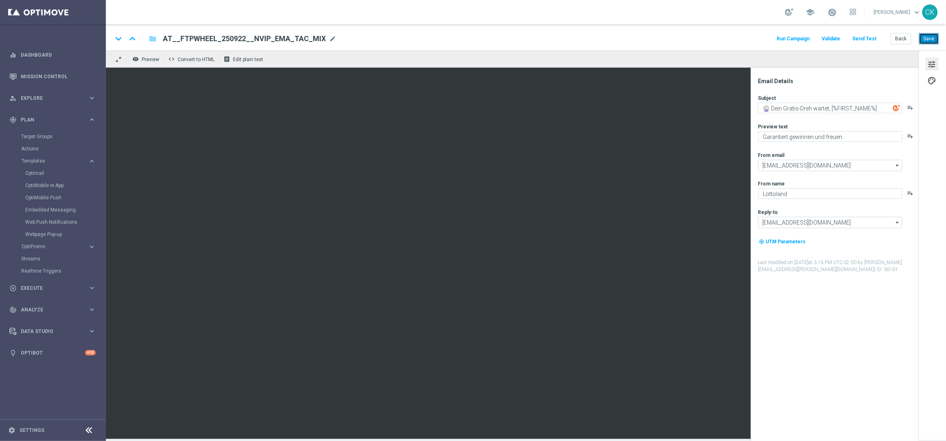
click at [934, 38] on button "Save" at bounding box center [929, 38] width 20 height 11
click at [901, 41] on button "Back" at bounding box center [901, 38] width 20 height 11
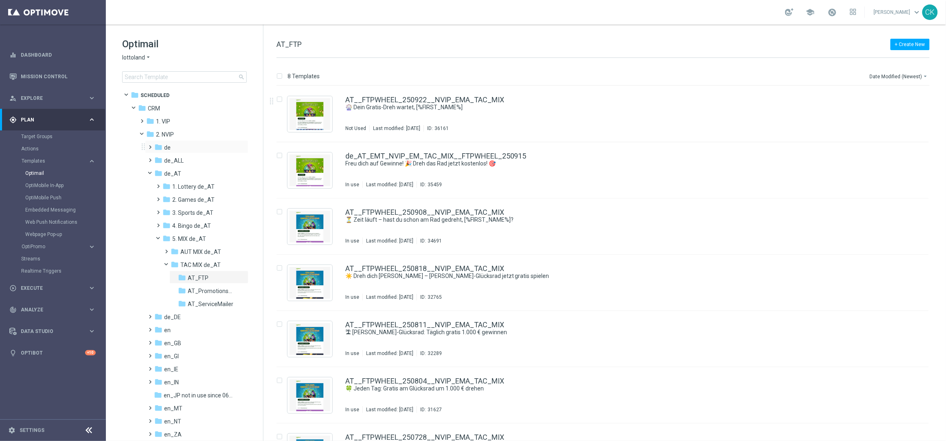
click at [149, 144] on span at bounding box center [149, 143] width 4 height 3
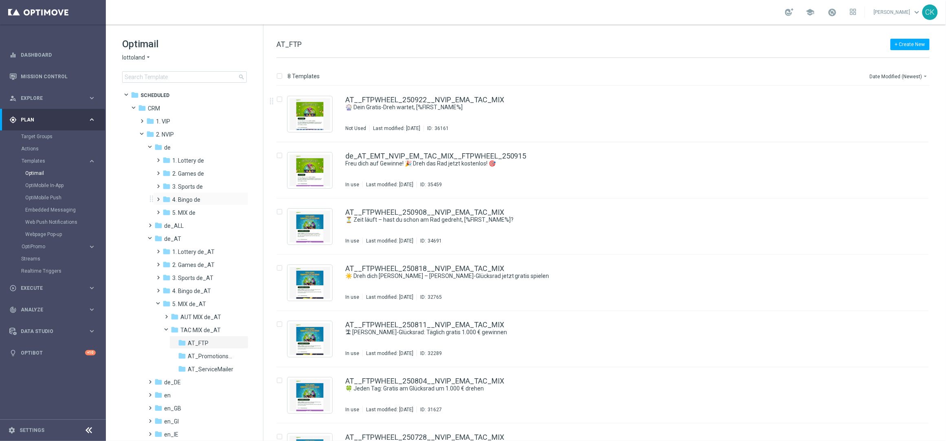
click at [158, 196] on span at bounding box center [157, 195] width 4 height 3
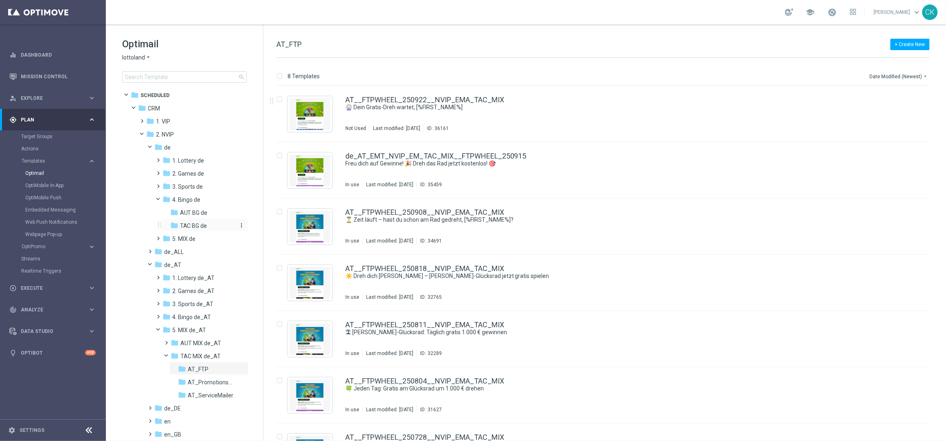
click at [193, 224] on span "TAC BG de" at bounding box center [193, 225] width 27 height 7
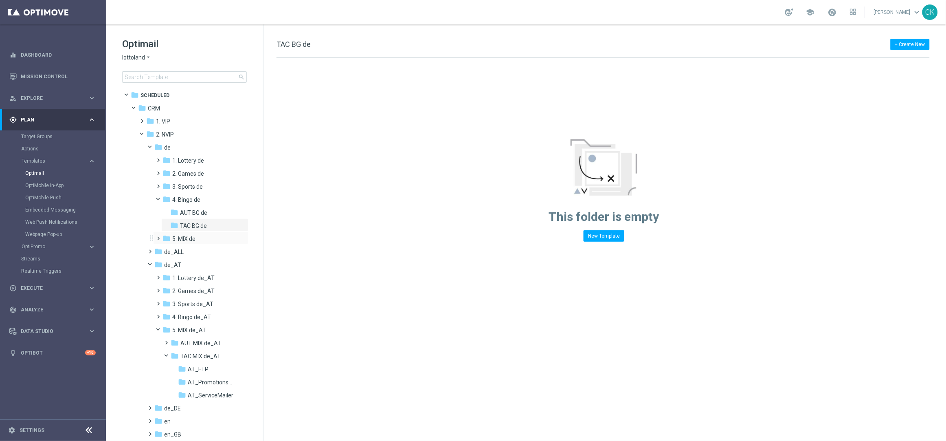
click at [156, 235] on span at bounding box center [157, 234] width 4 height 3
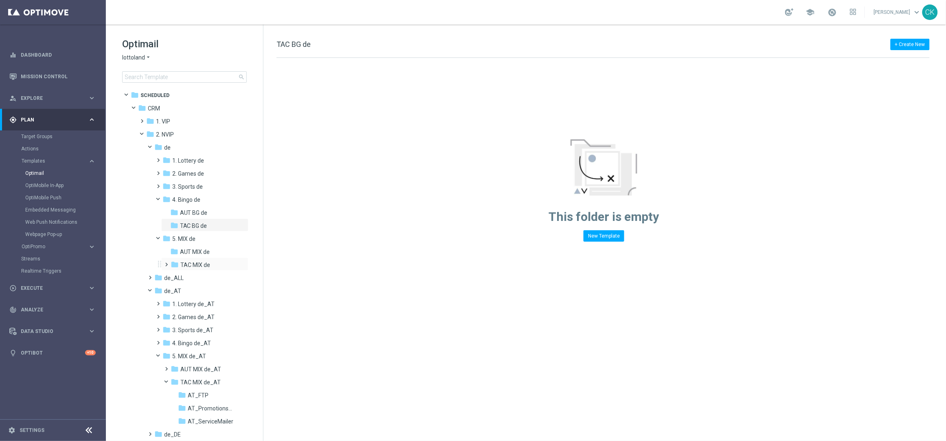
click at [167, 262] on span at bounding box center [165, 260] width 4 height 3
click at [209, 273] on div "folder DE_INT_FTP" at bounding box center [207, 277] width 59 height 9
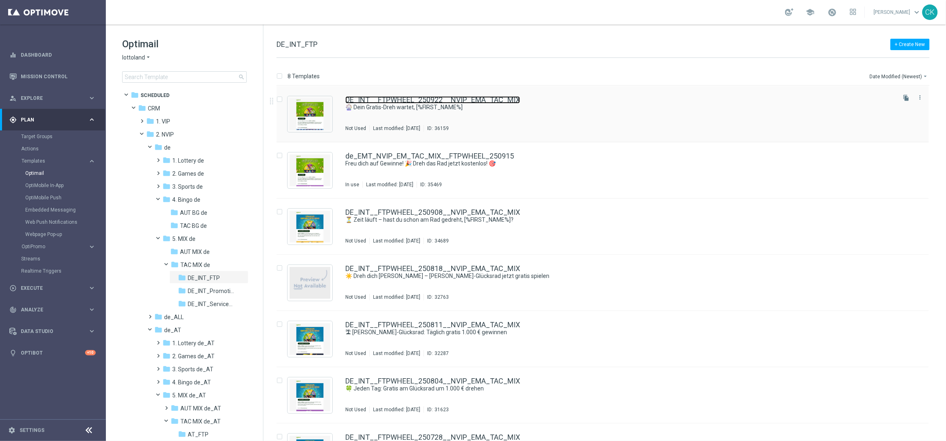
click at [395, 98] on link "DE_INT__FTPWHEEL_250922__NVIP_EMA_TAC_MIX" at bounding box center [432, 99] width 175 height 7
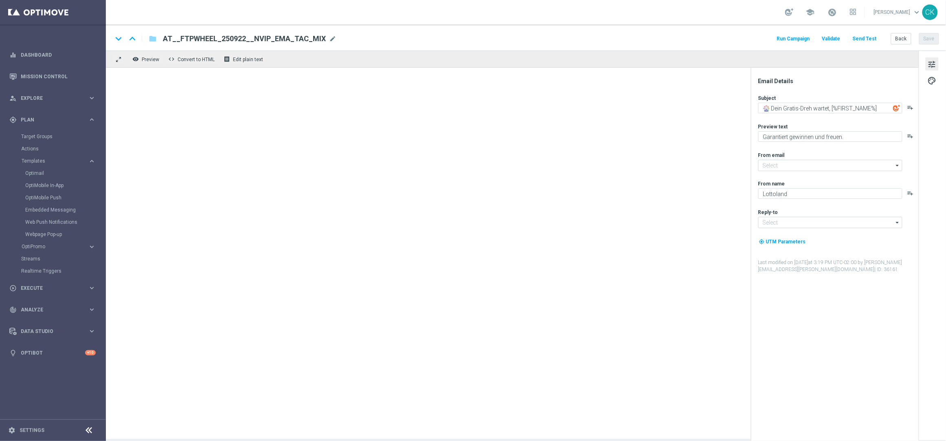
type input "[EMAIL_ADDRESS][DOMAIN_NAME]"
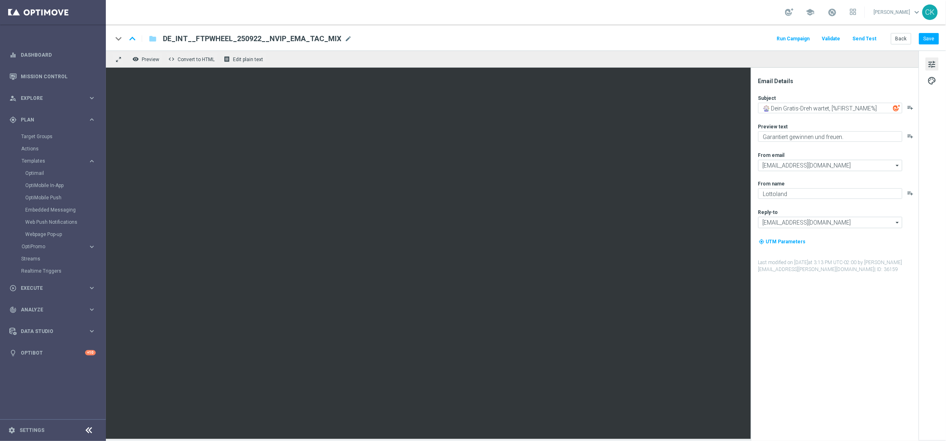
click at [869, 36] on button "Send Test" at bounding box center [865, 38] width 26 height 11
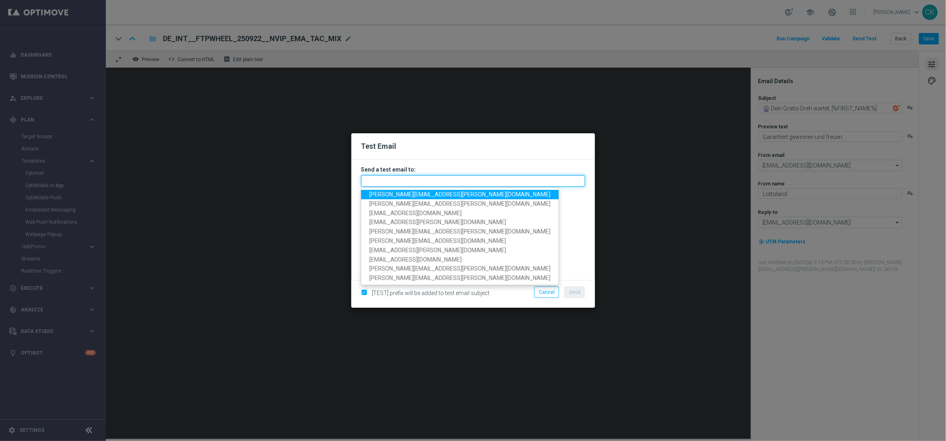
click at [456, 179] on input "text" at bounding box center [473, 180] width 224 height 11
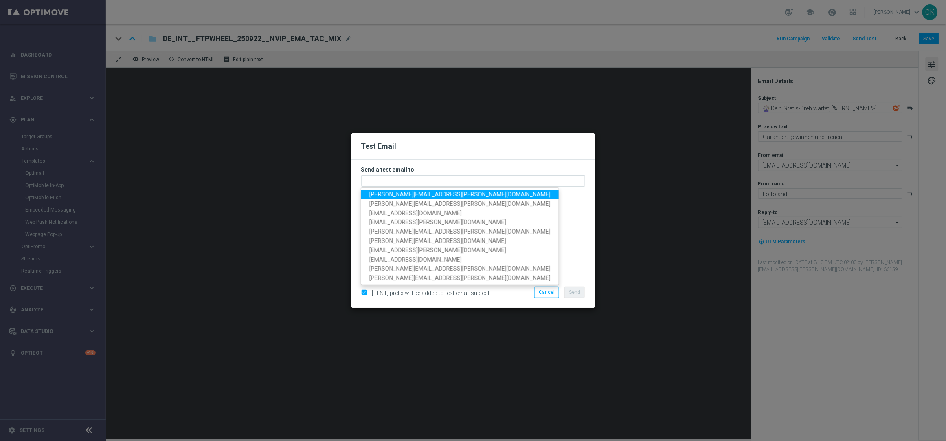
click at [428, 193] on span "[PERSON_NAME][EMAIL_ADDRESS][PERSON_NAME][DOMAIN_NAME]" at bounding box center [459, 194] width 181 height 7
type input "[PERSON_NAME][EMAIL_ADDRESS][PERSON_NAME][DOMAIN_NAME]"
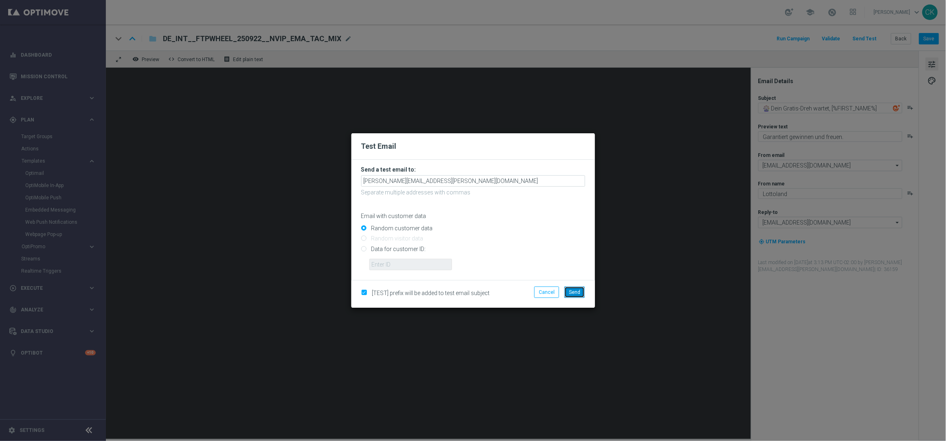
click at [571, 289] on span "Send" at bounding box center [574, 292] width 11 height 6
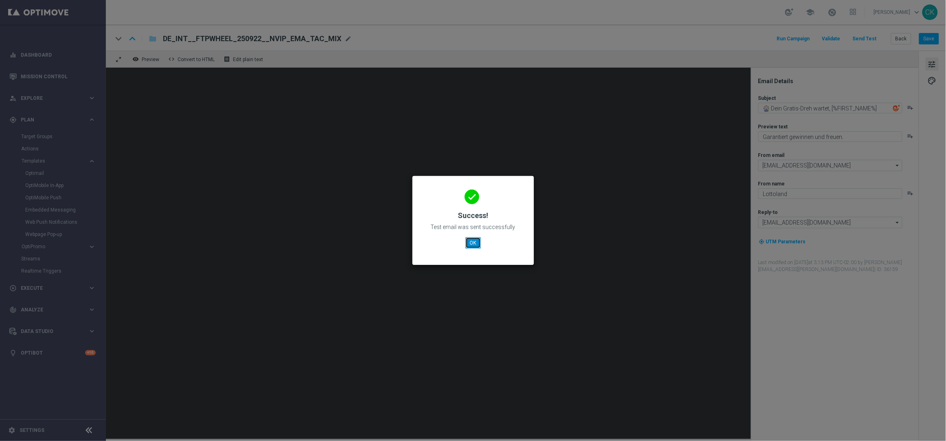
click at [476, 241] on button "OK" at bounding box center [473, 242] width 15 height 11
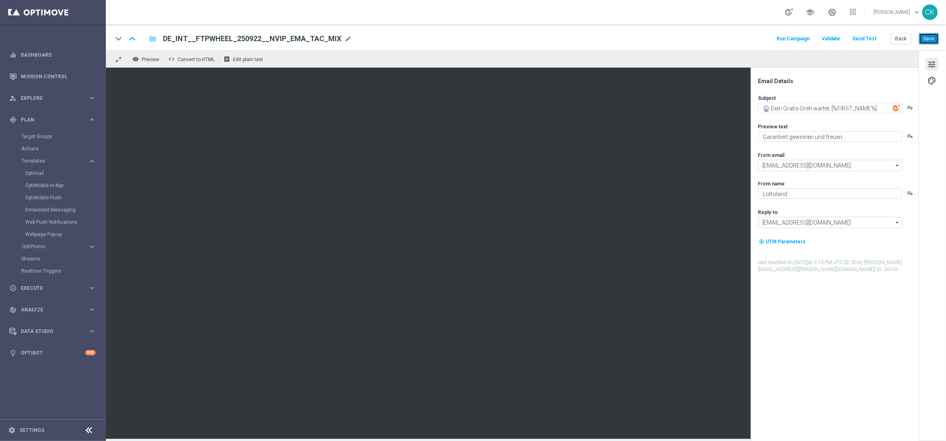
click at [928, 40] on button "Save" at bounding box center [929, 38] width 20 height 11
click at [900, 41] on button "Back" at bounding box center [901, 38] width 20 height 11
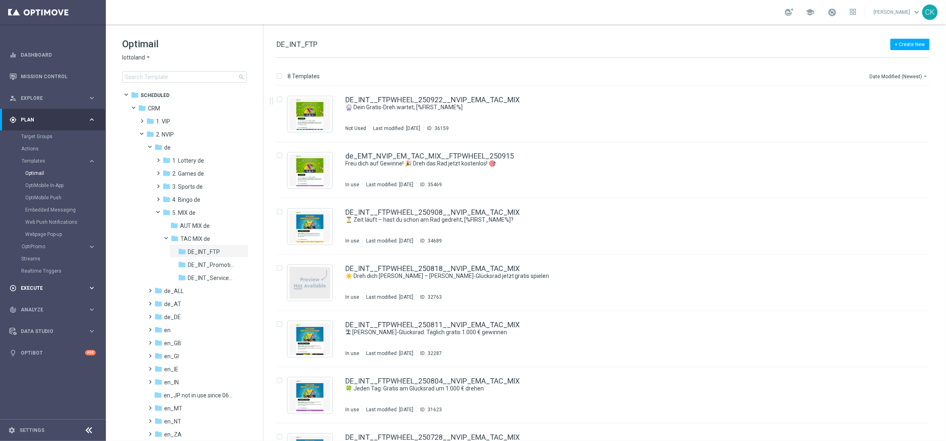
click at [39, 286] on span "Execute" at bounding box center [54, 288] width 67 height 5
click at [43, 157] on link "Campaign Builder" at bounding box center [53, 158] width 64 height 7
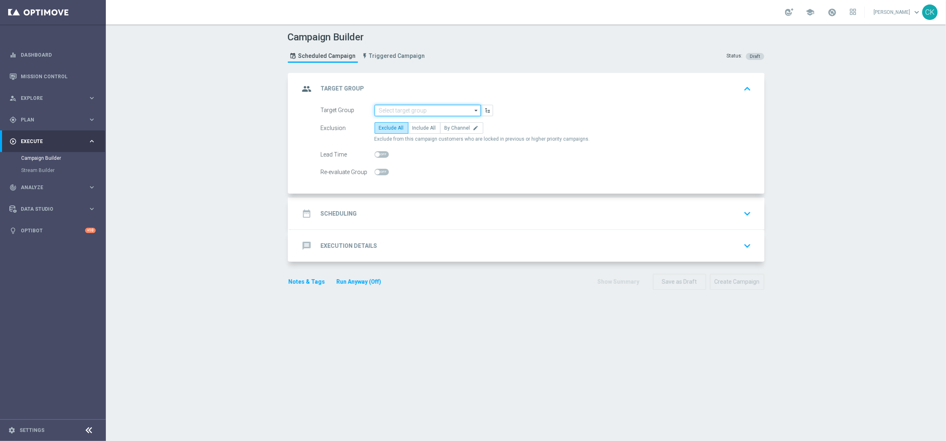
click at [406, 110] on input at bounding box center [428, 110] width 106 height 11
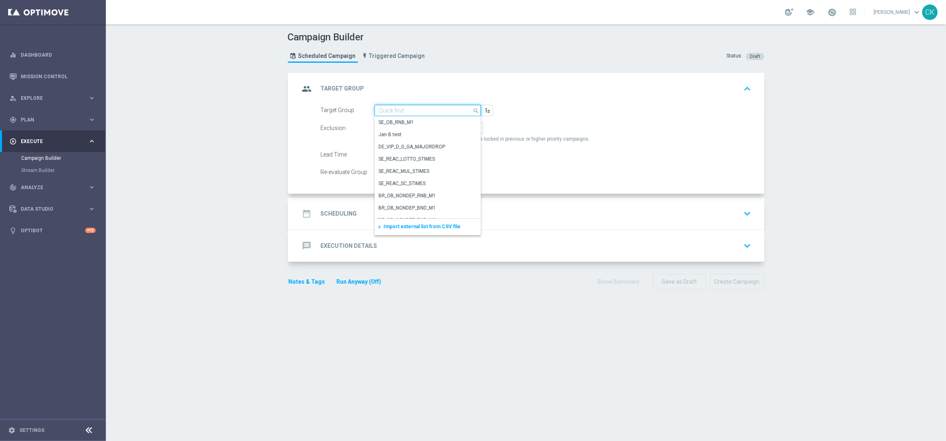
paste input "DE_ALL__SURVEY2025SEP_CHURN_Reminder__ALL_EMA_TAC_MIX"
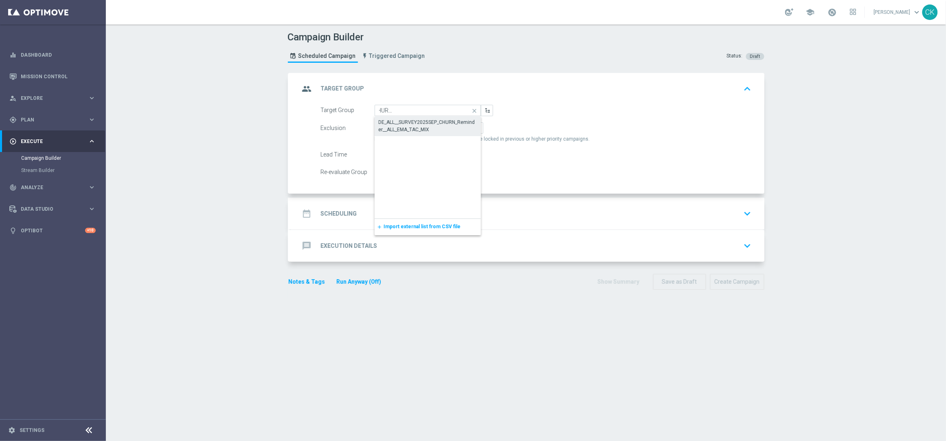
click at [405, 123] on div "DE_ALL__SURVEY2025SEP_CHURN_Reminder__ALL_EMA_TAC_MIX" at bounding box center [428, 126] width 98 height 15
type input "DE_ALL__SURVEY2025SEP_CHURN_Reminder__ALL_EMA_TAC_MIX"
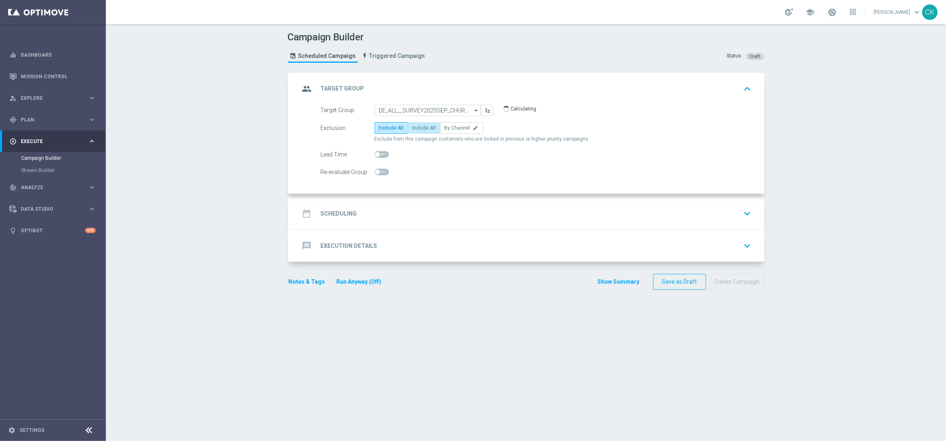
click at [420, 126] on span "Include All" at bounding box center [425, 128] width 24 height 6
click at [418, 127] on input "Include All" at bounding box center [415, 129] width 5 height 5
radio input "true"
click at [328, 214] on h2 "Scheduling" at bounding box center [339, 214] width 36 height 8
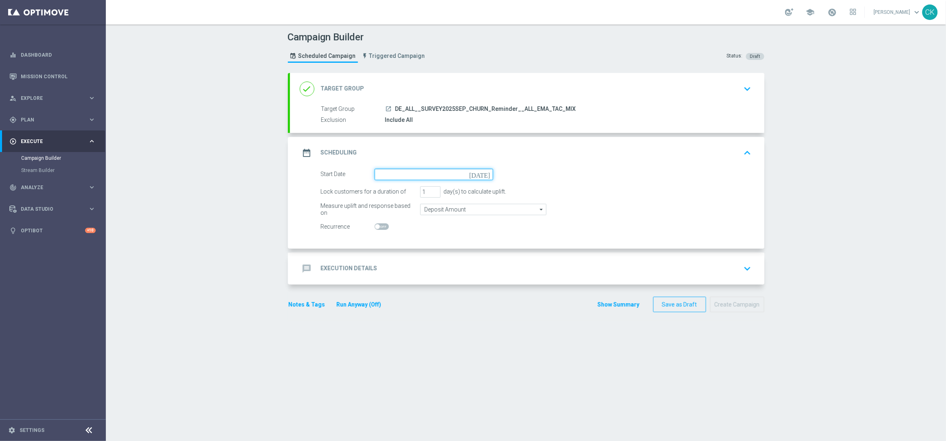
click at [424, 175] on input at bounding box center [434, 174] width 119 height 11
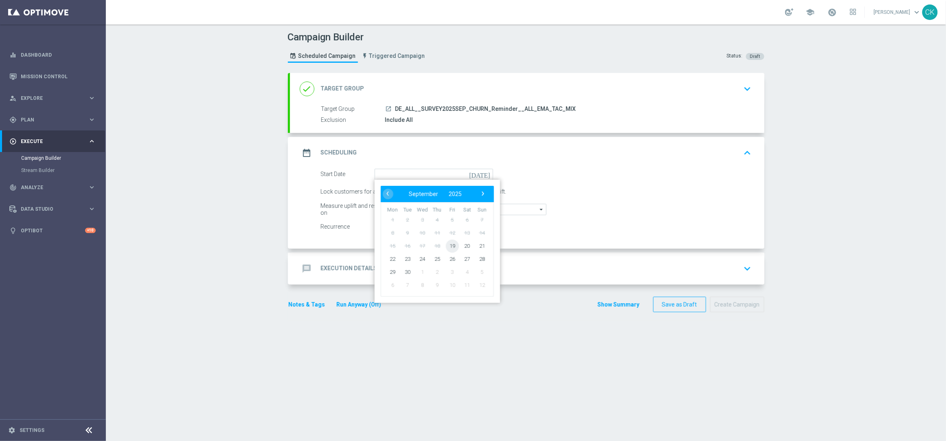
click at [446, 244] on span "19" at bounding box center [452, 245] width 13 height 13
type input "[DATE]"
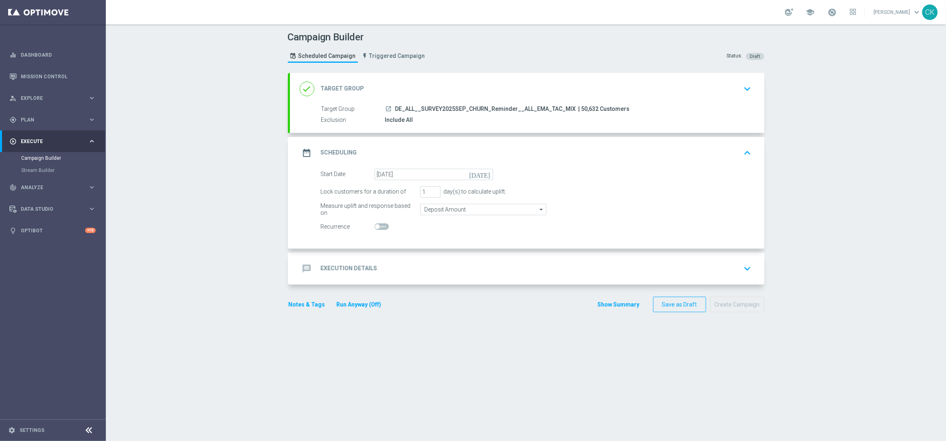
click at [340, 268] on h2 "Execution Details" at bounding box center [349, 268] width 57 height 8
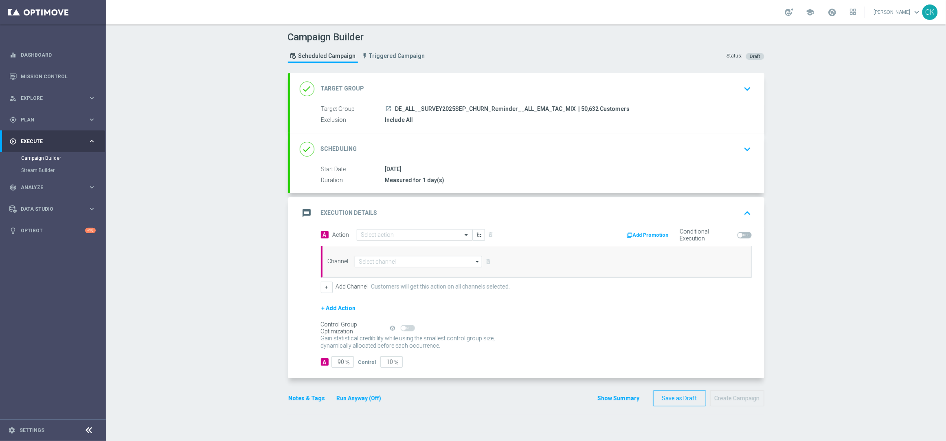
click at [392, 235] on input "text" at bounding box center [406, 234] width 91 height 7
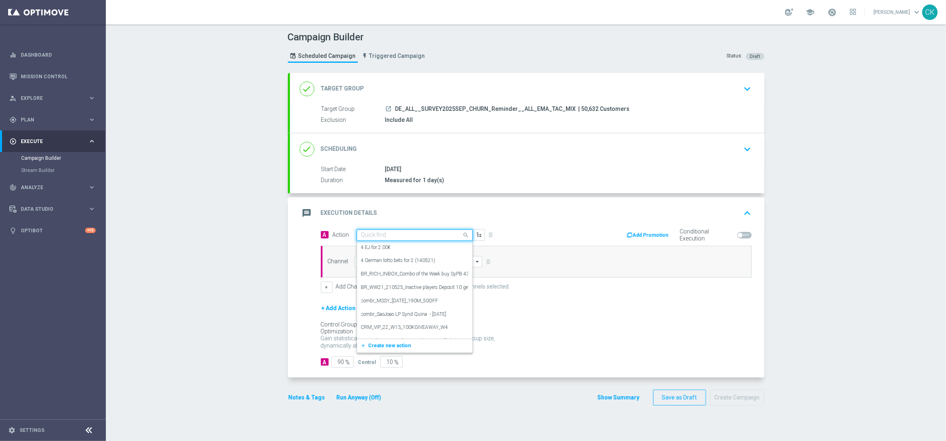
paste input "Survey with 5€ Lottery-Voucher"
type input "Survey with 5€ Lottery-Voucher"
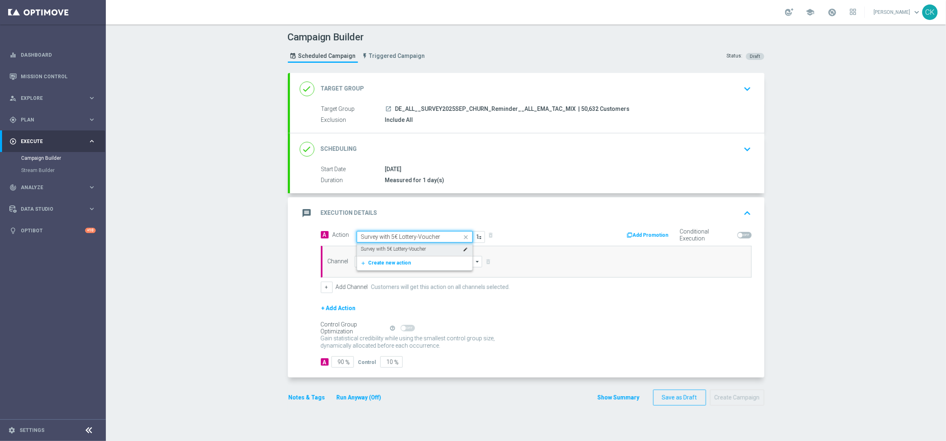
click at [394, 246] on label "Survey with 5€ Lottery-Voucher" at bounding box center [393, 249] width 65 height 7
click at [389, 264] on input at bounding box center [419, 261] width 128 height 11
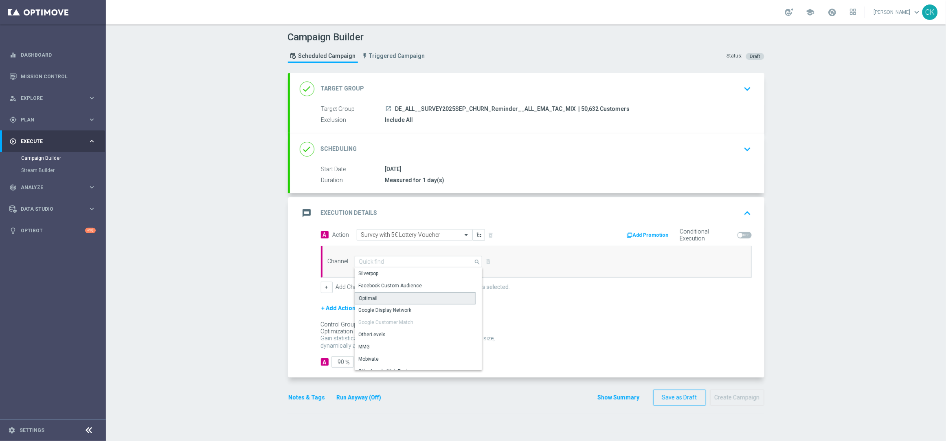
click at [387, 295] on div "Optimail" at bounding box center [415, 298] width 121 height 12
type input "Optimail"
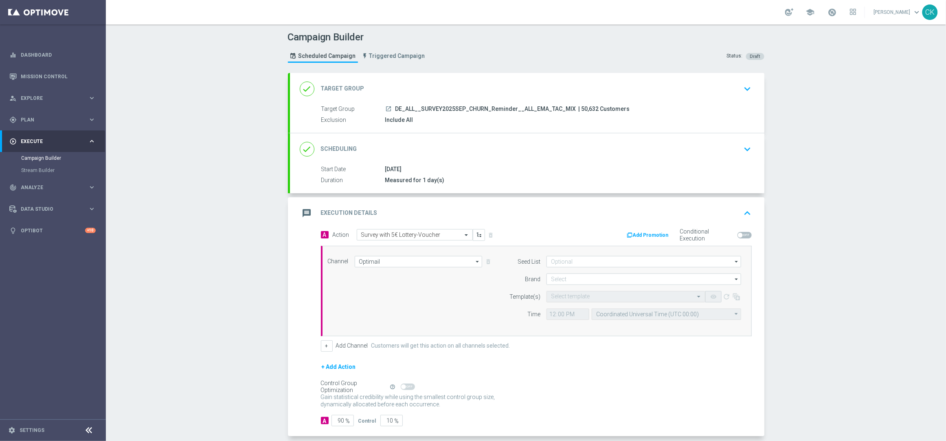
scroll to position [41, 0]
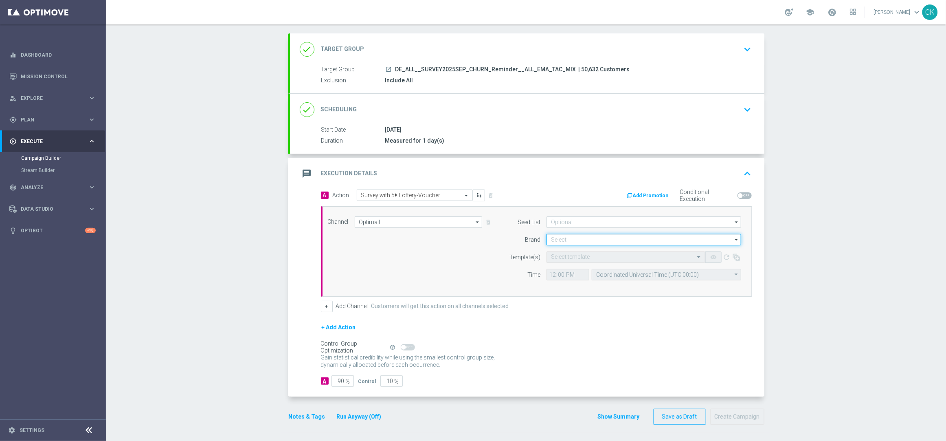
click at [581, 237] on input at bounding box center [644, 239] width 195 height 11
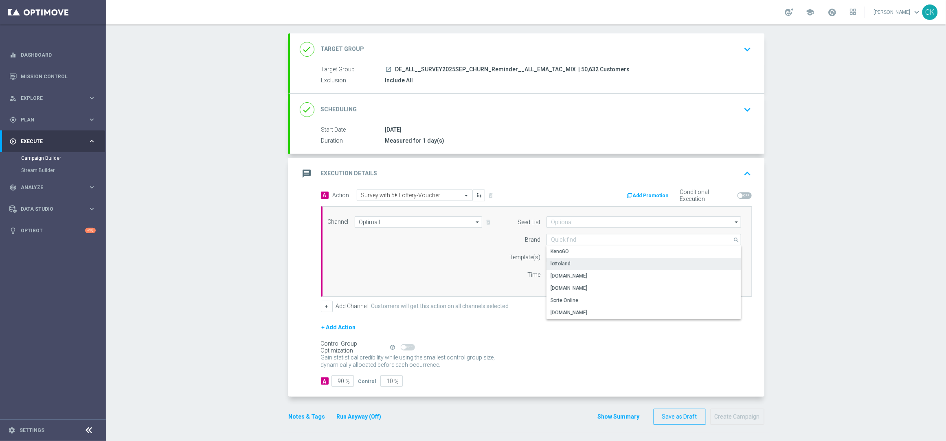
click at [579, 262] on div "lottoland" at bounding box center [644, 263] width 195 height 11
type input "lottoland"
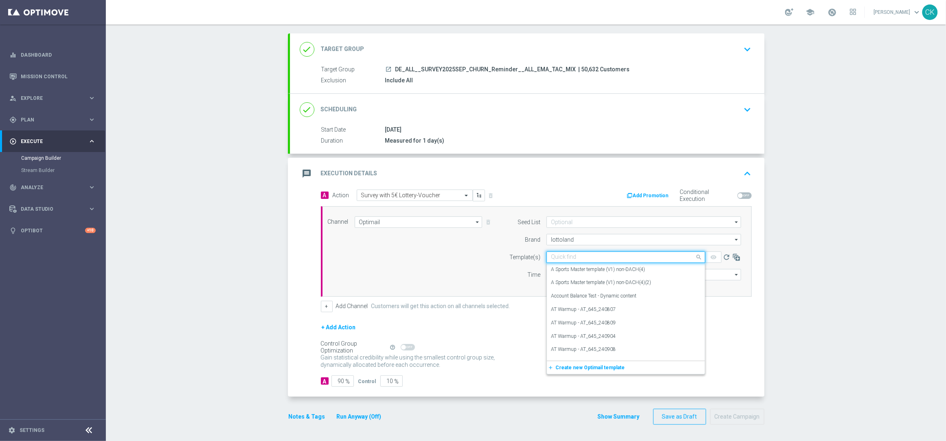
click at [563, 255] on input "text" at bounding box center [618, 257] width 134 height 7
paste input "DE_ALL__SURVEY_CHURNED_RMD_250814__NVIP_EMA_SER_MIX"
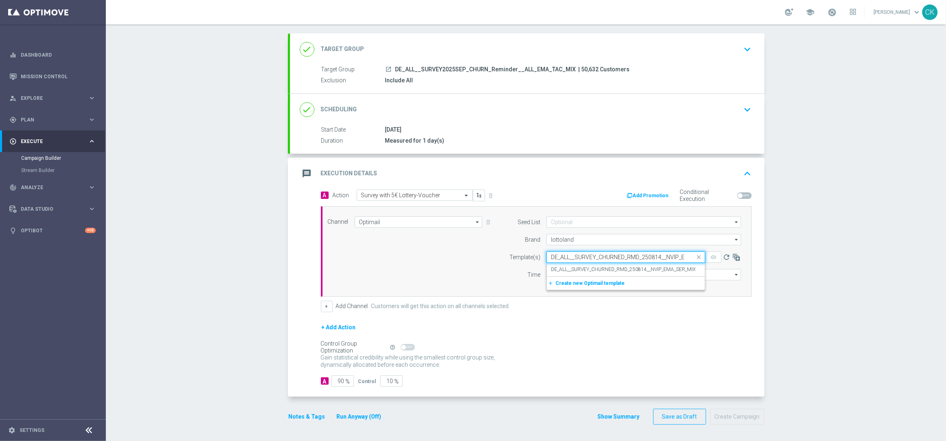
scroll to position [0, 33]
click at [559, 266] on label "DE_ALL__SURVEY_CHURNED_RMD_250814__NVIP_EMA_SER_MIX" at bounding box center [623, 269] width 145 height 7
type input "DE_ALL__SURVEY_CHURNED_RMD_250814__NVIP_EMA_SER_MIX"
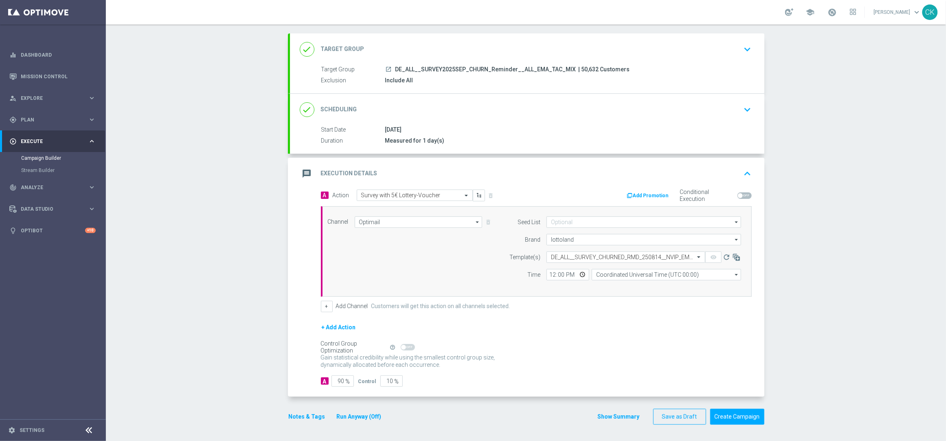
scroll to position [0, 0]
click at [548, 275] on input "12:00" at bounding box center [568, 274] width 43 height 11
type input "17:00"
click at [631, 275] on input "Coordinated Universal Time (UTC 00:00)" at bounding box center [666, 274] width 149 height 11
click at [625, 284] on div "Central European Time (Berlin) (UTC +02:00)" at bounding box center [662, 286] width 133 height 7
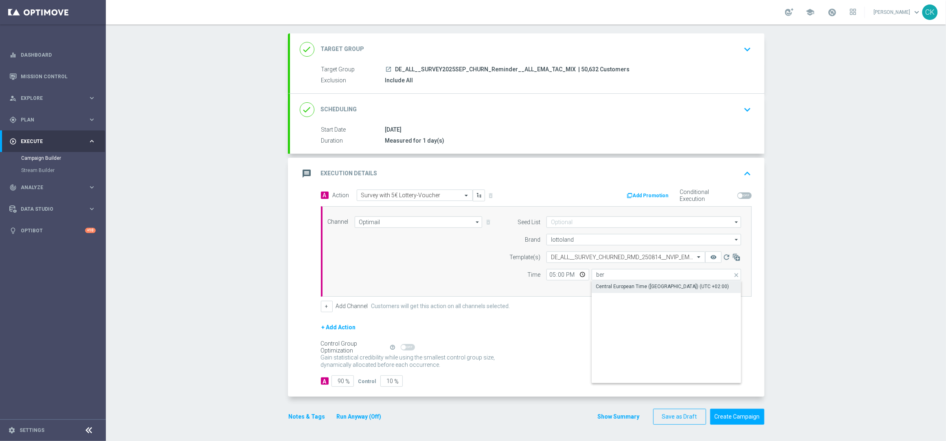
type input "Central European Time (Berlin) (UTC +02:00)"
click at [337, 380] on input "90" at bounding box center [343, 380] width 22 height 11
type input "0"
type input "100"
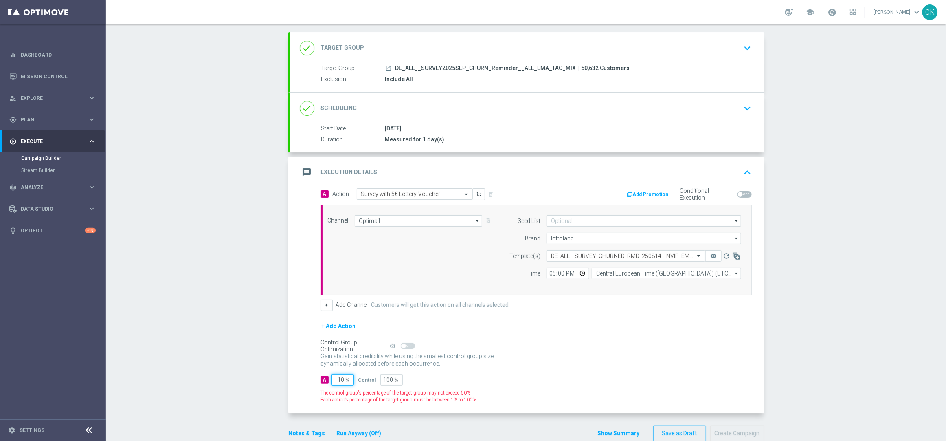
type input "100"
type input "0"
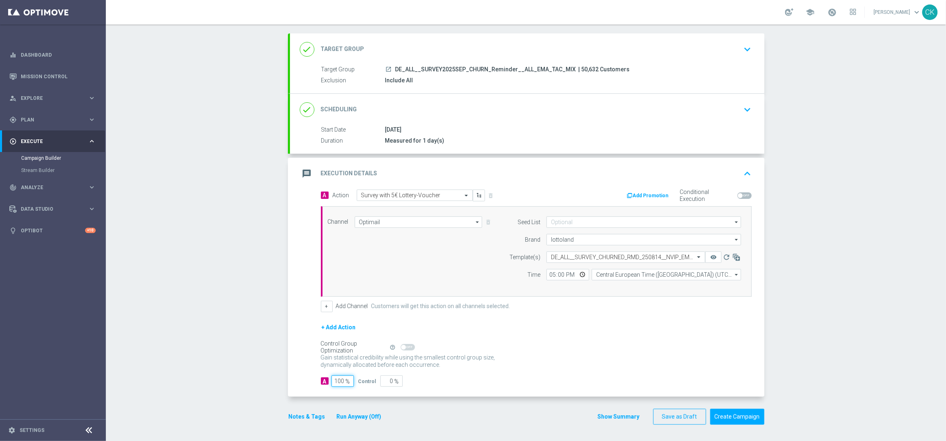
type input "100"
click at [464, 385] on div "A 100 % Control 0 %" at bounding box center [536, 380] width 431 height 11
click at [294, 376] on div "A Action Select action Survey with 5€ Lottery-Voucher delete_forever Add Promot…" at bounding box center [527, 292] width 475 height 207
click at [301, 415] on button "Notes & Tags" at bounding box center [307, 416] width 38 height 10
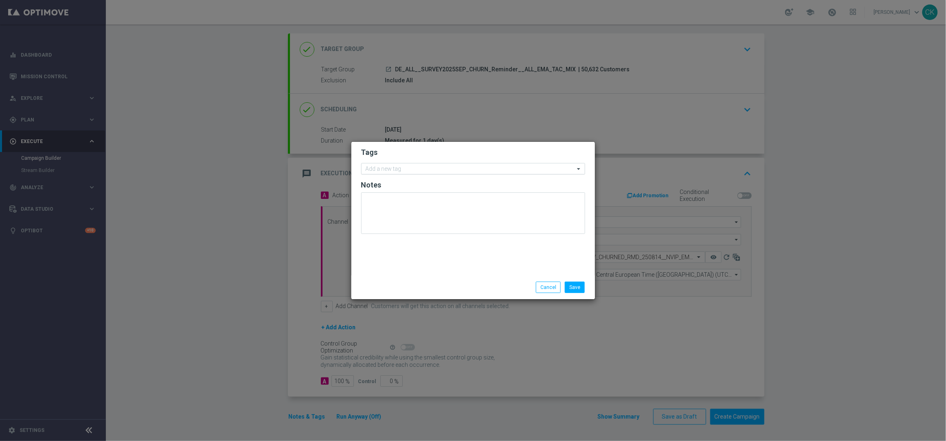
click at [390, 167] on input "text" at bounding box center [470, 169] width 209 height 7
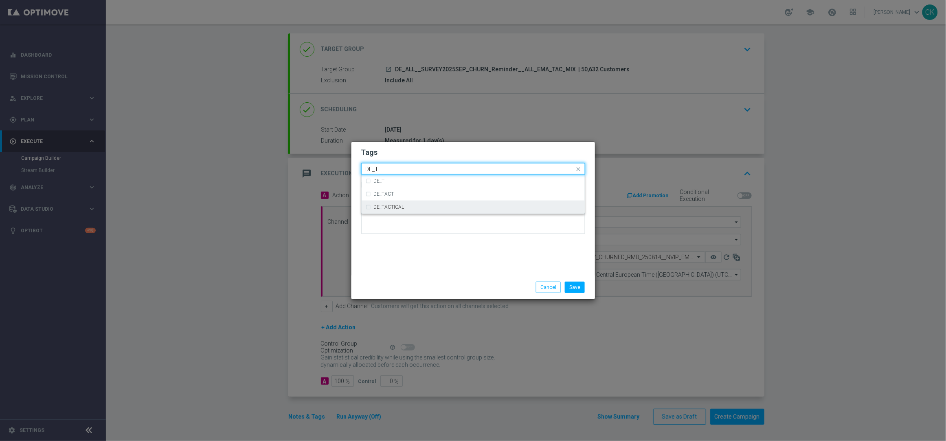
click at [397, 208] on label "DE_TACTICAL" at bounding box center [389, 206] width 31 height 5
type input "DE_T"
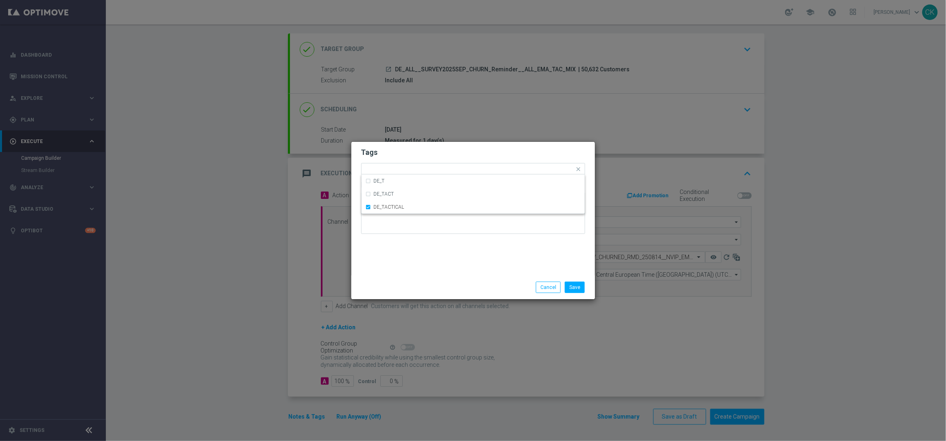
click at [397, 257] on div "Tags Quick find × DE_TACTICAL DE_T DE_TACT DE_TACTICAL Notes" at bounding box center [474, 209] width 244 height 134
click at [576, 286] on button "Save" at bounding box center [575, 286] width 20 height 11
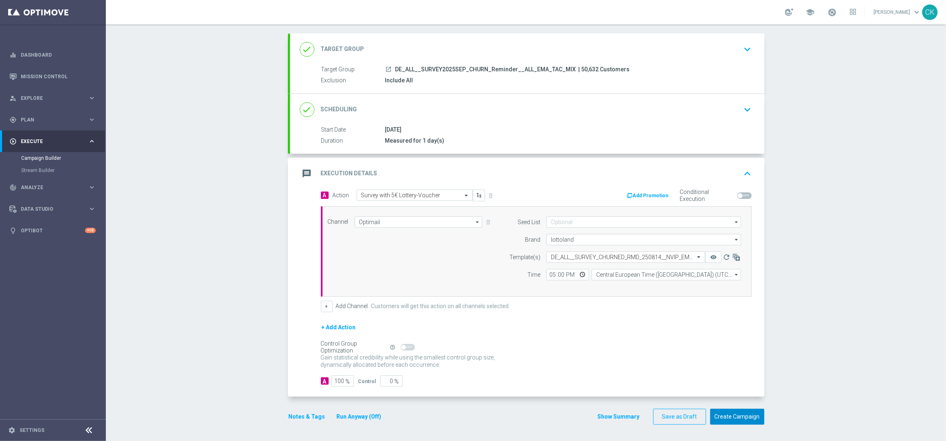
click at [746, 413] on button "Create Campaign" at bounding box center [737, 417] width 54 height 16
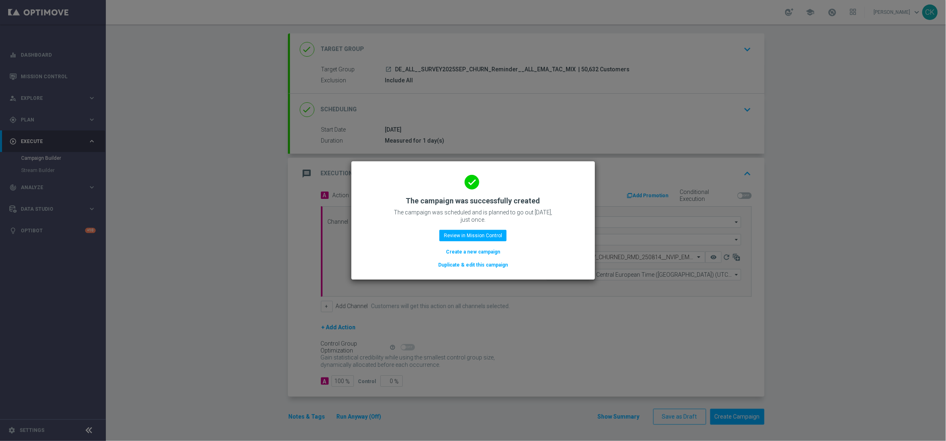
click at [464, 252] on button "Create a new campaign" at bounding box center [473, 251] width 56 height 9
